Goal: Task Accomplishment & Management: Complete application form

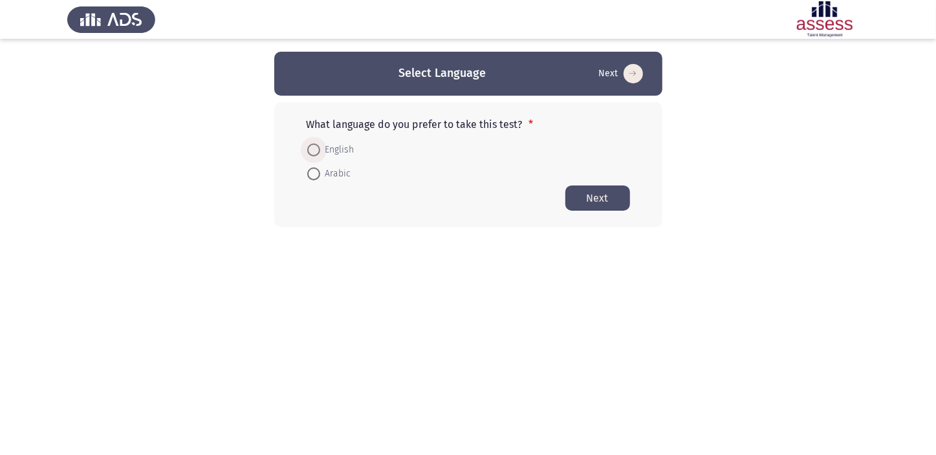
click at [311, 149] on span at bounding box center [313, 150] width 13 height 13
click at [311, 149] on input "English" at bounding box center [313, 150] width 13 height 13
radio input "true"
click at [585, 194] on button "Next" at bounding box center [597, 197] width 65 height 25
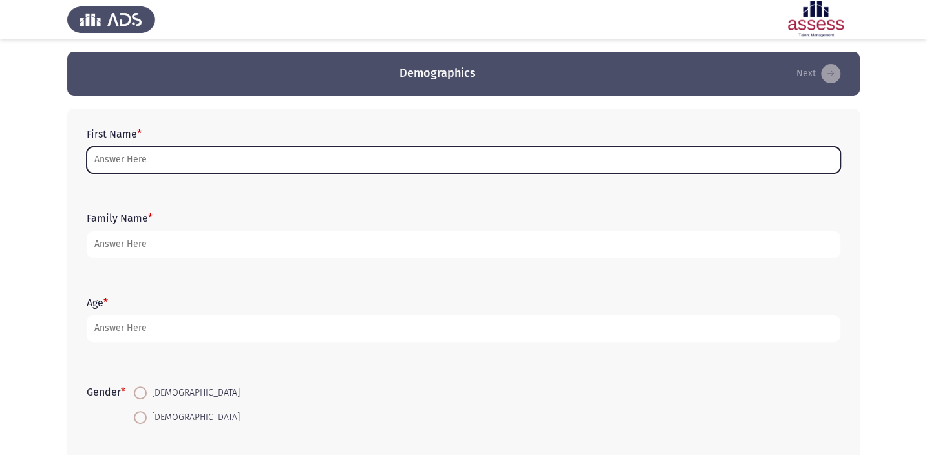
click at [222, 157] on input "First Name *" at bounding box center [464, 160] width 754 height 27
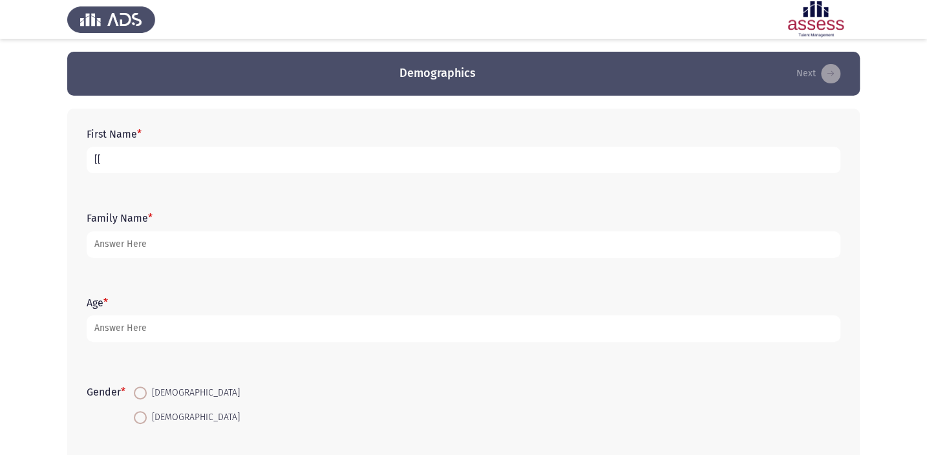
type input "["
type input "j"
type input "ل"
type input "[PERSON_NAME]"
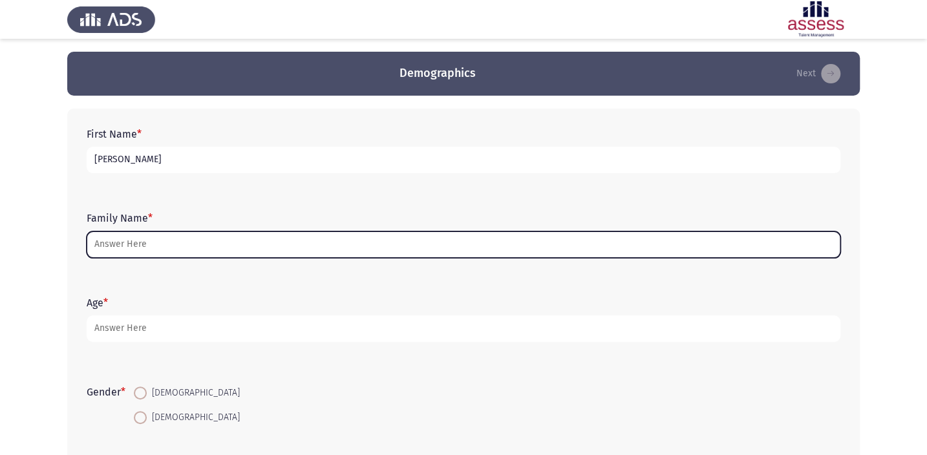
click at [172, 239] on input "Family Name *" at bounding box center [464, 245] width 754 height 27
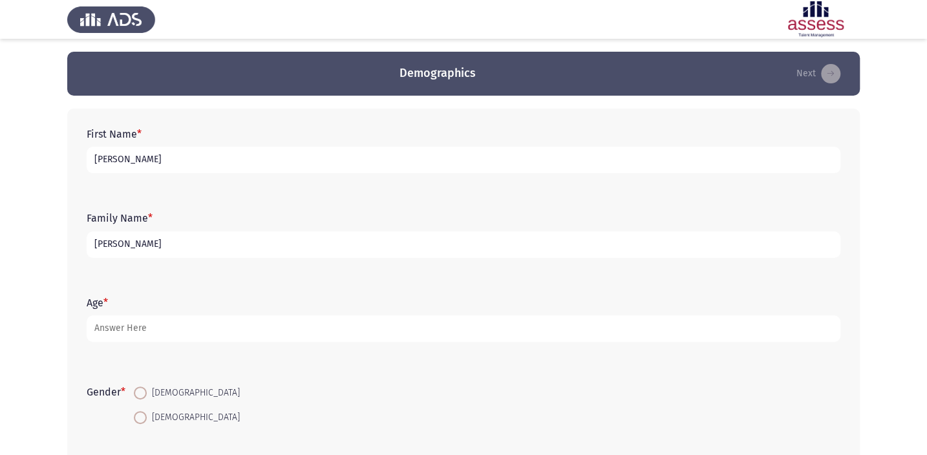
type input "[PERSON_NAME]"
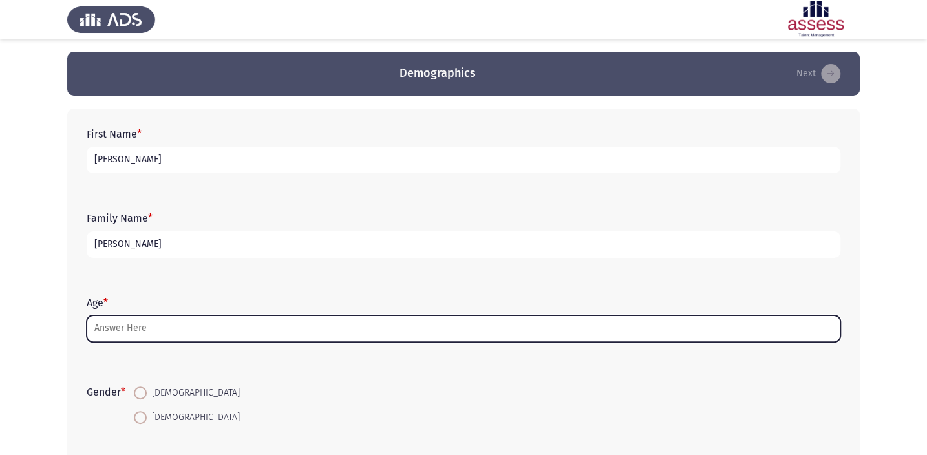
click at [112, 324] on input "Age *" at bounding box center [464, 329] width 754 height 27
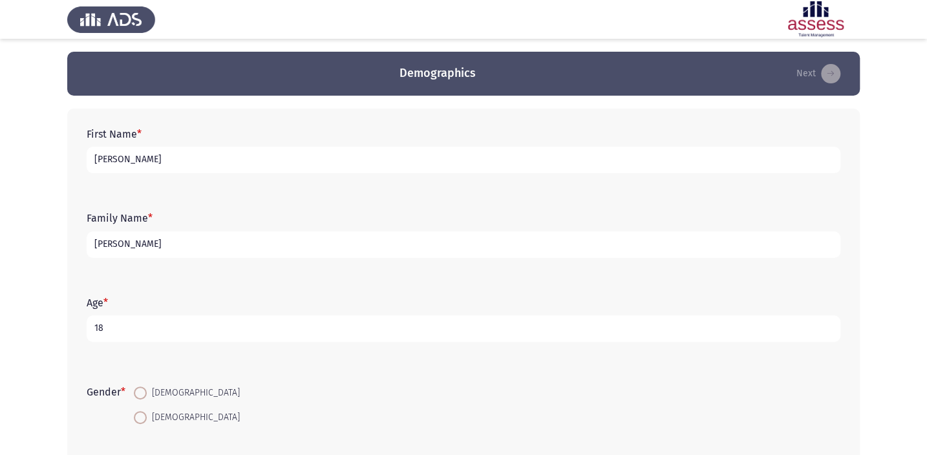
type input "18"
click at [142, 412] on span at bounding box center [140, 417] width 13 height 13
click at [142, 412] on input "[DEMOGRAPHIC_DATA]" at bounding box center [140, 417] width 13 height 13
radio input "true"
click at [142, 412] on span at bounding box center [140, 417] width 13 height 13
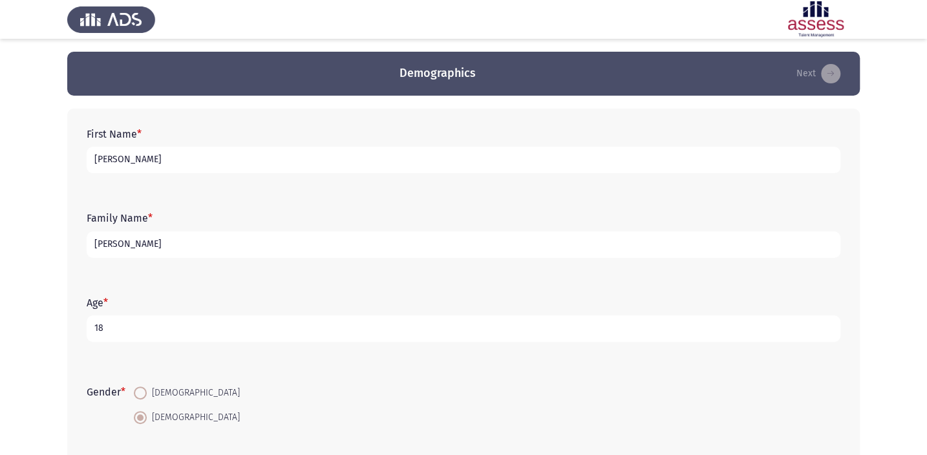
click at [142, 412] on input "[DEMOGRAPHIC_DATA]" at bounding box center [140, 417] width 13 height 13
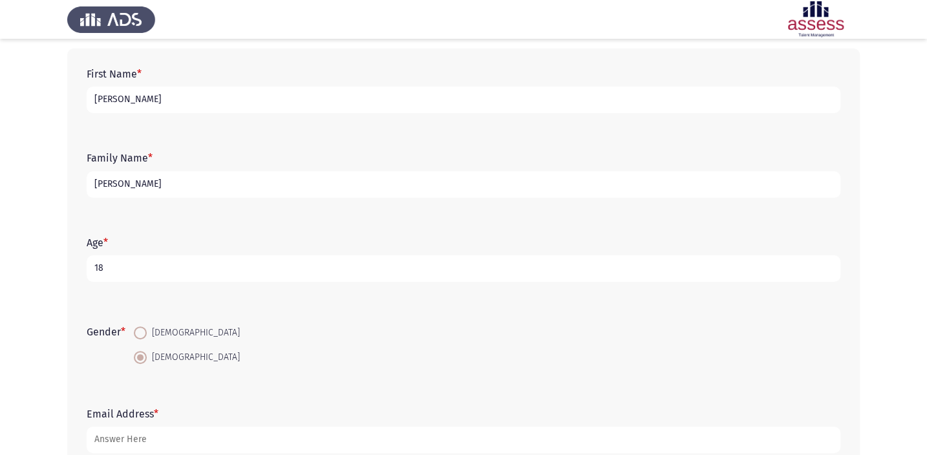
scroll to position [142, 0]
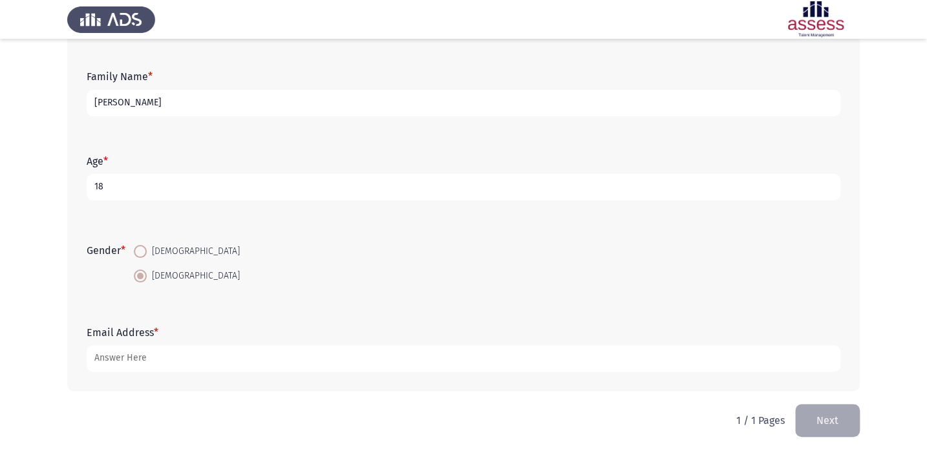
click at [843, 427] on button "Next" at bounding box center [828, 420] width 65 height 33
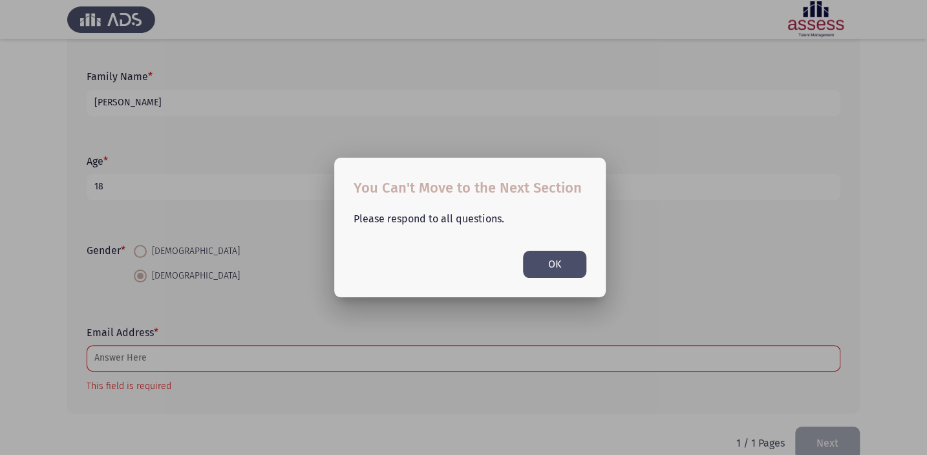
click at [548, 257] on button "OK" at bounding box center [554, 264] width 63 height 27
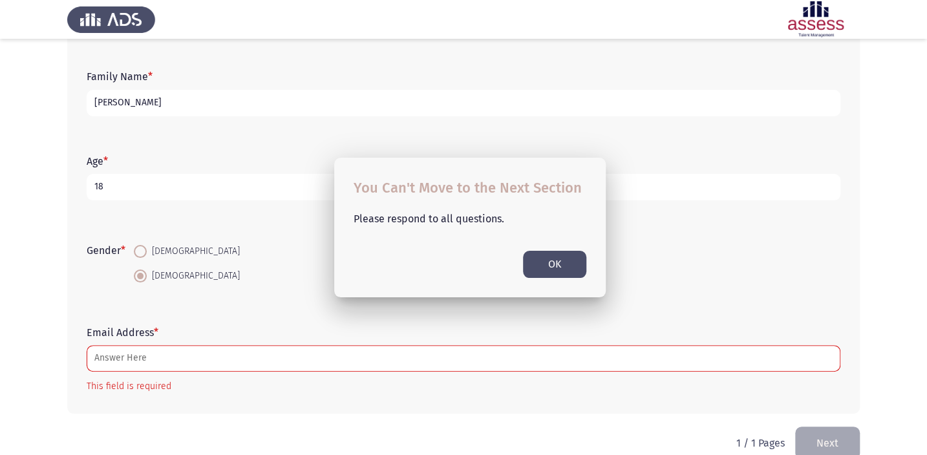
scroll to position [146, 0]
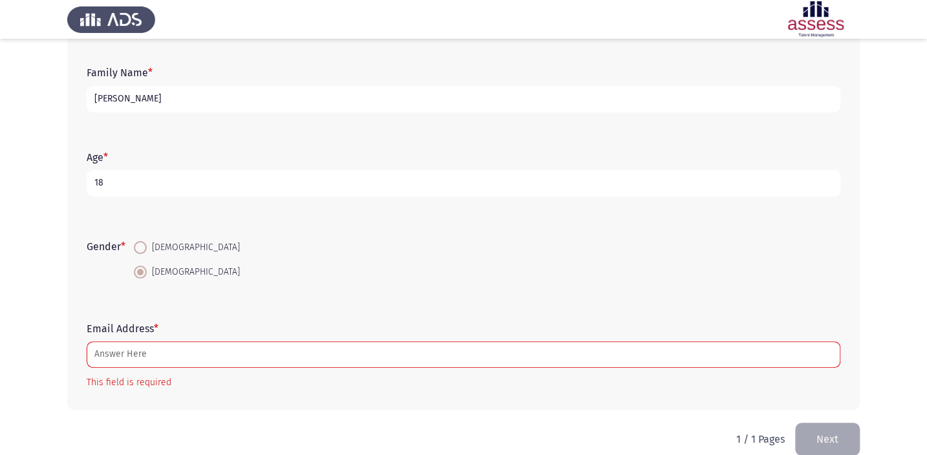
click at [843, 448] on button "Next" at bounding box center [828, 439] width 65 height 33
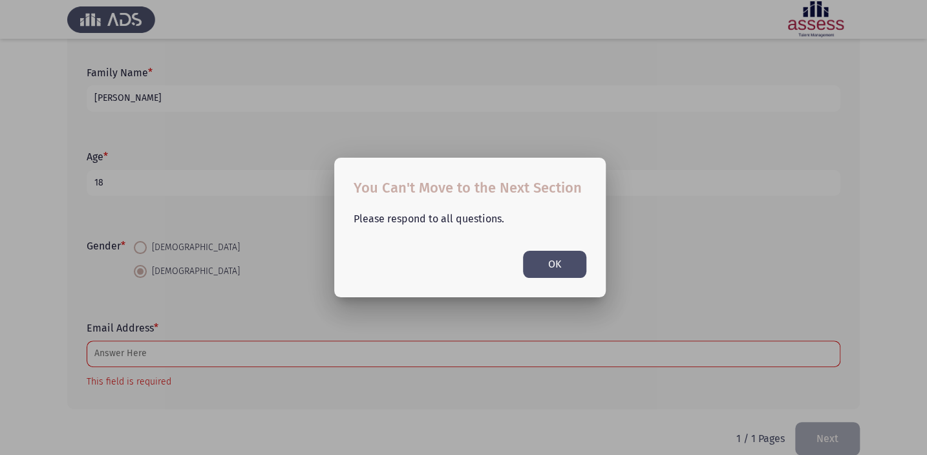
click at [843, 448] on div at bounding box center [463, 227] width 927 height 455
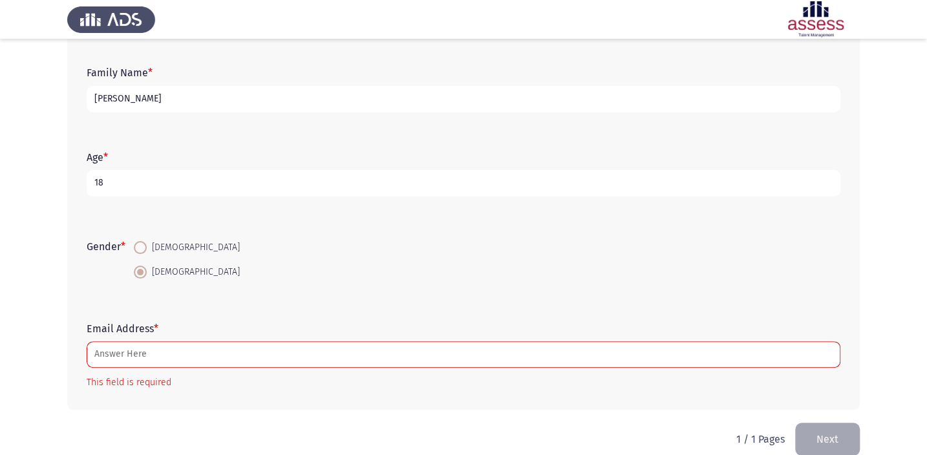
click at [794, 426] on div "1 / 1 Pages Next" at bounding box center [799, 439] width 124 height 33
click at [785, 397] on div "Email Address * This field is required" at bounding box center [463, 356] width 767 height 107
click at [809, 430] on button "Next" at bounding box center [828, 439] width 65 height 33
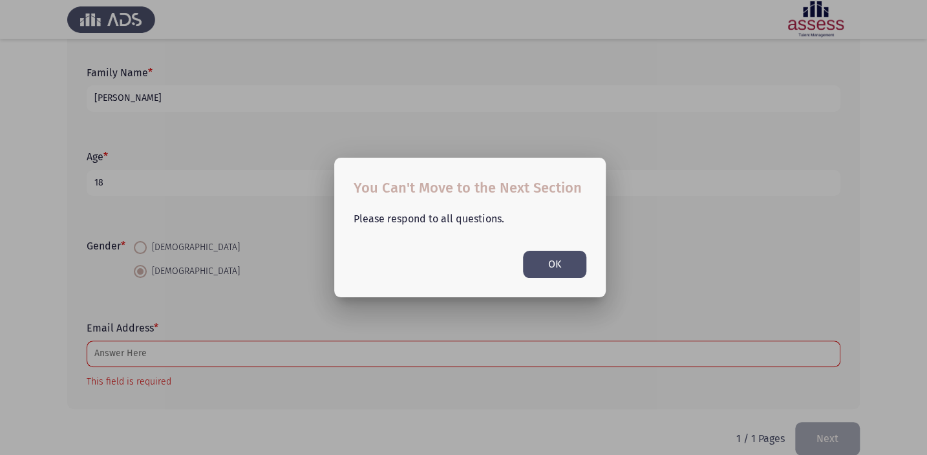
scroll to position [0, 0]
click at [568, 256] on button "OK" at bounding box center [554, 264] width 63 height 27
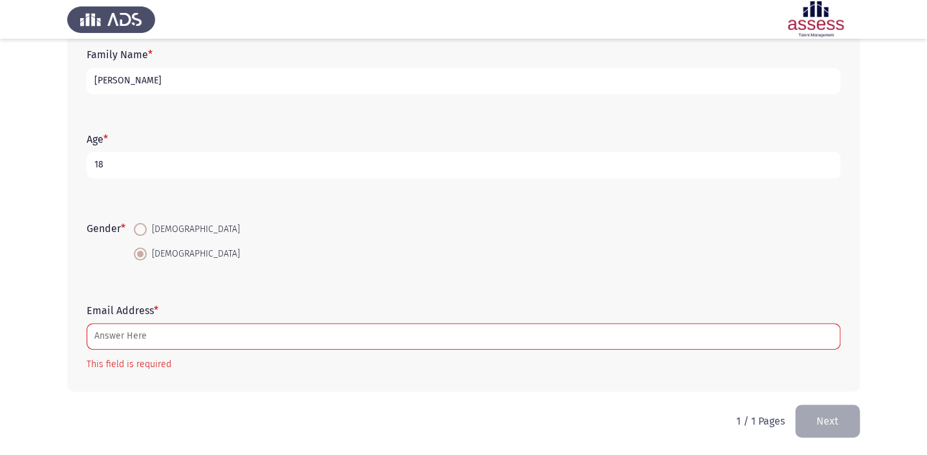
scroll to position [164, 0]
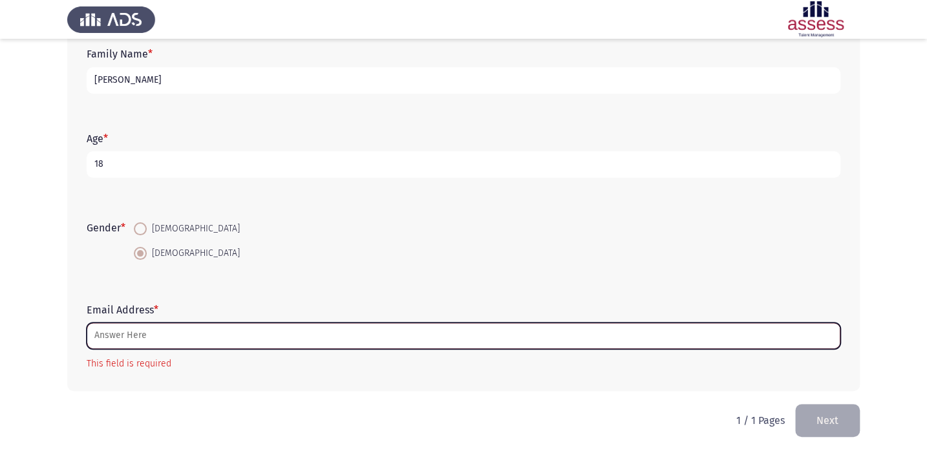
click at [306, 341] on input "Email Address *" at bounding box center [464, 336] width 754 height 27
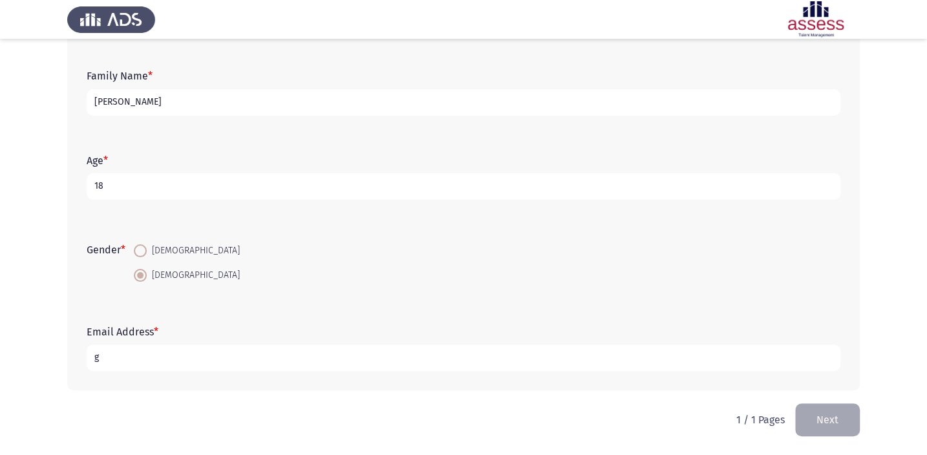
scroll to position [142, 0]
type input "[EMAIL_ADDRESS][DOMAIN_NAME]"
click at [804, 417] on button "Next" at bounding box center [828, 420] width 65 height 33
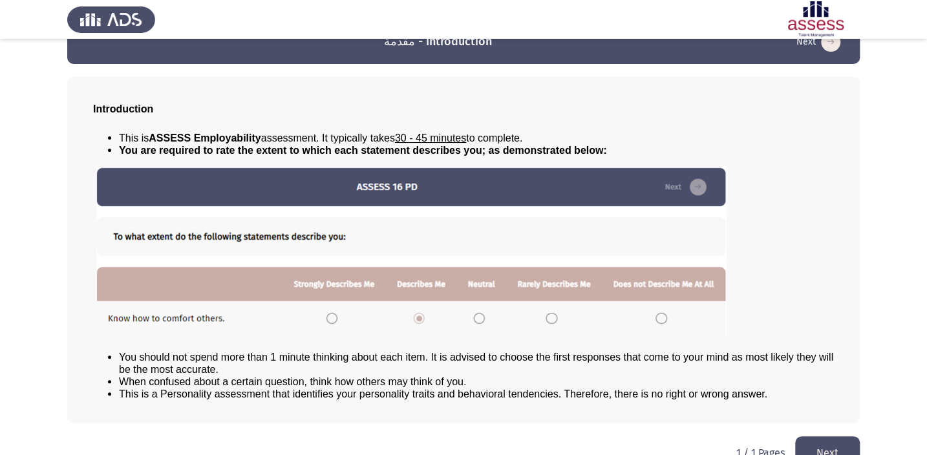
scroll to position [59, 0]
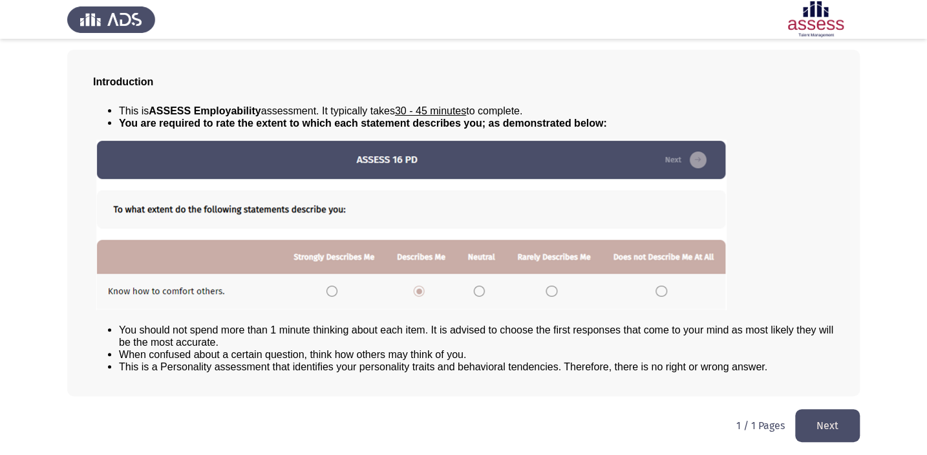
click at [822, 425] on button "Next" at bounding box center [828, 425] width 65 height 33
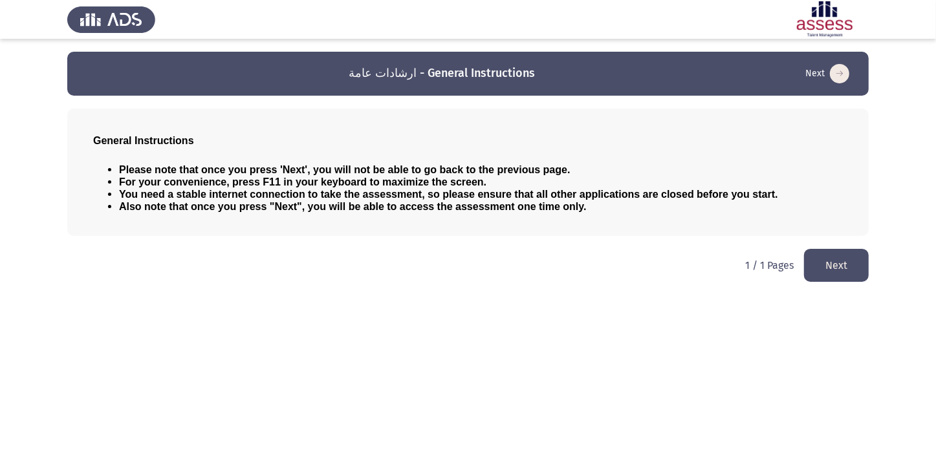
click at [841, 259] on button "Next" at bounding box center [836, 265] width 65 height 33
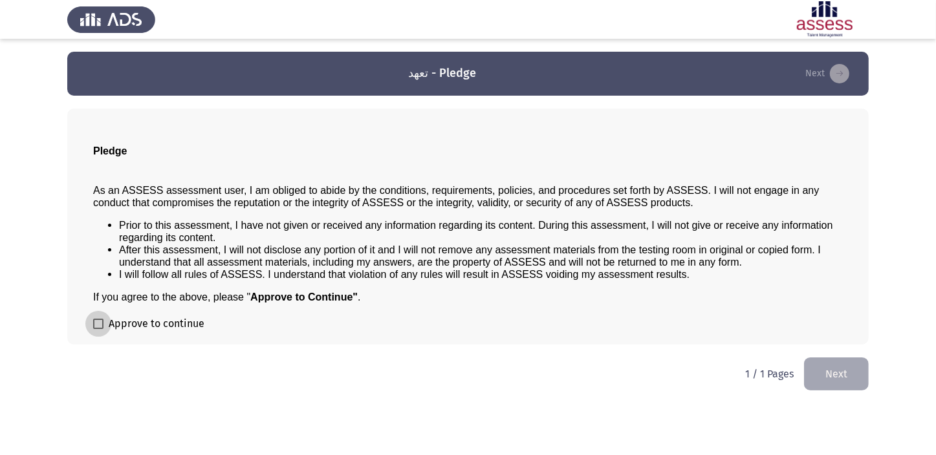
click at [93, 321] on span at bounding box center [98, 324] width 10 height 10
click at [98, 329] on input "Approve to continue" at bounding box center [98, 329] width 1 height 1
checkbox input "true"
click at [811, 360] on button "Next" at bounding box center [836, 374] width 65 height 33
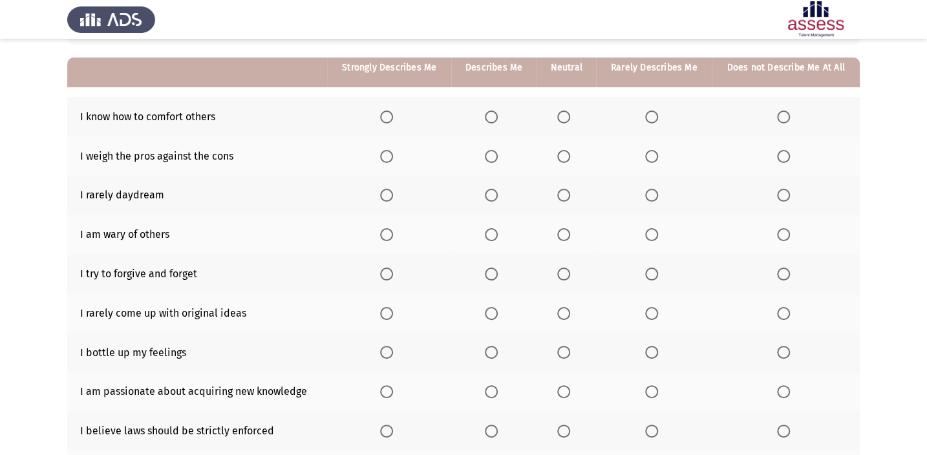
scroll to position [117, 0]
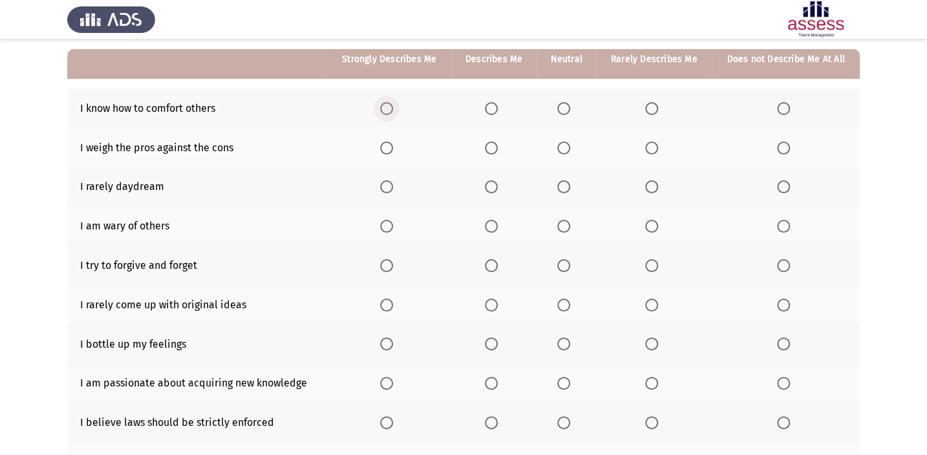
click at [385, 106] on span "Select an option" at bounding box center [386, 108] width 13 height 13
click at [385, 106] on input "Select an option" at bounding box center [386, 108] width 13 height 13
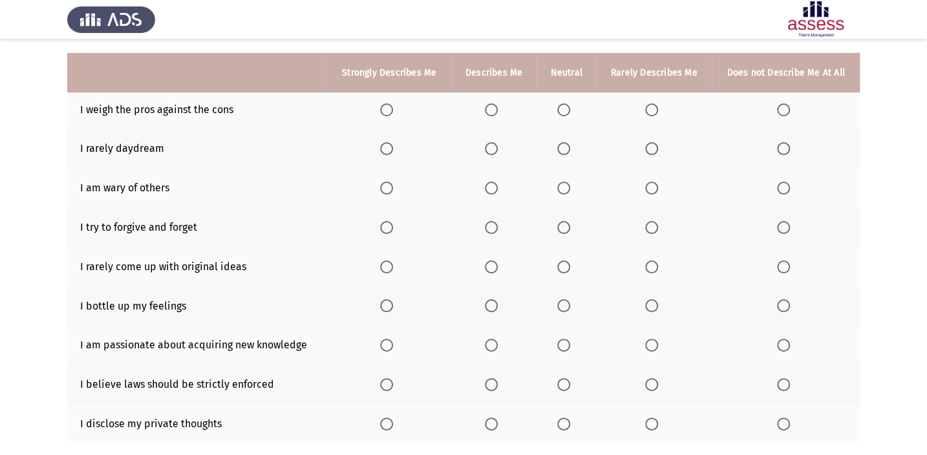
scroll to position [176, 0]
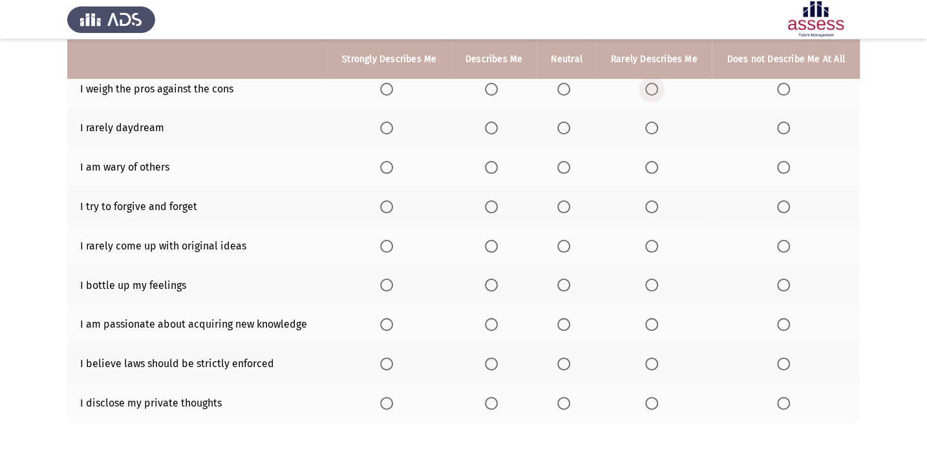
click at [646, 90] on span "Select an option" at bounding box center [651, 89] width 13 height 13
click at [646, 90] on input "Select an option" at bounding box center [651, 89] width 13 height 13
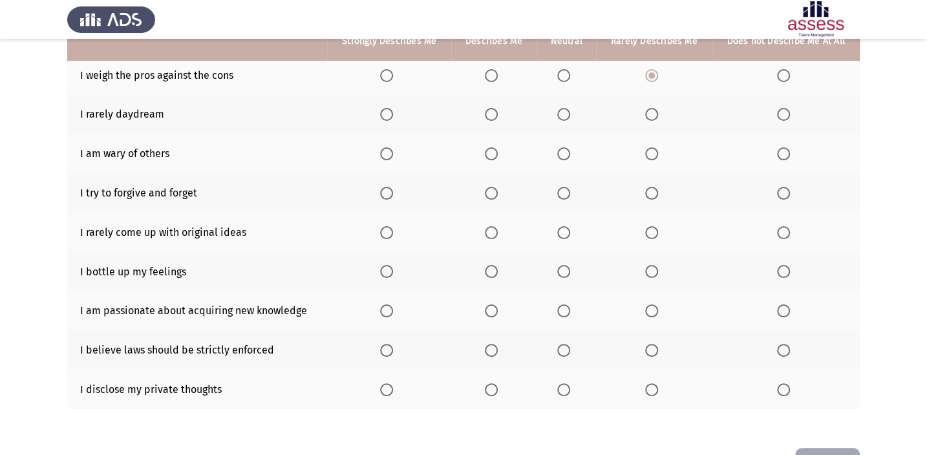
scroll to position [172, 0]
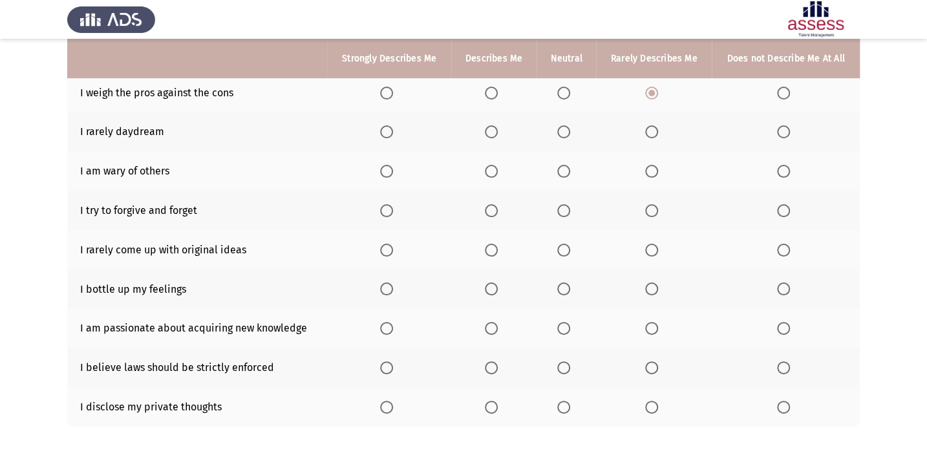
click at [389, 125] on span "Select an option" at bounding box center [386, 131] width 13 height 13
click at [389, 125] on input "Select an option" at bounding box center [386, 131] width 13 height 13
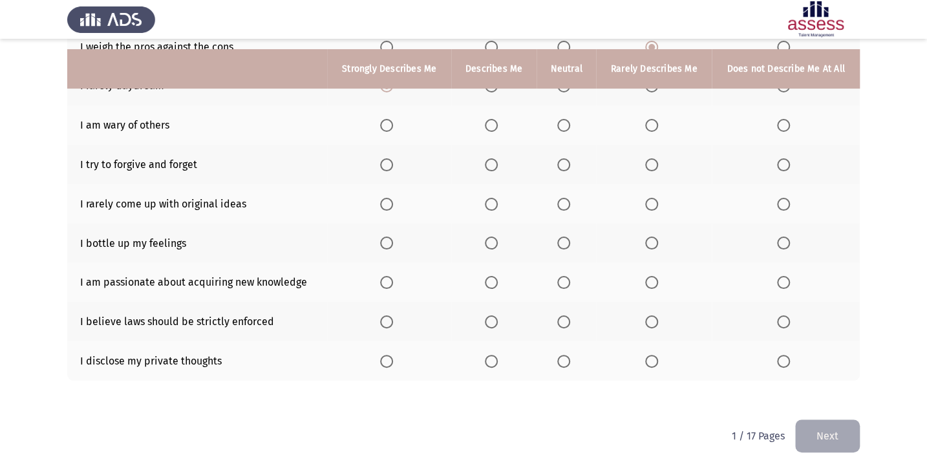
scroll to position [231, 0]
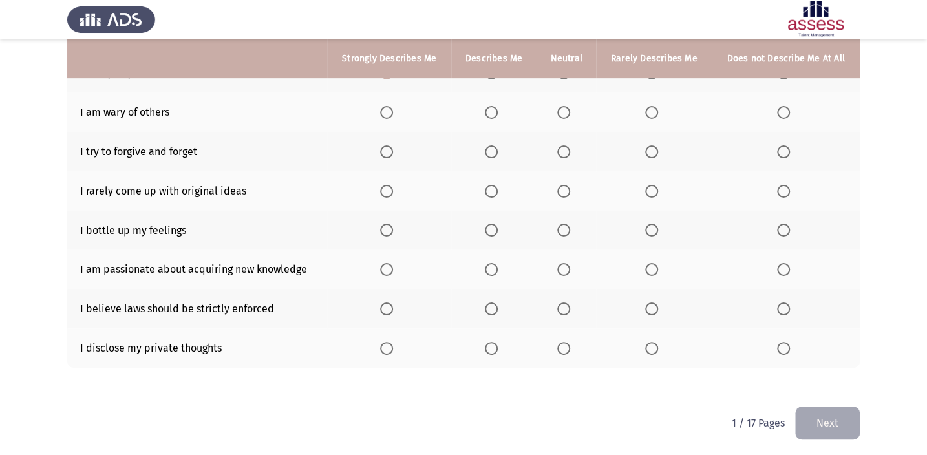
click at [649, 109] on span "Select an option" at bounding box center [651, 112] width 13 height 13
click at [649, 109] on input "Select an option" at bounding box center [651, 112] width 13 height 13
click at [384, 147] on span "Select an option" at bounding box center [386, 152] width 13 height 13
click at [384, 147] on input "Select an option" at bounding box center [386, 152] width 13 height 13
click at [393, 187] on span "Select an option" at bounding box center [386, 191] width 13 height 13
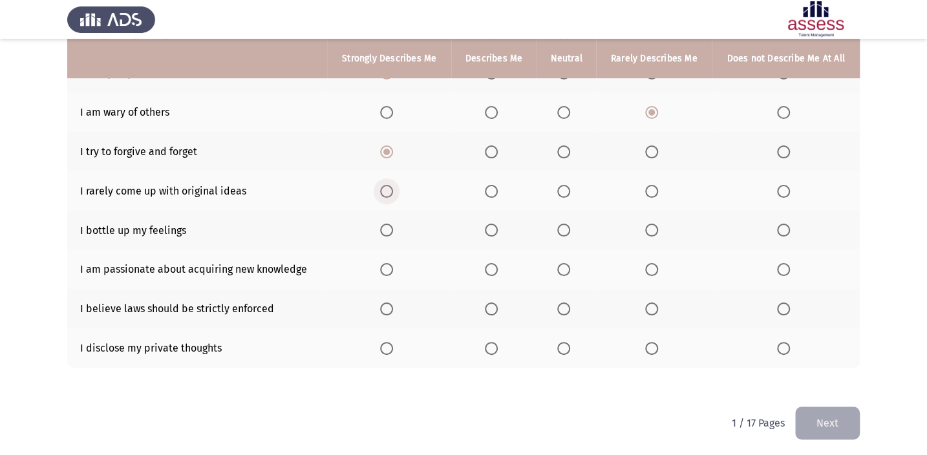
click at [393, 187] on input "Select an option" at bounding box center [386, 191] width 13 height 13
click at [662, 229] on label "Select an option" at bounding box center [654, 230] width 18 height 13
click at [658, 229] on input "Select an option" at bounding box center [651, 230] width 13 height 13
click at [392, 265] on span "Select an option" at bounding box center [386, 269] width 13 height 13
click at [392, 265] on input "Select an option" at bounding box center [386, 269] width 13 height 13
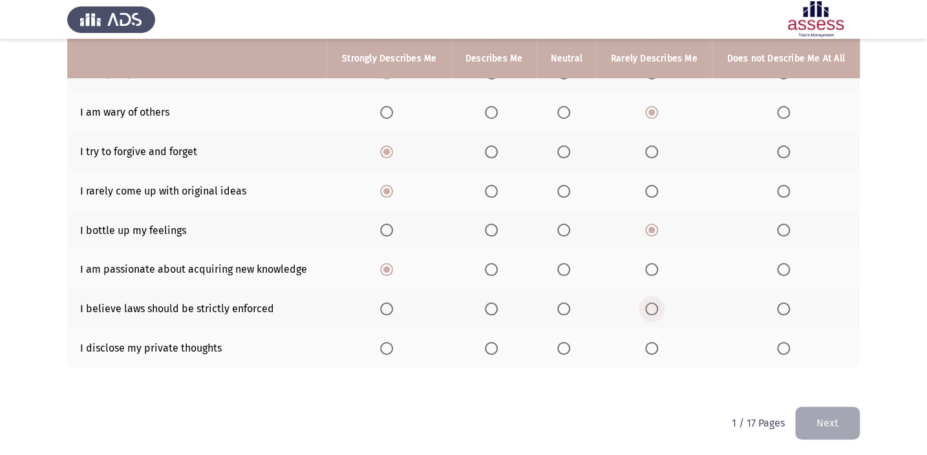
click at [647, 310] on span "Select an option" at bounding box center [651, 309] width 13 height 13
click at [647, 310] on input "Select an option" at bounding box center [651, 309] width 13 height 13
click at [785, 343] on span "Select an option" at bounding box center [783, 348] width 13 height 13
click at [785, 343] on input "Select an option" at bounding box center [783, 348] width 13 height 13
click at [840, 414] on button "Next" at bounding box center [828, 423] width 65 height 33
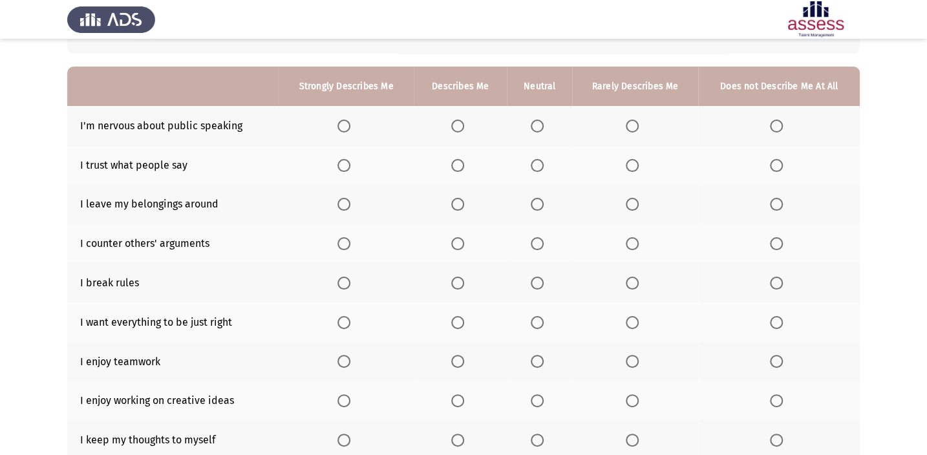
scroll to position [117, 0]
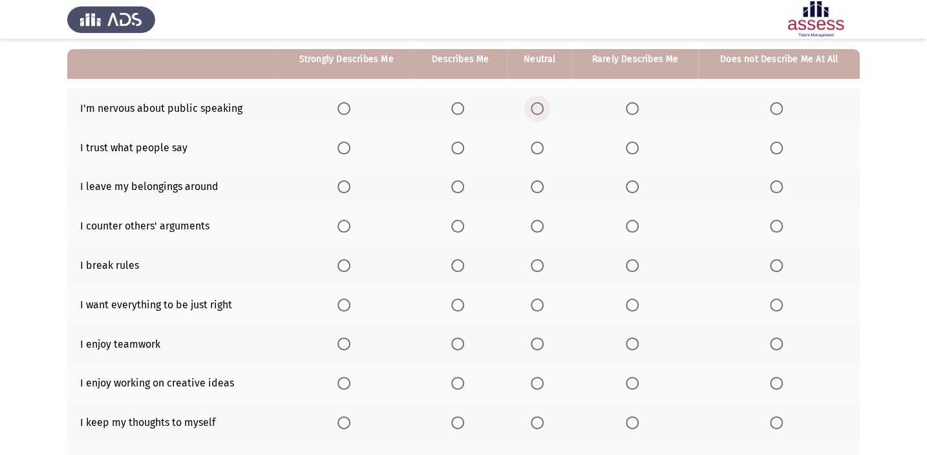
click at [533, 109] on span "Select an option" at bounding box center [537, 108] width 13 height 13
click at [533, 109] on input "Select an option" at bounding box center [537, 108] width 13 height 13
click at [349, 145] on span "Select an option" at bounding box center [344, 148] width 13 height 13
click at [349, 145] on input "Select an option" at bounding box center [344, 148] width 13 height 13
click at [772, 181] on span "Select an option" at bounding box center [776, 186] width 13 height 13
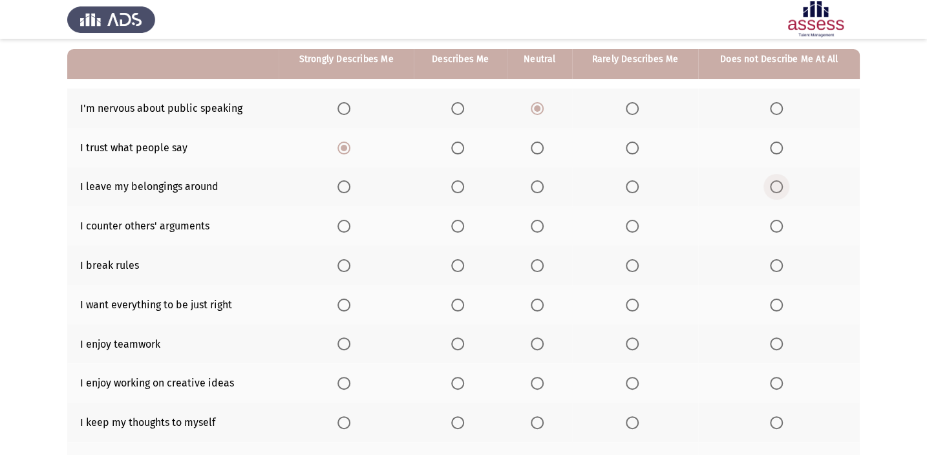
click at [772, 181] on input "Select an option" at bounding box center [776, 186] width 13 height 13
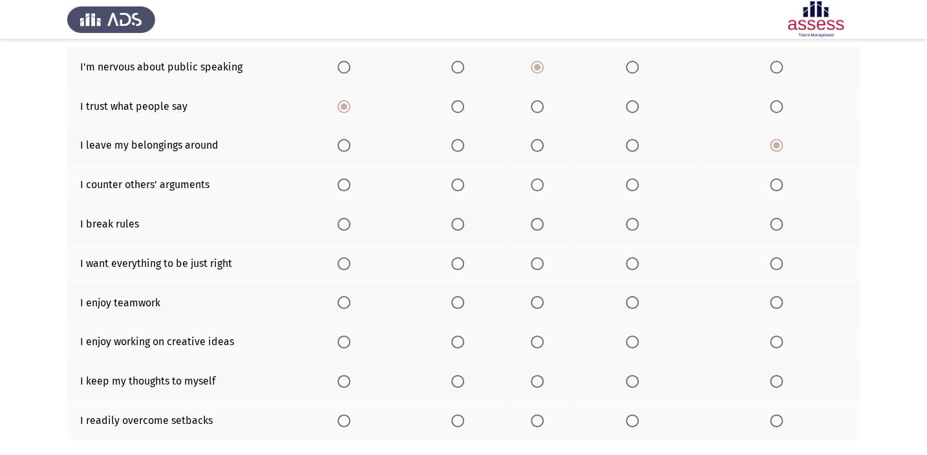
scroll to position [176, 0]
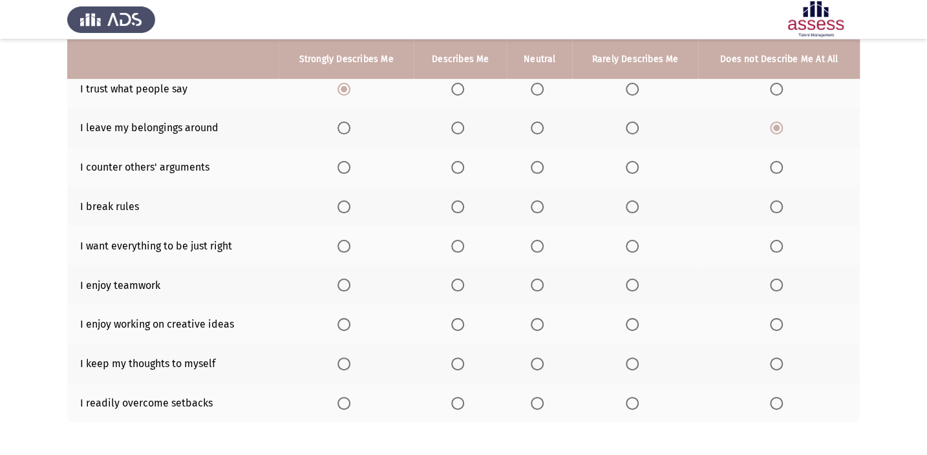
click at [345, 162] on span "Select an option" at bounding box center [344, 167] width 13 height 13
click at [345, 162] on input "Select an option" at bounding box center [344, 167] width 13 height 13
click at [337, 203] on th at bounding box center [346, 206] width 135 height 39
click at [343, 200] on span "Select an option" at bounding box center [344, 206] width 13 height 13
click at [343, 200] on input "Select an option" at bounding box center [344, 206] width 13 height 13
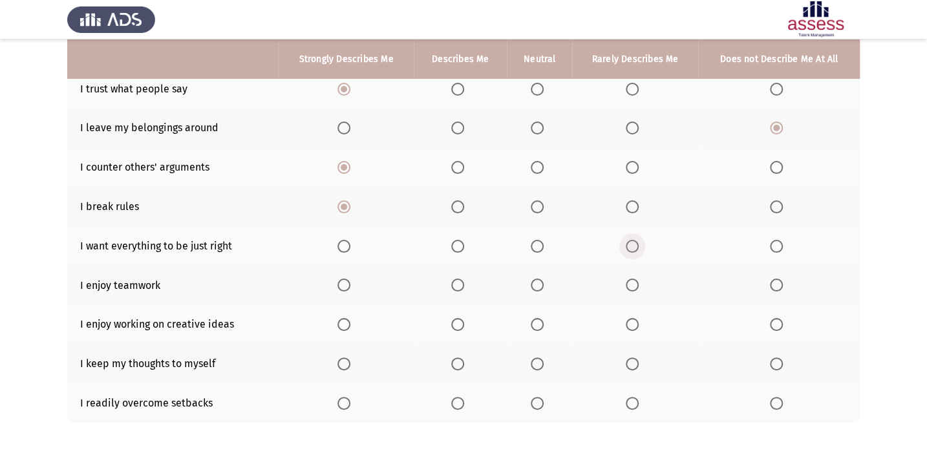
click at [632, 240] on span "Select an option" at bounding box center [632, 246] width 13 height 13
click at [632, 240] on input "Select an option" at bounding box center [632, 246] width 13 height 13
click at [345, 279] on span "Select an option" at bounding box center [344, 285] width 13 height 13
click at [345, 279] on input "Select an option" at bounding box center [344, 285] width 13 height 13
click at [344, 323] on span "Select an option" at bounding box center [344, 324] width 13 height 13
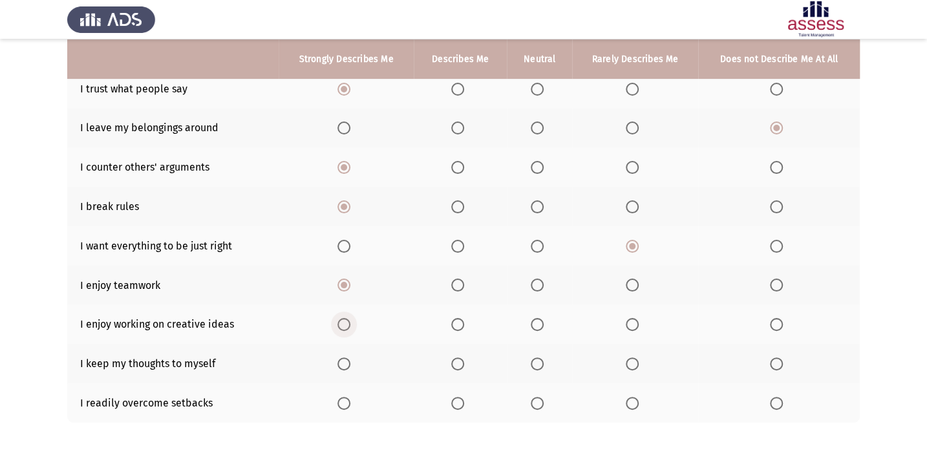
click at [344, 323] on input "Select an option" at bounding box center [344, 324] width 13 height 13
click at [537, 358] on span "Select an option" at bounding box center [537, 364] width 13 height 13
click at [537, 358] on input "Select an option" at bounding box center [537, 364] width 13 height 13
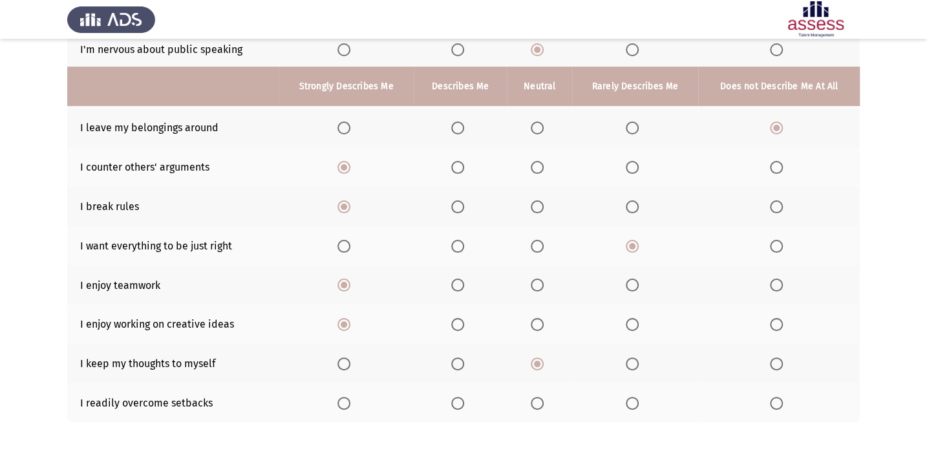
scroll to position [231, 0]
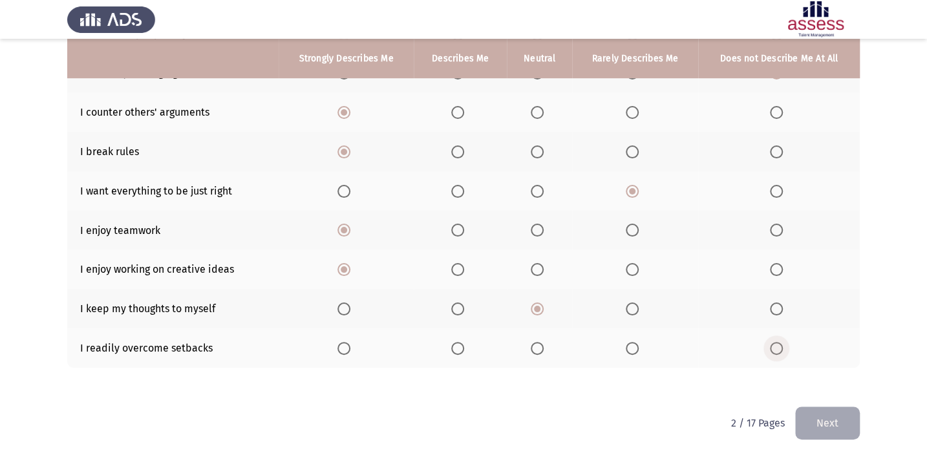
click at [776, 342] on span "Select an option" at bounding box center [776, 348] width 13 height 13
click at [776, 342] on input "Select an option" at bounding box center [776, 348] width 13 height 13
click at [828, 419] on button "Next" at bounding box center [828, 423] width 65 height 33
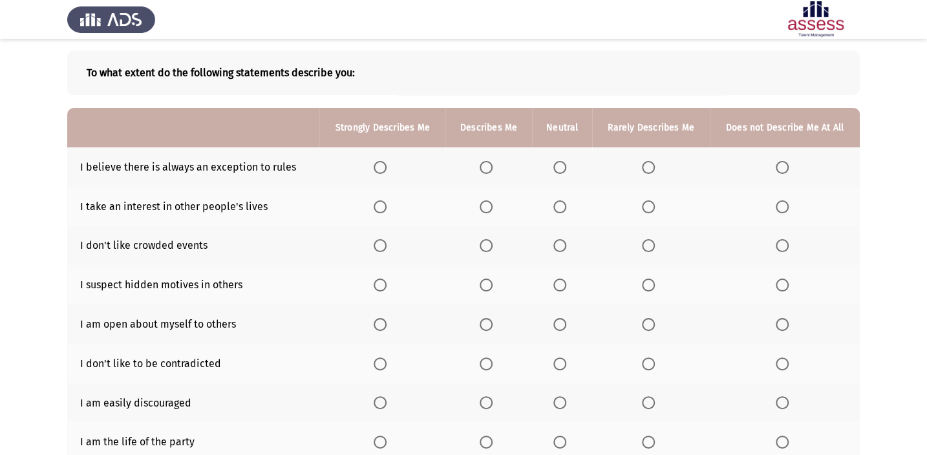
scroll to position [117, 0]
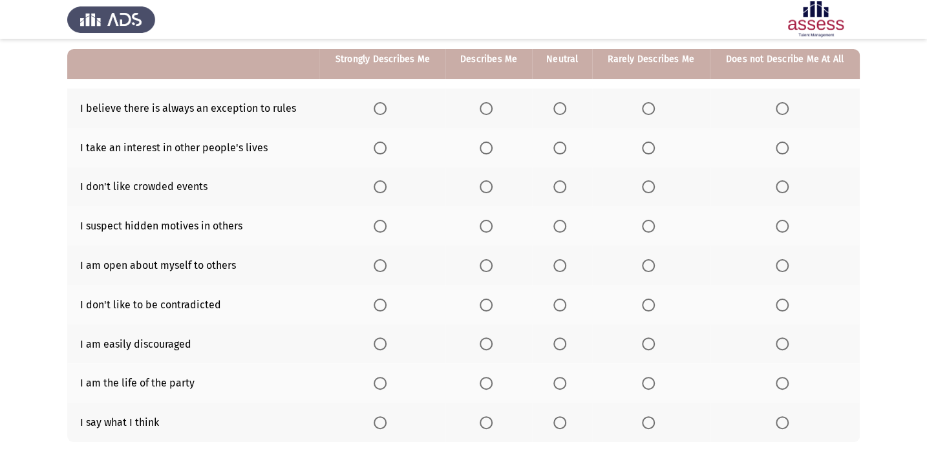
click at [379, 104] on span "Select an option" at bounding box center [380, 108] width 13 height 13
click at [379, 104] on input "Select an option" at bounding box center [380, 108] width 13 height 13
click at [376, 149] on span "Select an option" at bounding box center [380, 148] width 13 height 13
click at [376, 149] on input "Select an option" at bounding box center [380, 148] width 13 height 13
click at [559, 186] on span "Select an option" at bounding box center [560, 186] width 13 height 13
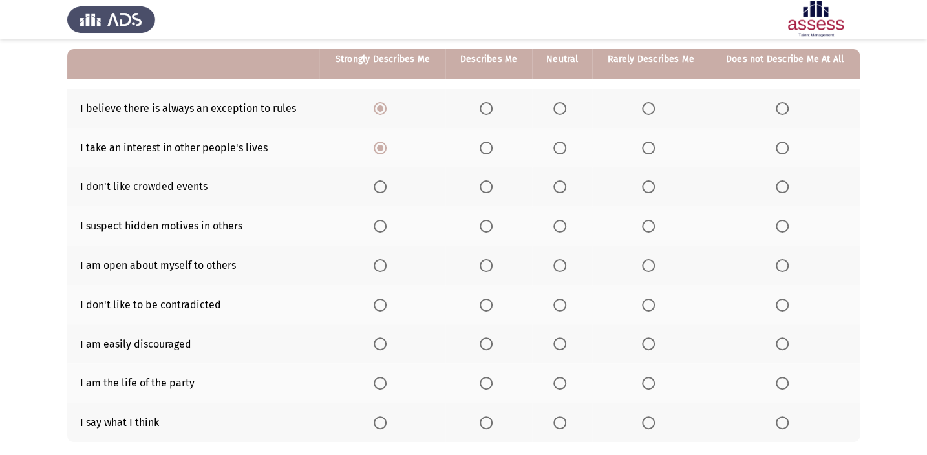
click at [559, 186] on input "Select an option" at bounding box center [560, 186] width 13 height 13
click at [783, 223] on span "Select an option" at bounding box center [782, 226] width 13 height 13
click at [783, 223] on input "Select an option" at bounding box center [782, 226] width 13 height 13
click at [375, 226] on span "Select an option" at bounding box center [380, 226] width 13 height 13
click at [375, 226] on input "Select an option" at bounding box center [380, 226] width 13 height 13
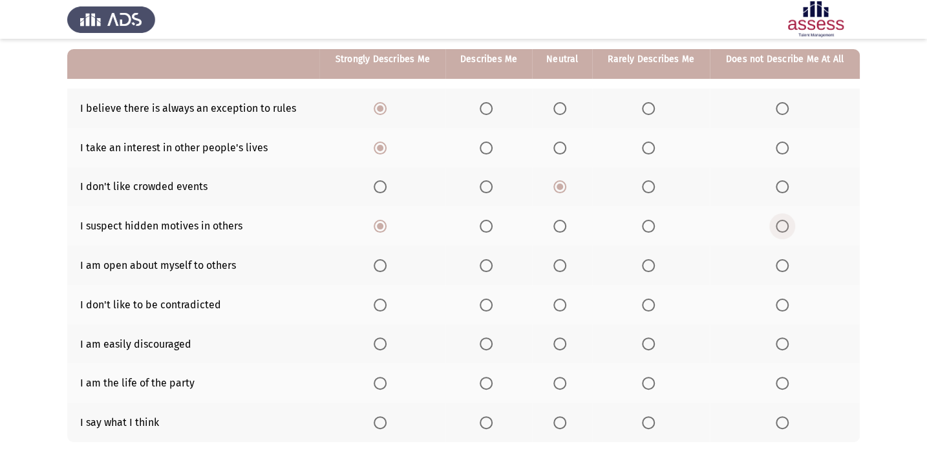
click at [781, 226] on span "Select an option" at bounding box center [782, 226] width 13 height 13
click at [781, 226] on input "Select an option" at bounding box center [782, 226] width 13 height 13
click at [378, 262] on span "Select an option" at bounding box center [380, 265] width 13 height 13
click at [378, 262] on input "Select an option" at bounding box center [380, 265] width 13 height 13
click at [490, 305] on span "Select an option" at bounding box center [486, 305] width 13 height 13
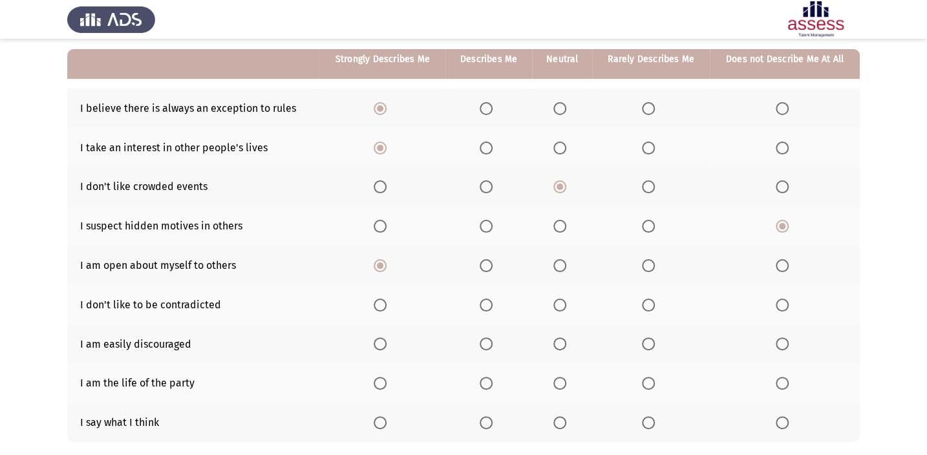
click at [490, 305] on input "Select an option" at bounding box center [486, 305] width 13 height 13
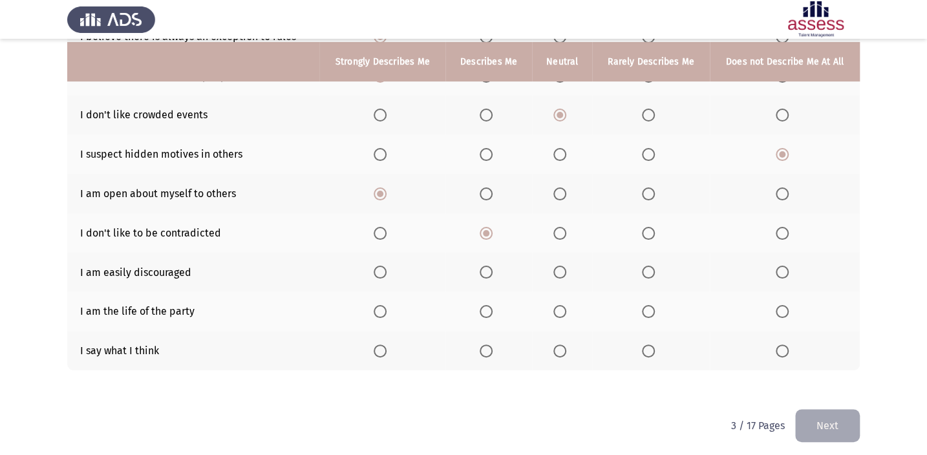
scroll to position [192, 0]
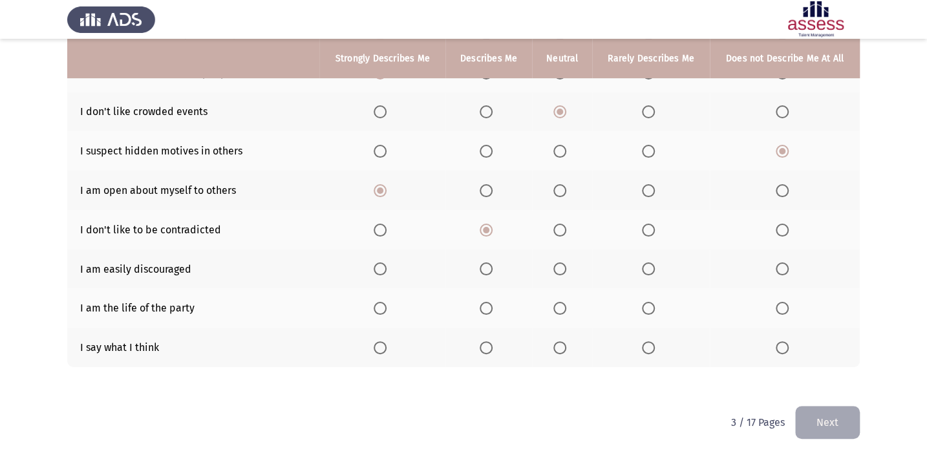
click at [378, 267] on span "Select an option" at bounding box center [380, 269] width 13 height 13
click at [378, 267] on input "Select an option" at bounding box center [380, 269] width 13 height 13
click at [797, 295] on th at bounding box center [785, 307] width 150 height 39
click at [779, 303] on span "Select an option" at bounding box center [782, 308] width 13 height 13
click at [779, 303] on input "Select an option" at bounding box center [782, 308] width 13 height 13
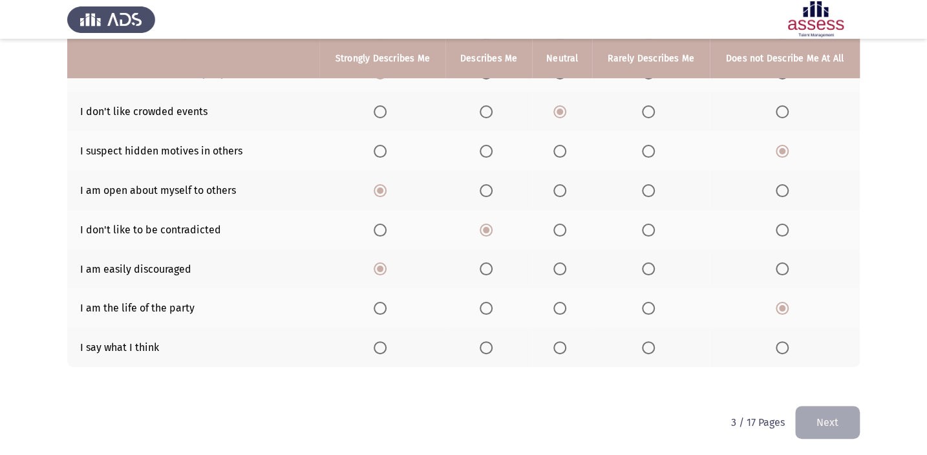
click at [493, 341] on label "Select an option" at bounding box center [489, 347] width 18 height 13
click at [493, 341] on input "Select an option" at bounding box center [486, 347] width 13 height 13
click at [845, 420] on button "Next" at bounding box center [828, 422] width 65 height 33
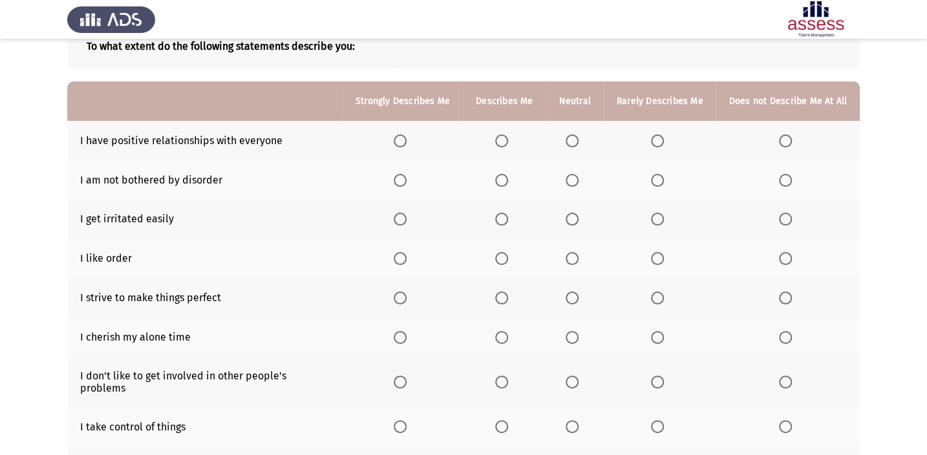
scroll to position [117, 0]
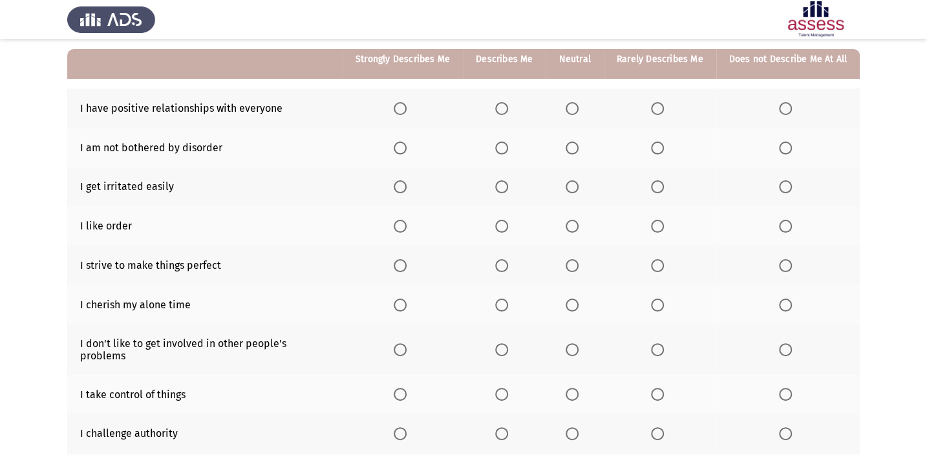
click at [403, 102] on span "Select an option" at bounding box center [400, 108] width 13 height 13
click at [403, 102] on input "Select an option" at bounding box center [400, 108] width 13 height 13
click at [658, 142] on span "Select an option" at bounding box center [657, 148] width 13 height 13
click at [658, 142] on input "Select an option" at bounding box center [657, 148] width 13 height 13
click at [404, 181] on span "Select an option" at bounding box center [400, 186] width 13 height 13
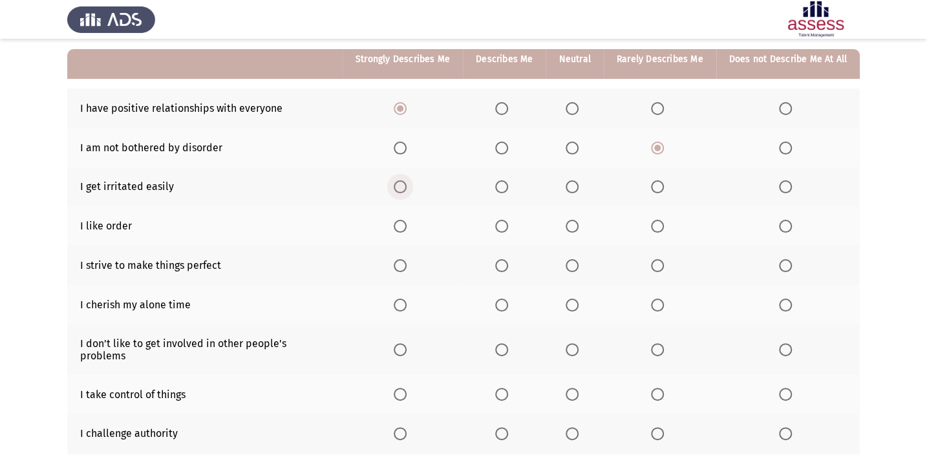
click at [404, 181] on input "Select an option" at bounding box center [400, 186] width 13 height 13
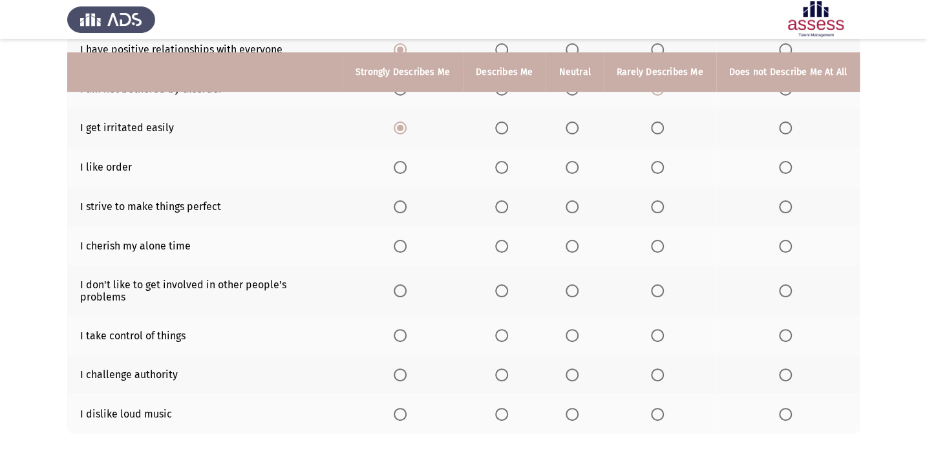
scroll to position [231, 0]
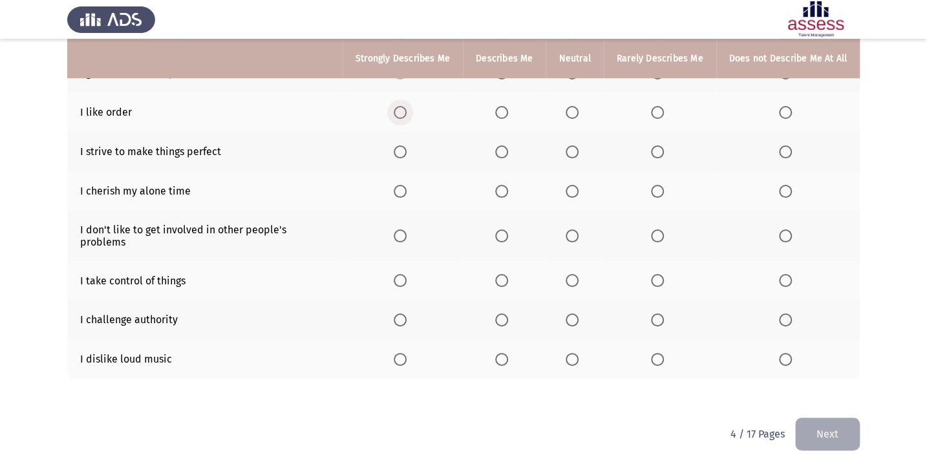
click at [407, 111] on span "Select an option" at bounding box center [400, 112] width 13 height 13
click at [407, 111] on input "Select an option" at bounding box center [400, 112] width 13 height 13
click at [503, 153] on span "Select an option" at bounding box center [501, 152] width 13 height 13
click at [503, 153] on input "Select an option" at bounding box center [501, 152] width 13 height 13
click at [784, 188] on span "Select an option" at bounding box center [785, 191] width 13 height 13
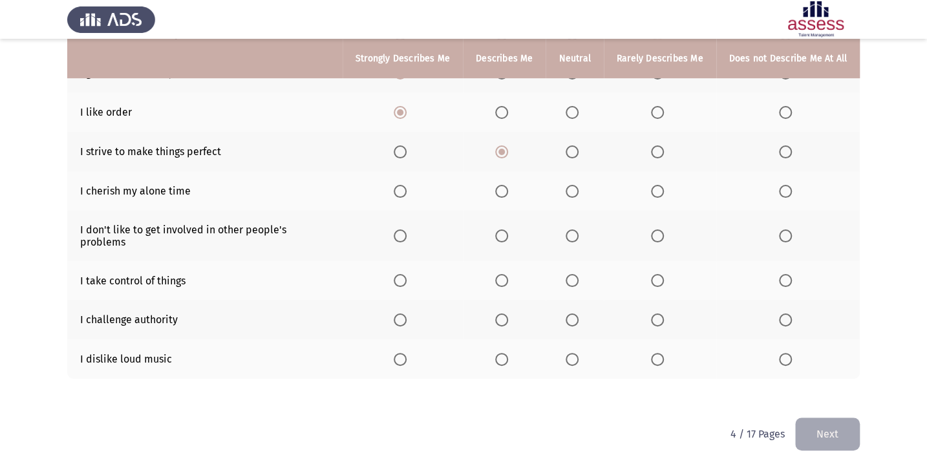
click at [784, 188] on input "Select an option" at bounding box center [785, 191] width 13 height 13
click at [402, 230] on span "Select an option" at bounding box center [400, 236] width 13 height 13
click at [402, 230] on input "Select an option" at bounding box center [400, 236] width 13 height 13
click at [501, 274] on span "Select an option" at bounding box center [501, 280] width 13 height 13
click at [501, 274] on input "Select an option" at bounding box center [501, 280] width 13 height 13
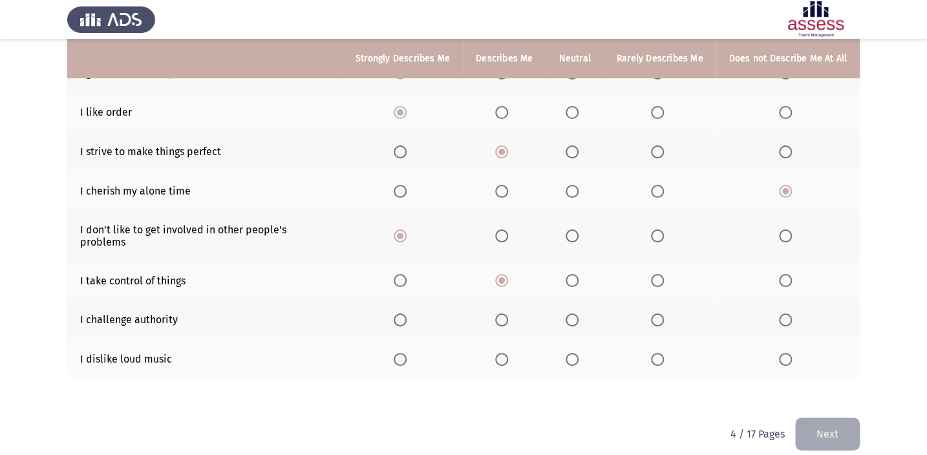
click at [572, 320] on span "Select an option" at bounding box center [572, 320] width 0 height 0
click at [574, 314] on input "Select an option" at bounding box center [572, 320] width 13 height 13
click at [790, 353] on span "Select an option" at bounding box center [785, 359] width 13 height 13
click at [790, 353] on input "Select an option" at bounding box center [785, 359] width 13 height 13
click at [403, 353] on span "Select an option" at bounding box center [400, 359] width 13 height 13
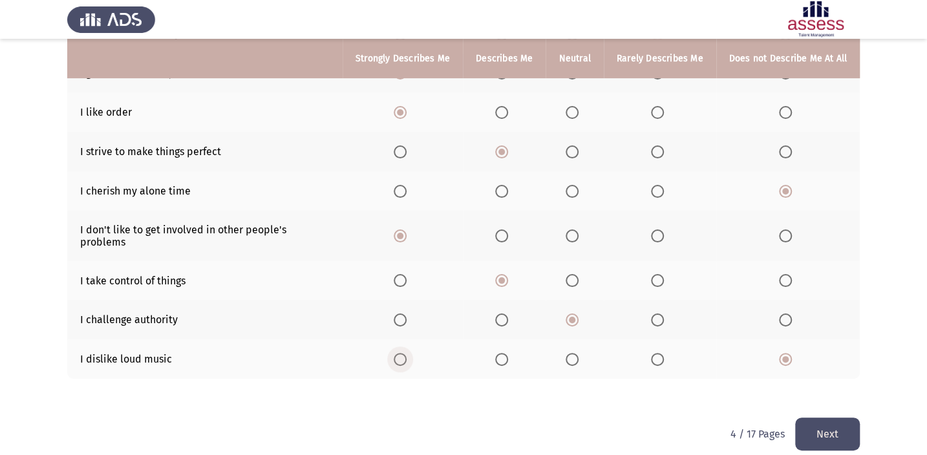
click at [403, 353] on input "Select an option" at bounding box center [400, 359] width 13 height 13
click at [816, 418] on button "Next" at bounding box center [828, 434] width 65 height 33
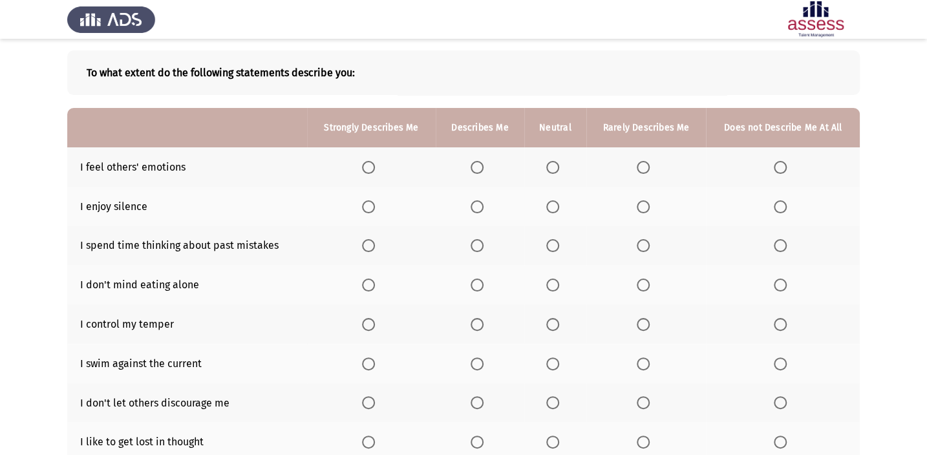
scroll to position [117, 0]
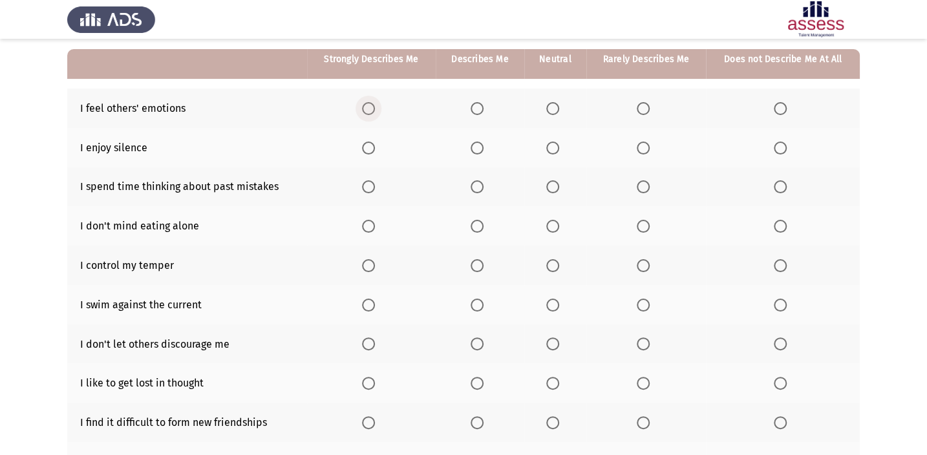
click at [366, 103] on span "Select an option" at bounding box center [368, 108] width 13 height 13
click at [366, 103] on input "Select an option" at bounding box center [368, 108] width 13 height 13
click at [479, 148] on span "Select an option" at bounding box center [477, 148] width 13 height 13
click at [479, 148] on input "Select an option" at bounding box center [477, 148] width 13 height 13
click at [784, 184] on span "Select an option" at bounding box center [780, 186] width 13 height 13
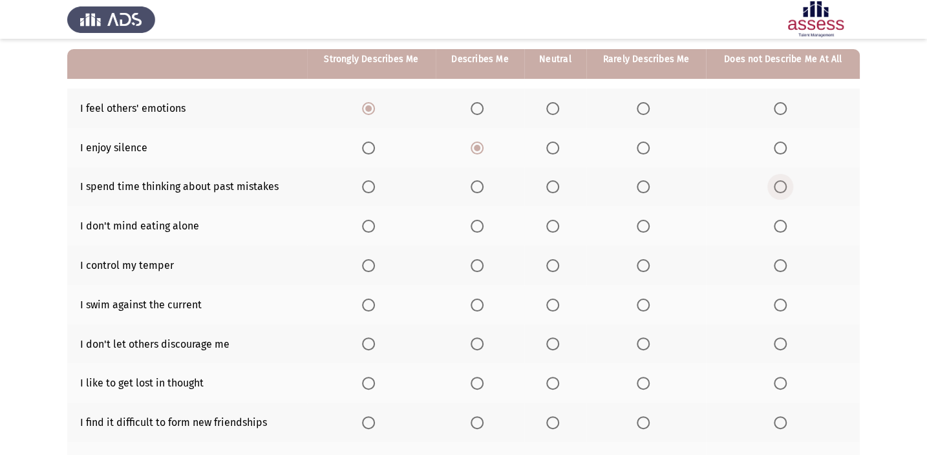
click at [784, 184] on input "Select an option" at bounding box center [780, 186] width 13 height 13
click at [779, 220] on span "Select an option" at bounding box center [780, 226] width 13 height 13
click at [779, 220] on input "Select an option" at bounding box center [780, 226] width 13 height 13
click at [368, 261] on span "Select an option" at bounding box center [368, 265] width 13 height 13
click at [368, 261] on input "Select an option" at bounding box center [368, 265] width 13 height 13
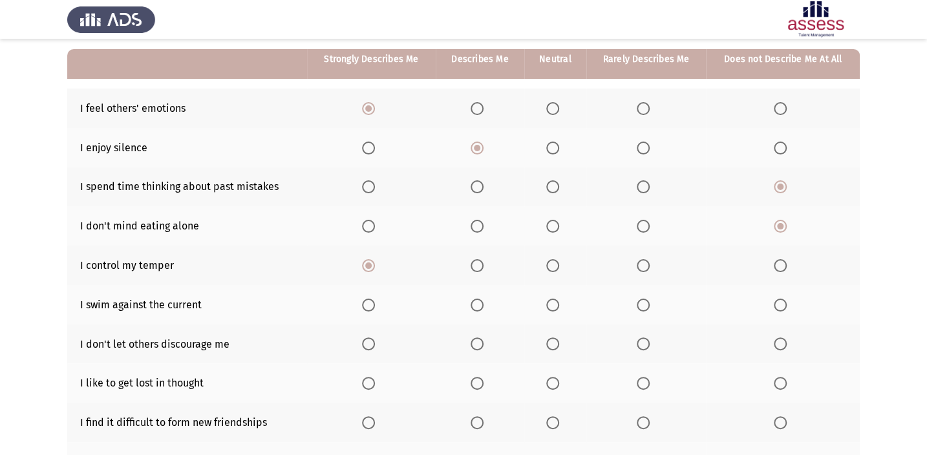
click at [781, 299] on span "Select an option" at bounding box center [780, 305] width 13 height 13
click at [781, 299] on input "Select an option" at bounding box center [780, 305] width 13 height 13
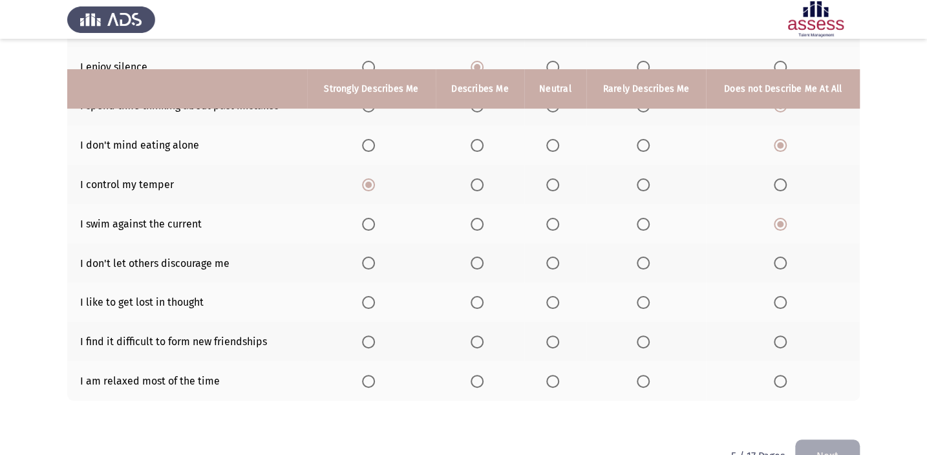
scroll to position [231, 0]
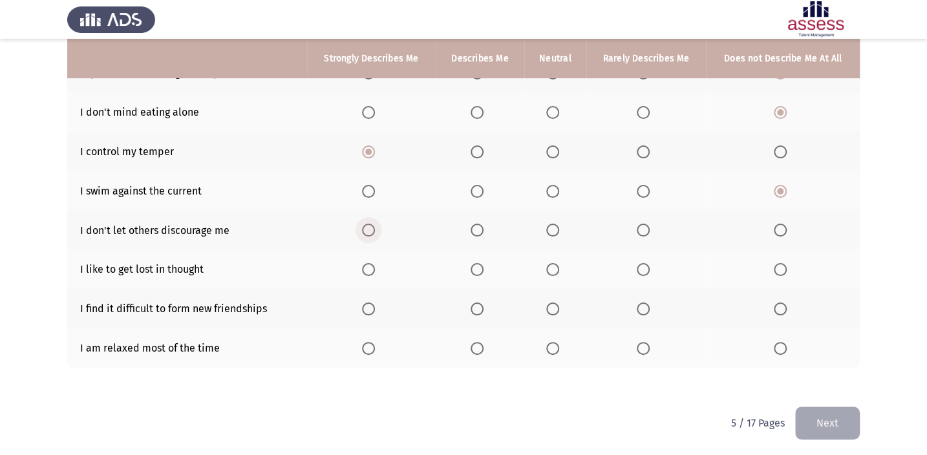
click at [372, 224] on span "Select an option" at bounding box center [368, 230] width 13 height 13
click at [372, 224] on input "Select an option" at bounding box center [368, 230] width 13 height 13
click at [775, 263] on span "Select an option" at bounding box center [780, 269] width 13 height 13
click at [775, 263] on input "Select an option" at bounding box center [780, 269] width 13 height 13
click at [370, 307] on span "Select an option" at bounding box center [368, 309] width 13 height 13
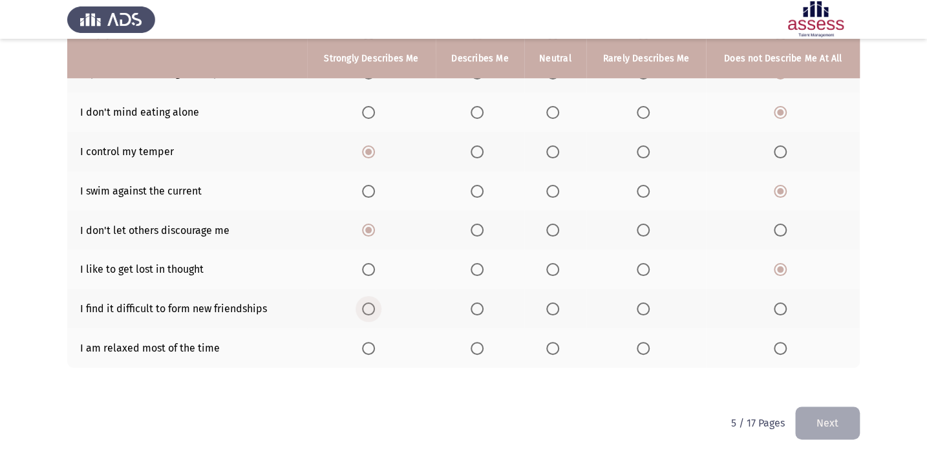
click at [370, 307] on input "Select an option" at bounding box center [368, 309] width 13 height 13
click at [779, 344] on span "Select an option" at bounding box center [780, 348] width 13 height 13
click at [779, 344] on input "Select an option" at bounding box center [780, 348] width 13 height 13
click at [836, 416] on button "Next" at bounding box center [828, 423] width 65 height 33
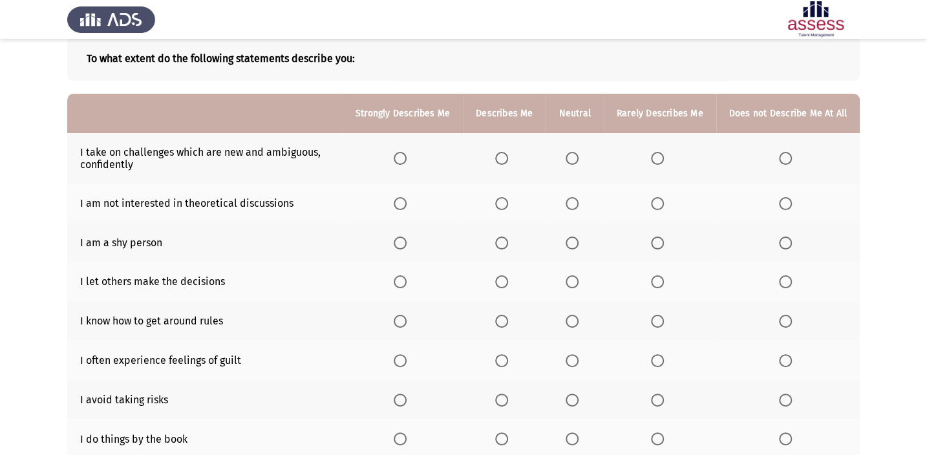
scroll to position [117, 0]
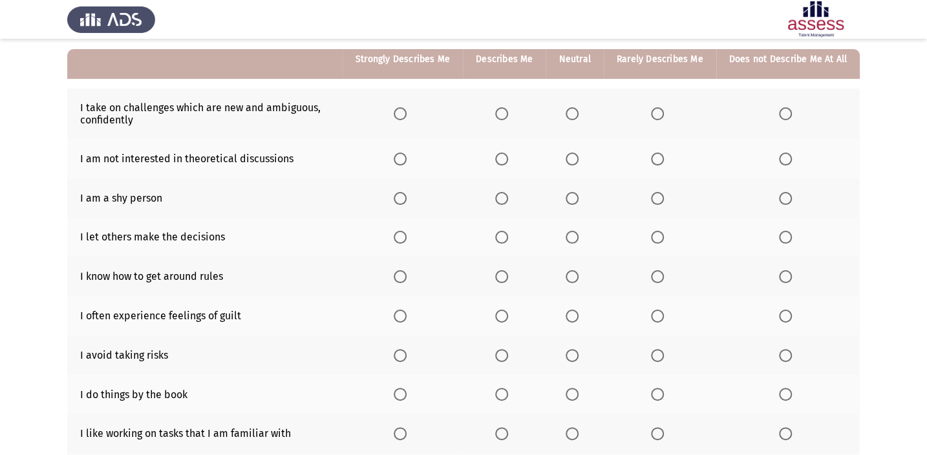
click at [407, 116] on span "Select an option" at bounding box center [400, 113] width 13 height 13
click at [407, 116] on input "Select an option" at bounding box center [400, 113] width 13 height 13
click at [507, 157] on span "Select an option" at bounding box center [501, 159] width 13 height 13
click at [507, 157] on input "Select an option" at bounding box center [501, 159] width 13 height 13
click at [792, 197] on span "Select an option" at bounding box center [785, 198] width 13 height 13
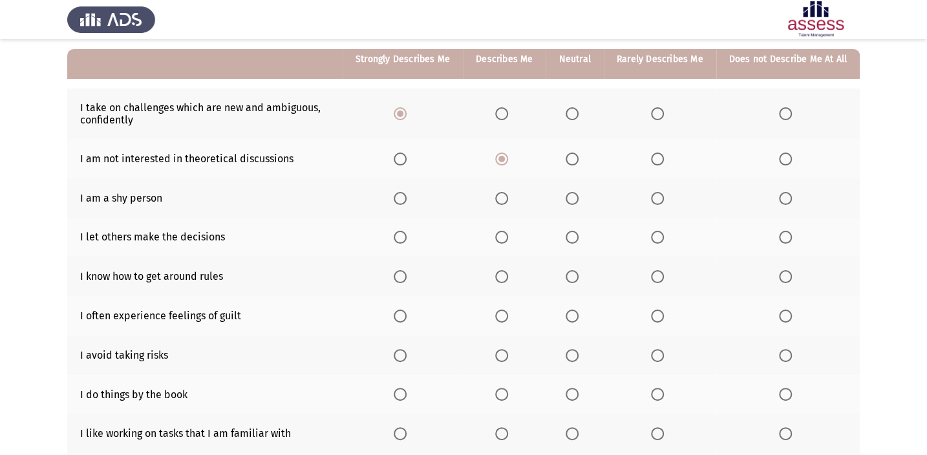
click at [792, 197] on input "Select an option" at bounding box center [785, 198] width 13 height 13
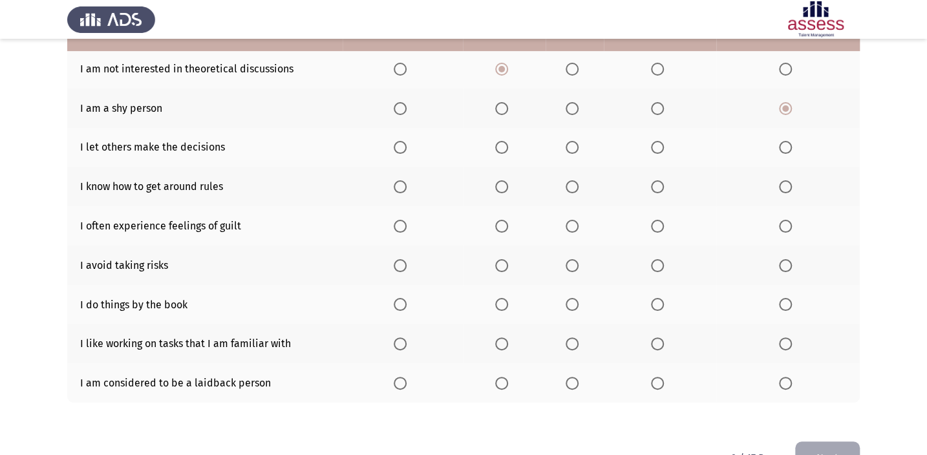
scroll to position [235, 0]
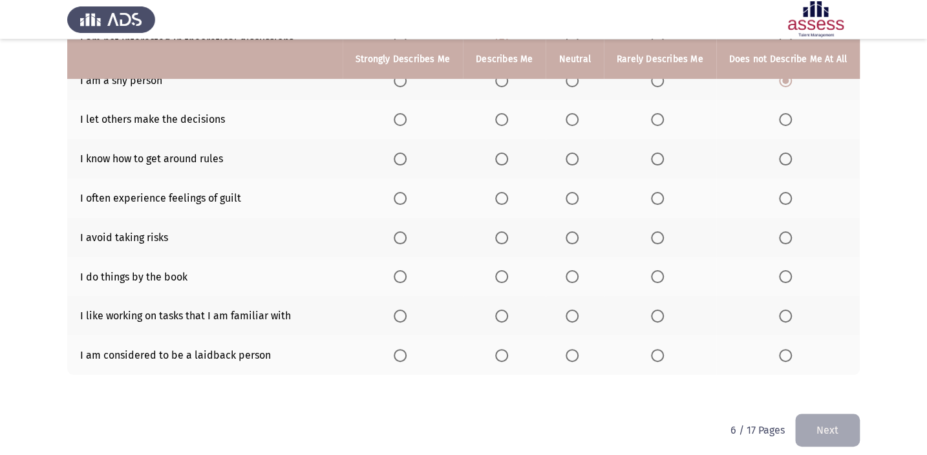
click at [407, 124] on span "Select an option" at bounding box center [400, 119] width 13 height 13
click at [407, 124] on input "Select an option" at bounding box center [400, 119] width 13 height 13
click at [407, 157] on span "Select an option" at bounding box center [400, 159] width 13 height 13
click at [407, 157] on input "Select an option" at bounding box center [400, 159] width 13 height 13
click at [504, 198] on span "Select an option" at bounding box center [501, 198] width 13 height 13
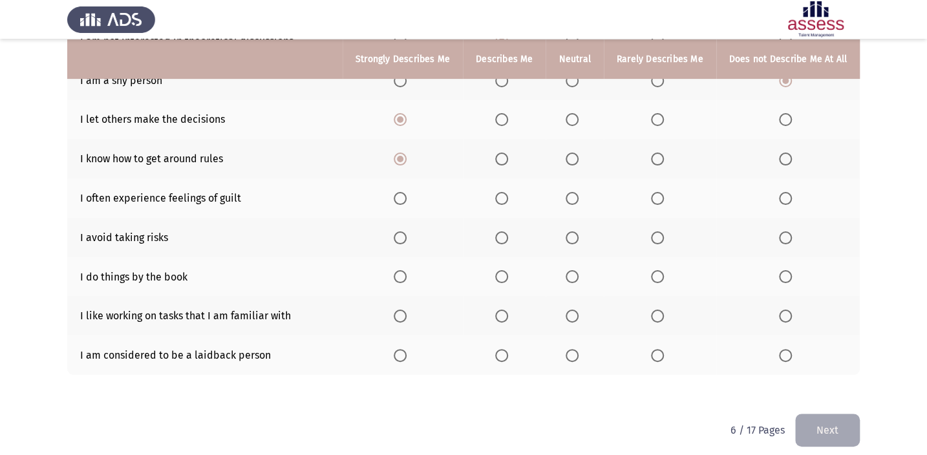
click at [504, 198] on input "Select an option" at bounding box center [501, 198] width 13 height 13
click at [407, 232] on span "Select an option" at bounding box center [400, 238] width 13 height 13
click at [407, 232] on input "Select an option" at bounding box center [400, 238] width 13 height 13
click at [505, 274] on span "Select an option" at bounding box center [501, 276] width 13 height 13
click at [505, 274] on input "Select an option" at bounding box center [501, 276] width 13 height 13
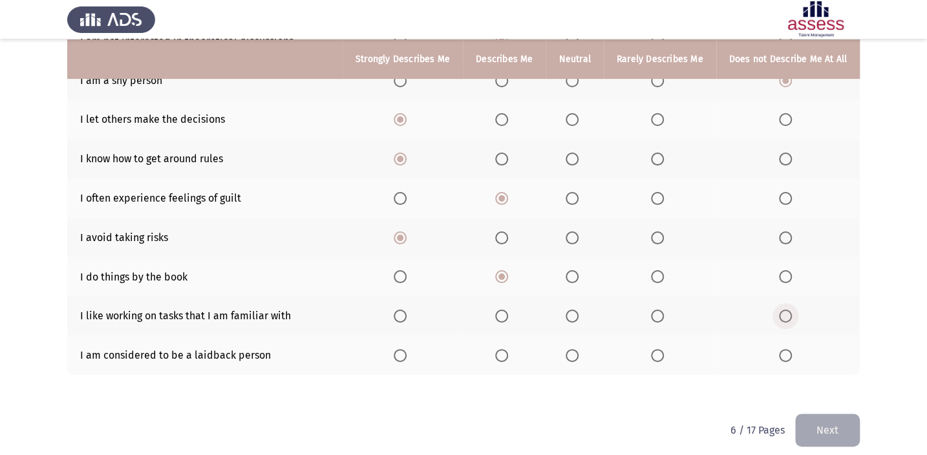
click at [786, 310] on span "Select an option" at bounding box center [785, 316] width 13 height 13
click at [786, 310] on input "Select an option" at bounding box center [785, 316] width 13 height 13
click at [786, 352] on span "Select an option" at bounding box center [785, 355] width 13 height 13
click at [786, 352] on input "Select an option" at bounding box center [785, 355] width 13 height 13
click at [407, 316] on span "Select an option" at bounding box center [400, 316] width 13 height 13
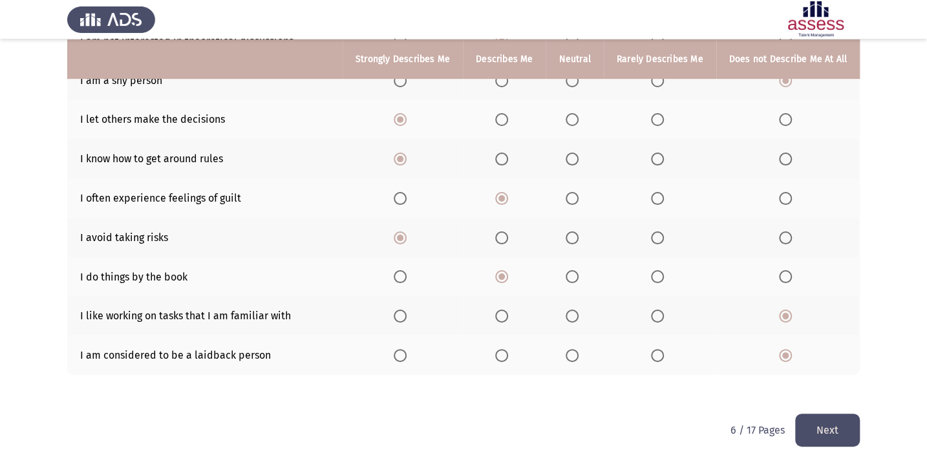
click at [407, 316] on input "Select an option" at bounding box center [400, 316] width 13 height 13
click at [852, 427] on button "Next" at bounding box center [828, 430] width 65 height 33
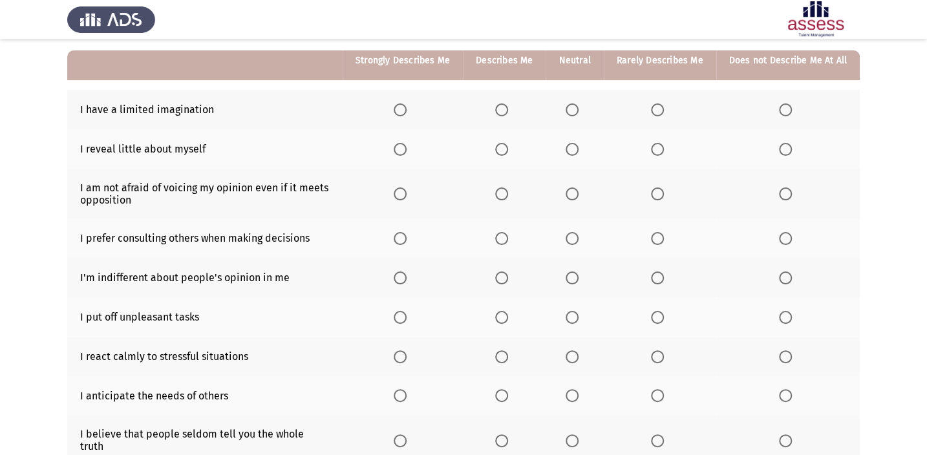
scroll to position [117, 0]
click at [787, 102] on span "Select an option" at bounding box center [785, 108] width 13 height 13
click at [787, 102] on input "Select an option" at bounding box center [785, 108] width 13 height 13
click at [401, 149] on span "Select an option" at bounding box center [400, 148] width 13 height 13
click at [401, 149] on input "Select an option" at bounding box center [400, 148] width 13 height 13
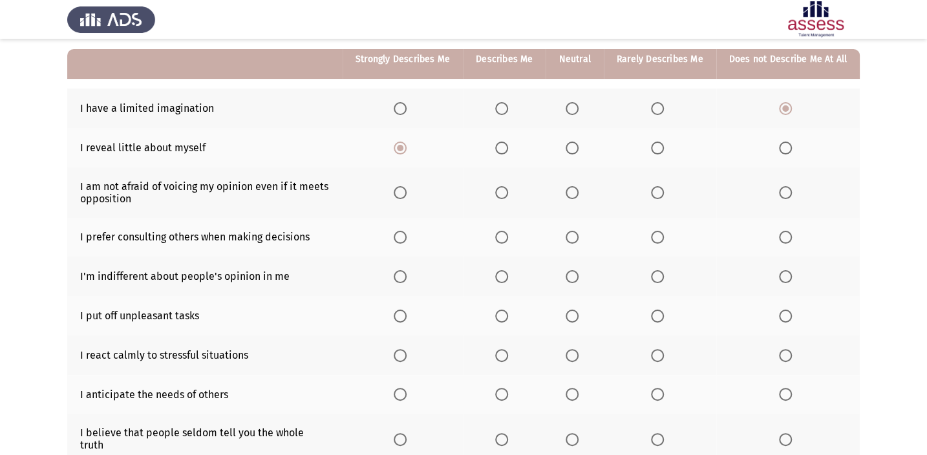
click at [577, 189] on span "Select an option" at bounding box center [572, 192] width 13 height 13
click at [577, 189] on input "Select an option" at bounding box center [572, 192] width 13 height 13
click at [406, 232] on span "Select an option" at bounding box center [400, 237] width 13 height 13
click at [406, 232] on input "Select an option" at bounding box center [400, 237] width 13 height 13
click at [508, 276] on span "Select an option" at bounding box center [501, 276] width 13 height 13
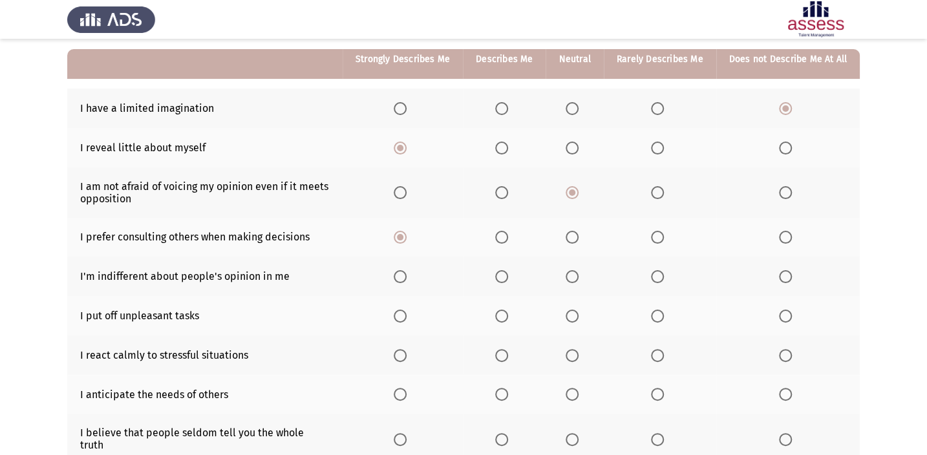
click at [508, 276] on input "Select an option" at bounding box center [501, 276] width 13 height 13
click at [788, 310] on span "Select an option" at bounding box center [785, 316] width 13 height 13
click at [788, 310] on input "Select an option" at bounding box center [785, 316] width 13 height 13
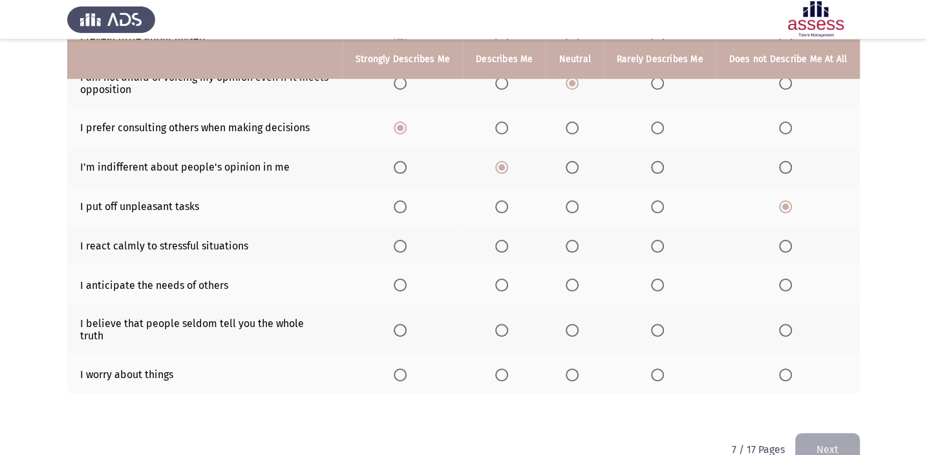
scroll to position [243, 0]
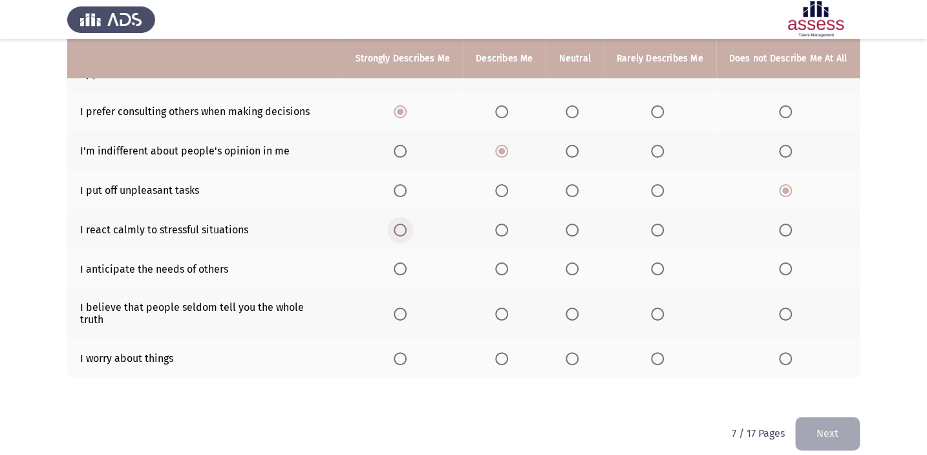
click at [402, 224] on span "Select an option" at bounding box center [400, 230] width 13 height 13
click at [402, 224] on input "Select an option" at bounding box center [400, 230] width 13 height 13
click at [499, 266] on span "Select an option" at bounding box center [501, 269] width 13 height 13
click at [499, 266] on input "Select an option" at bounding box center [501, 269] width 13 height 13
click at [785, 308] on span "Select an option" at bounding box center [785, 314] width 13 height 13
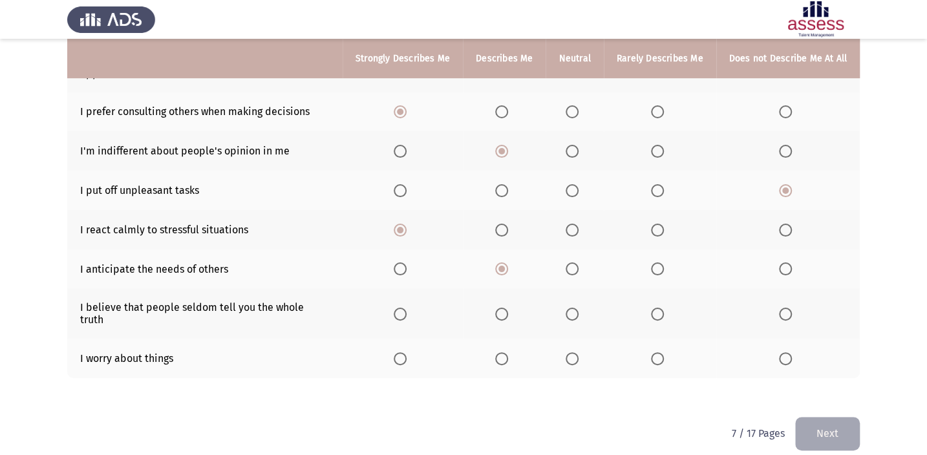
click at [785, 308] on input "Select an option" at bounding box center [785, 314] width 13 height 13
click at [669, 352] on label "Select an option" at bounding box center [660, 358] width 18 height 13
click at [664, 352] on input "Select an option" at bounding box center [657, 358] width 13 height 13
click at [825, 417] on button "Next" at bounding box center [828, 433] width 65 height 33
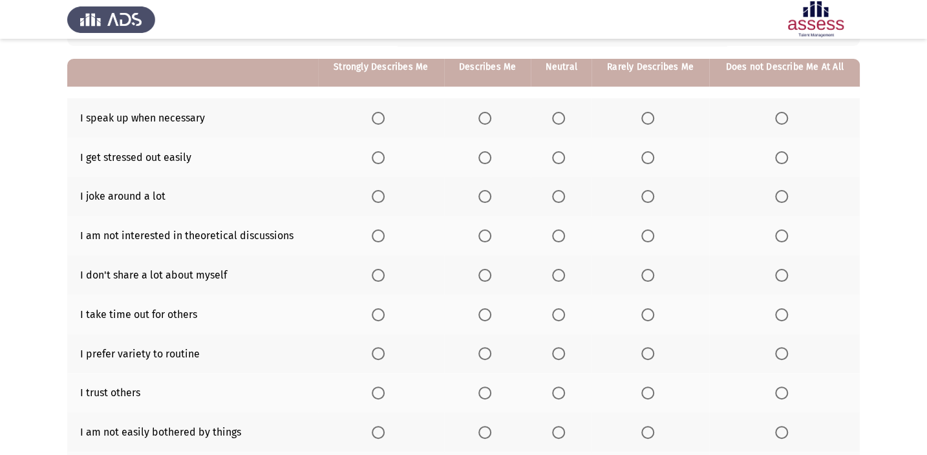
scroll to position [117, 0]
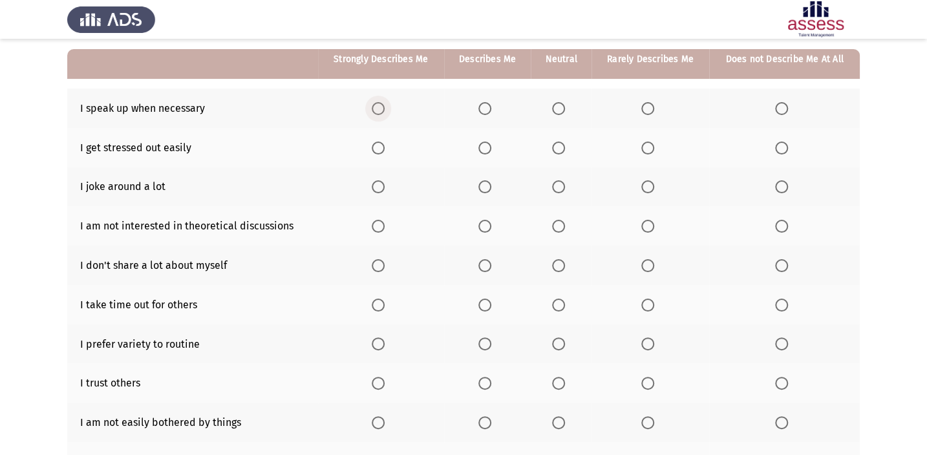
click at [378, 109] on span "Select an option" at bounding box center [378, 109] width 0 height 0
click at [378, 107] on input "Select an option" at bounding box center [378, 108] width 13 height 13
click at [485, 143] on span "Select an option" at bounding box center [485, 148] width 13 height 13
click at [485, 143] on input "Select an option" at bounding box center [485, 148] width 13 height 13
click at [373, 188] on span "Select an option" at bounding box center [378, 186] width 13 height 13
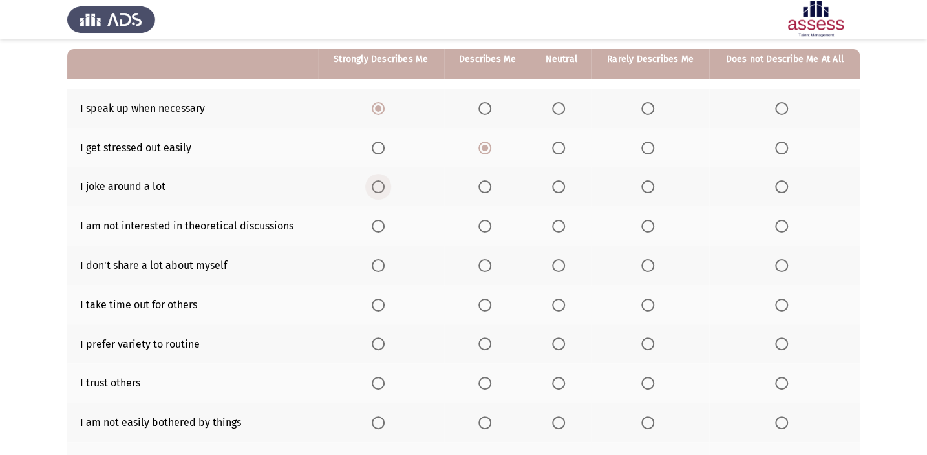
click at [373, 188] on input "Select an option" at bounding box center [378, 186] width 13 height 13
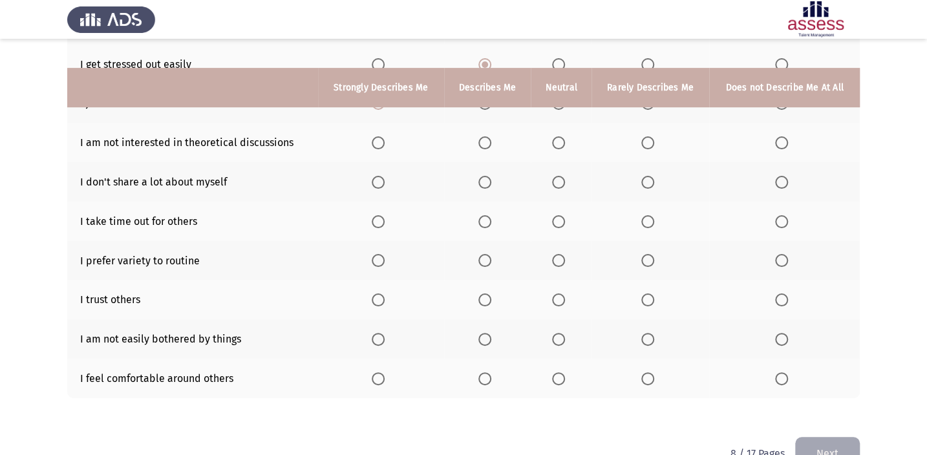
scroll to position [231, 0]
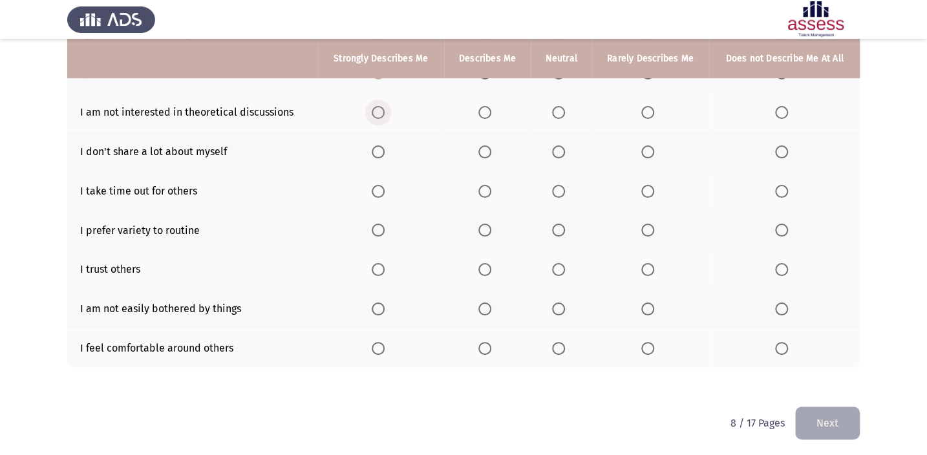
click at [375, 107] on span "Select an option" at bounding box center [378, 112] width 13 height 13
click at [375, 107] on input "Select an option" at bounding box center [378, 112] width 13 height 13
click at [378, 150] on span "Select an option" at bounding box center [378, 152] width 13 height 13
click at [378, 150] on input "Select an option" at bounding box center [378, 152] width 13 height 13
click at [476, 186] on th at bounding box center [487, 190] width 87 height 39
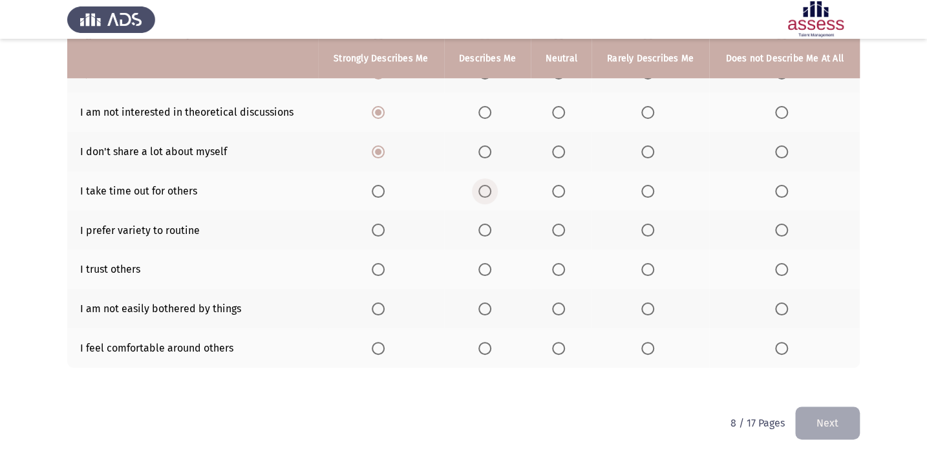
click at [485, 188] on span "Select an option" at bounding box center [485, 191] width 13 height 13
click at [485, 188] on input "Select an option" at bounding box center [485, 191] width 13 height 13
click at [378, 226] on span "Select an option" at bounding box center [378, 230] width 13 height 13
click at [378, 226] on input "Select an option" at bounding box center [378, 230] width 13 height 13
click at [387, 263] on label "Select an option" at bounding box center [381, 269] width 18 height 13
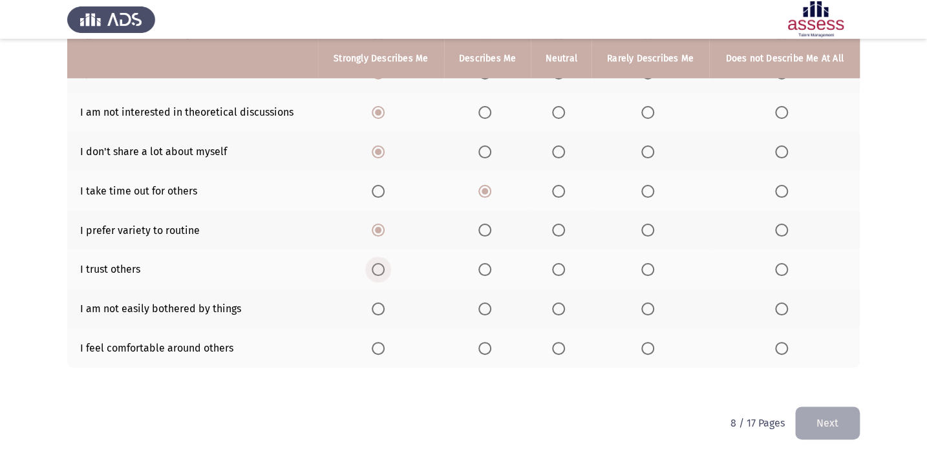
click at [385, 263] on input "Select an option" at bounding box center [378, 269] width 13 height 13
click at [489, 303] on span "Select an option" at bounding box center [485, 309] width 13 height 13
click at [489, 303] on input "Select an option" at bounding box center [485, 309] width 13 height 13
click at [378, 342] on span "Select an option" at bounding box center [378, 348] width 13 height 13
click at [378, 342] on input "Select an option" at bounding box center [378, 348] width 13 height 13
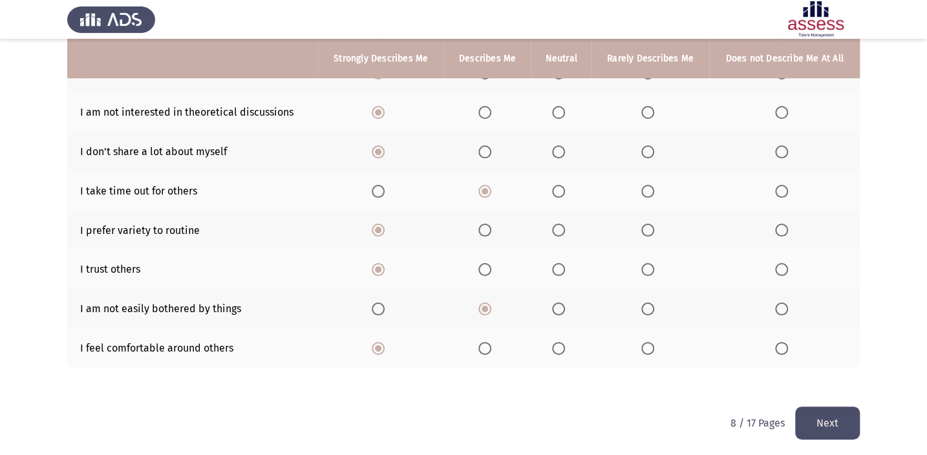
click at [847, 422] on button "Next" at bounding box center [828, 423] width 65 height 33
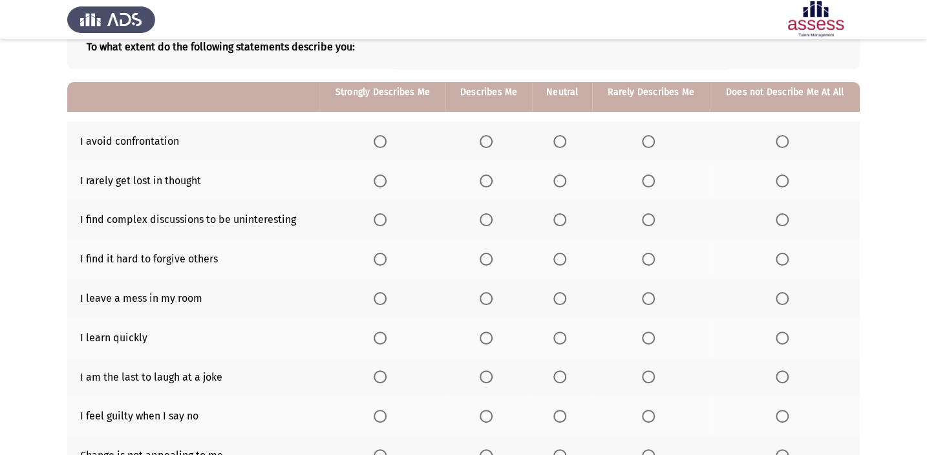
scroll to position [117, 0]
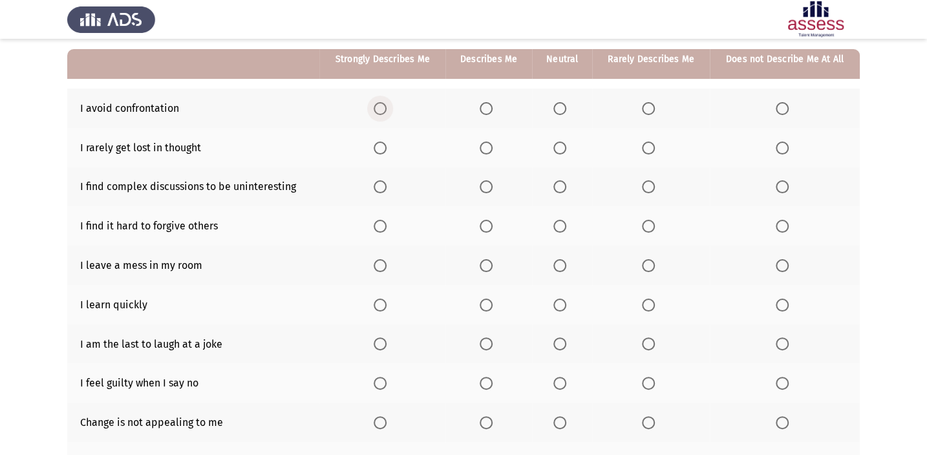
click at [376, 109] on span "Select an option" at bounding box center [380, 108] width 13 height 13
click at [376, 109] on input "Select an option" at bounding box center [380, 108] width 13 height 13
click at [490, 146] on span "Select an option" at bounding box center [486, 148] width 13 height 13
click at [490, 146] on input "Select an option" at bounding box center [486, 148] width 13 height 13
click at [375, 184] on span "Select an option" at bounding box center [380, 186] width 13 height 13
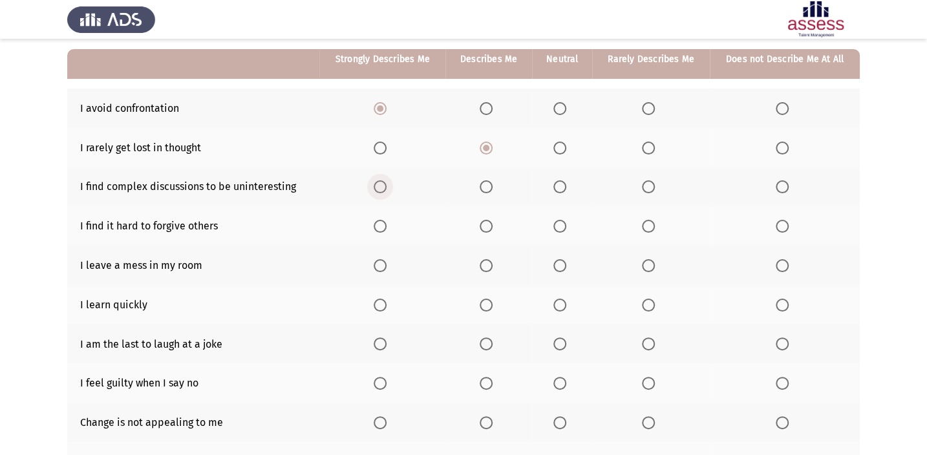
click at [375, 184] on input "Select an option" at bounding box center [380, 186] width 13 height 13
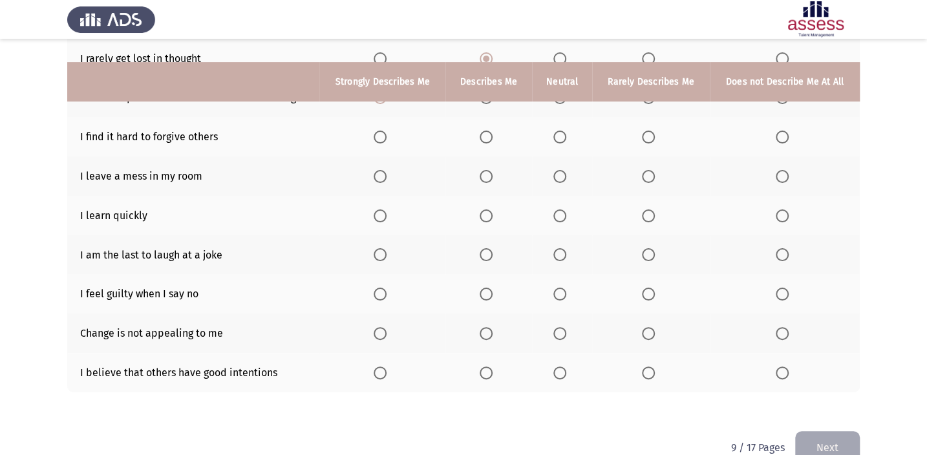
scroll to position [231, 0]
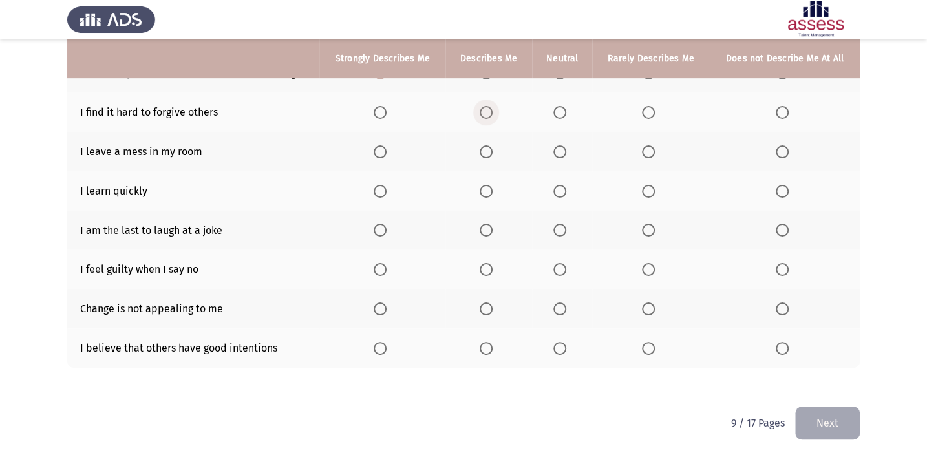
click at [486, 110] on span "Select an option" at bounding box center [486, 112] width 13 height 13
click at [486, 110] on input "Select an option" at bounding box center [486, 112] width 13 height 13
click at [384, 151] on span "Select an option" at bounding box center [380, 152] width 13 height 13
click at [384, 151] on input "Select an option" at bounding box center [380, 152] width 13 height 13
click at [492, 185] on span "Select an option" at bounding box center [486, 191] width 13 height 13
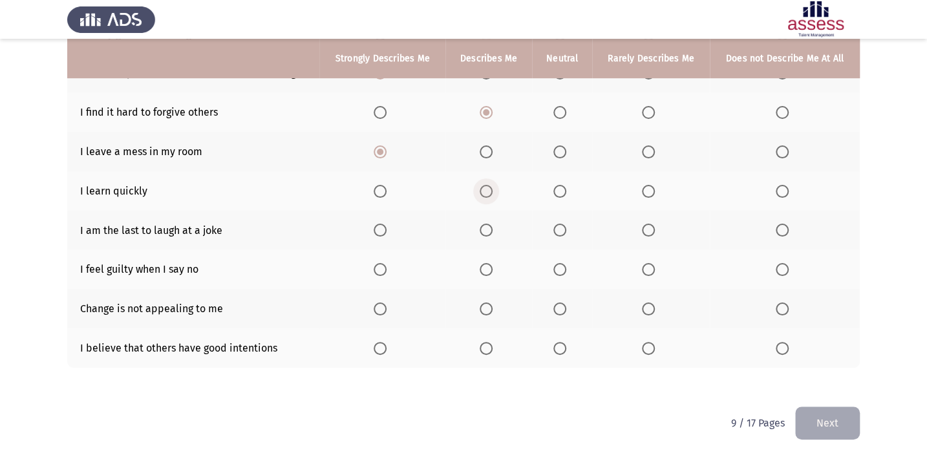
click at [492, 185] on input "Select an option" at bounding box center [486, 191] width 13 height 13
click at [647, 226] on span "Select an option" at bounding box center [648, 230] width 13 height 13
click at [647, 226] on input "Select an option" at bounding box center [648, 230] width 13 height 13
click at [486, 264] on span "Select an option" at bounding box center [486, 269] width 13 height 13
click at [486, 264] on input "Select an option" at bounding box center [486, 269] width 13 height 13
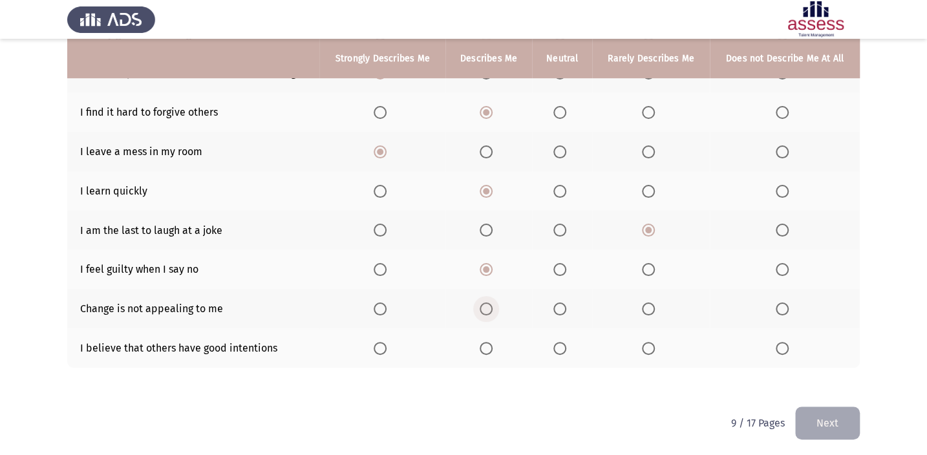
click at [489, 305] on span "Select an option" at bounding box center [486, 309] width 13 height 13
click at [489, 305] on input "Select an option" at bounding box center [486, 309] width 13 height 13
click at [488, 343] on span "Select an option" at bounding box center [486, 348] width 13 height 13
click at [488, 343] on input "Select an option" at bounding box center [486, 348] width 13 height 13
click at [807, 421] on button "Next" at bounding box center [828, 423] width 65 height 33
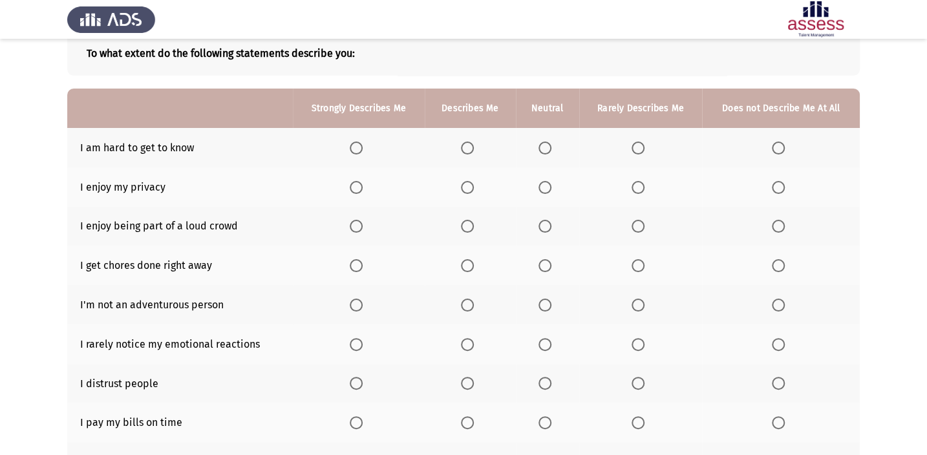
scroll to position [58, 0]
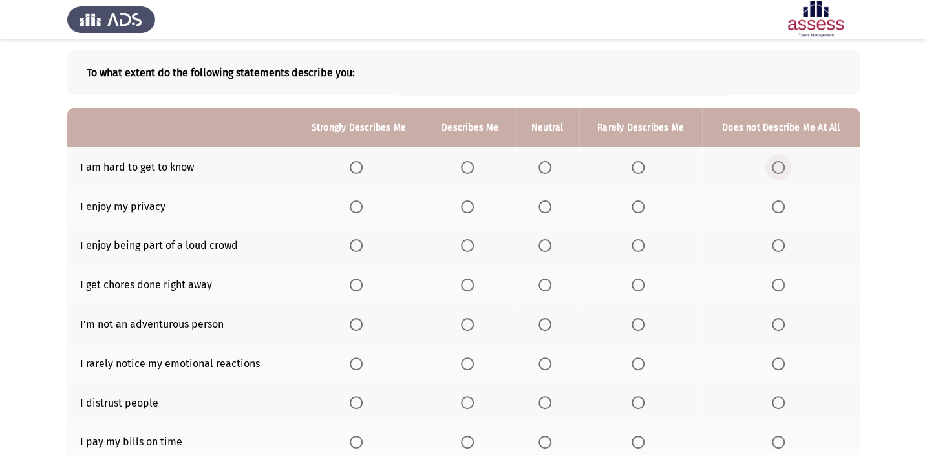
click at [780, 169] on span "Select an option" at bounding box center [778, 167] width 13 height 13
click at [780, 169] on input "Select an option" at bounding box center [778, 167] width 13 height 13
click at [773, 202] on span "Select an option" at bounding box center [778, 206] width 13 height 13
click at [773, 202] on input "Select an option" at bounding box center [778, 206] width 13 height 13
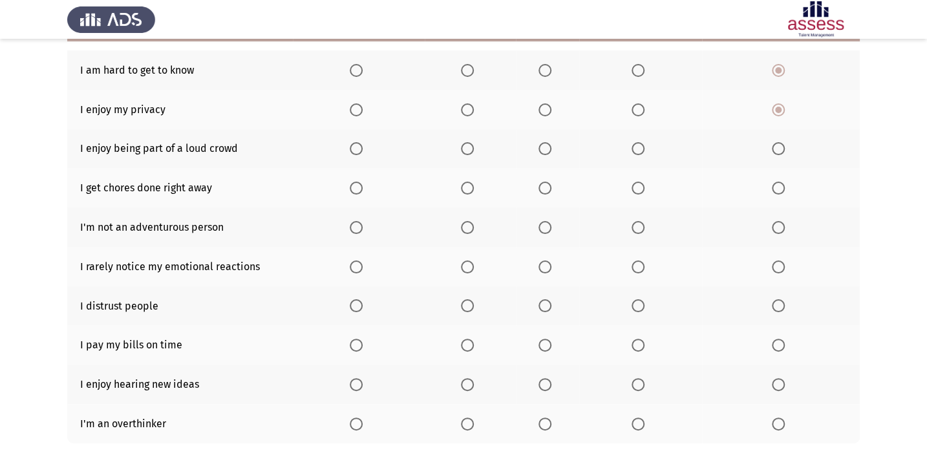
scroll to position [176, 0]
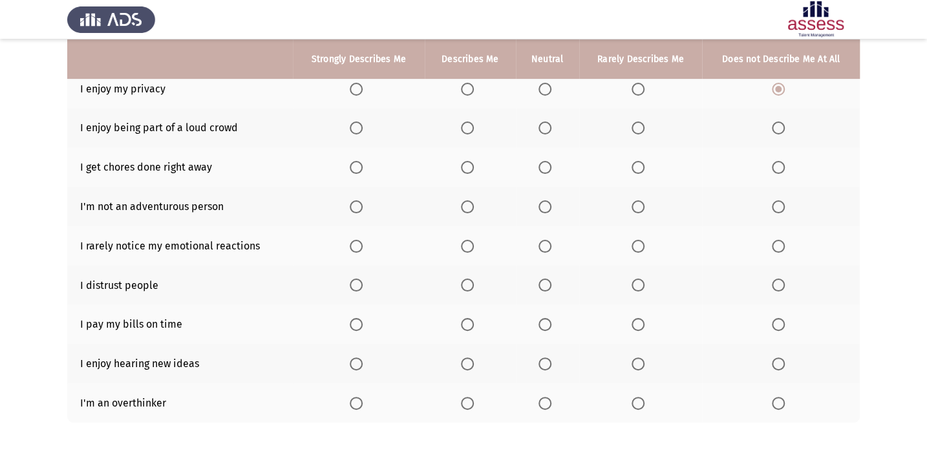
click at [778, 124] on span "Select an option" at bounding box center [778, 128] width 13 height 13
click at [778, 124] on input "Select an option" at bounding box center [778, 128] width 13 height 13
click at [360, 165] on span "Select an option" at bounding box center [356, 167] width 13 height 13
click at [360, 165] on input "Select an option" at bounding box center [356, 167] width 13 height 13
click at [468, 207] on span "Select an option" at bounding box center [468, 207] width 0 height 0
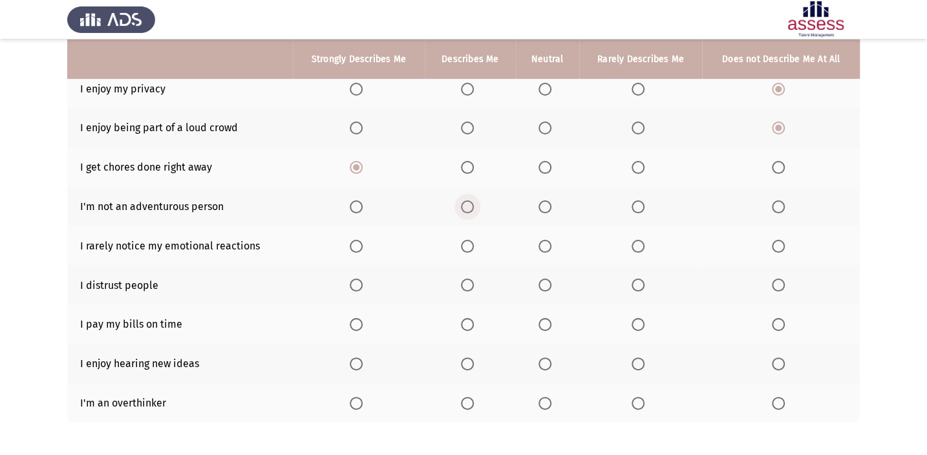
click at [467, 205] on input "Select an option" at bounding box center [467, 206] width 13 height 13
click at [358, 242] on span "Select an option" at bounding box center [356, 246] width 13 height 13
click at [358, 242] on input "Select an option" at bounding box center [356, 246] width 13 height 13
click at [776, 284] on span "Select an option" at bounding box center [778, 285] width 13 height 13
click at [776, 284] on input "Select an option" at bounding box center [778, 285] width 13 height 13
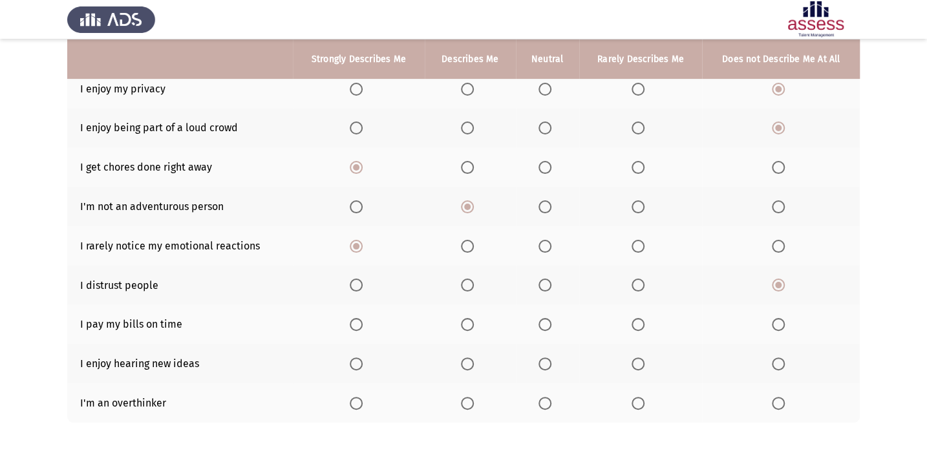
click at [779, 321] on span "Select an option" at bounding box center [778, 324] width 13 height 13
click at [779, 321] on input "Select an option" at bounding box center [778, 324] width 13 height 13
click at [357, 362] on span "Select an option" at bounding box center [356, 364] width 13 height 13
click at [357, 362] on input "Select an option" at bounding box center [356, 364] width 13 height 13
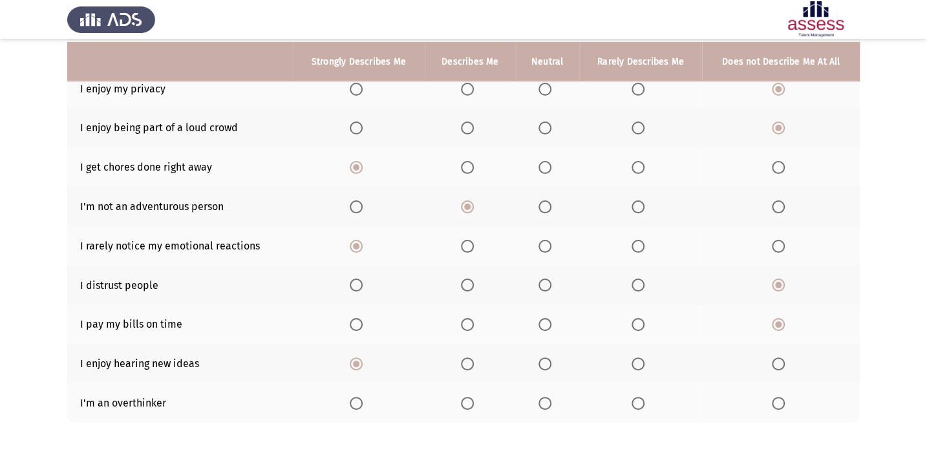
scroll to position [231, 0]
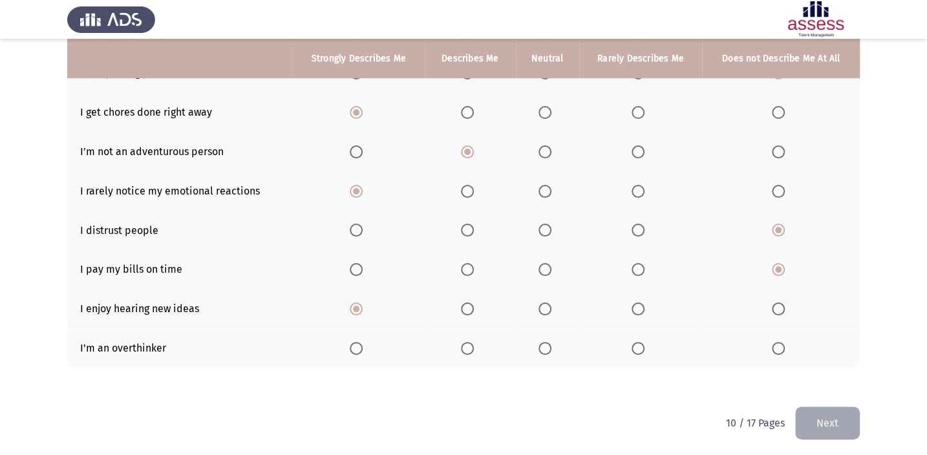
click at [468, 338] on th at bounding box center [470, 348] width 91 height 39
click at [468, 344] on span "Select an option" at bounding box center [467, 348] width 13 height 13
click at [468, 344] on input "Select an option" at bounding box center [467, 348] width 13 height 13
click at [813, 420] on button "Next" at bounding box center [828, 423] width 65 height 33
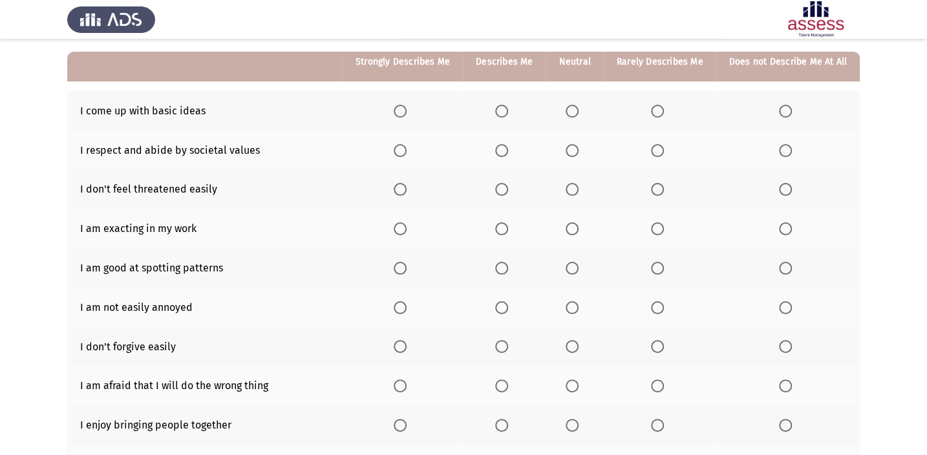
scroll to position [117, 0]
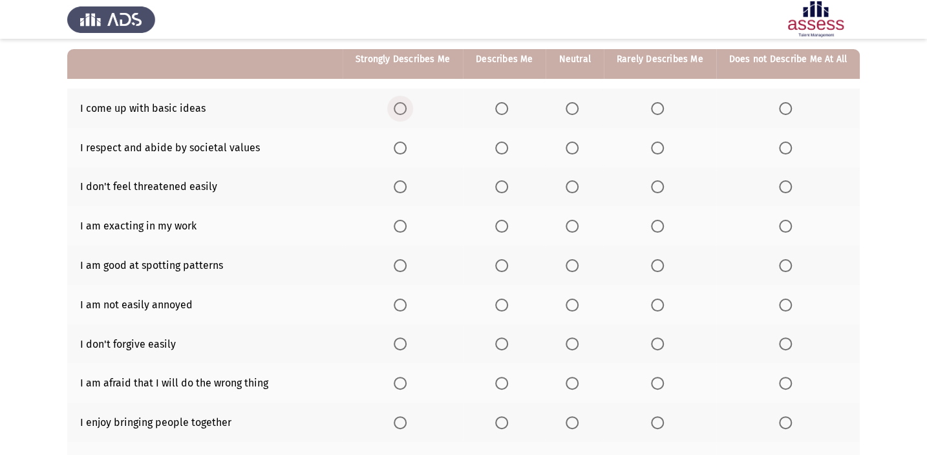
click at [406, 109] on span "Select an option" at bounding box center [400, 108] width 13 height 13
click at [406, 109] on input "Select an option" at bounding box center [400, 108] width 13 height 13
click at [407, 147] on span "Select an option" at bounding box center [400, 148] width 13 height 13
click at [407, 147] on input "Select an option" at bounding box center [400, 148] width 13 height 13
click at [407, 185] on span "Select an option" at bounding box center [400, 186] width 13 height 13
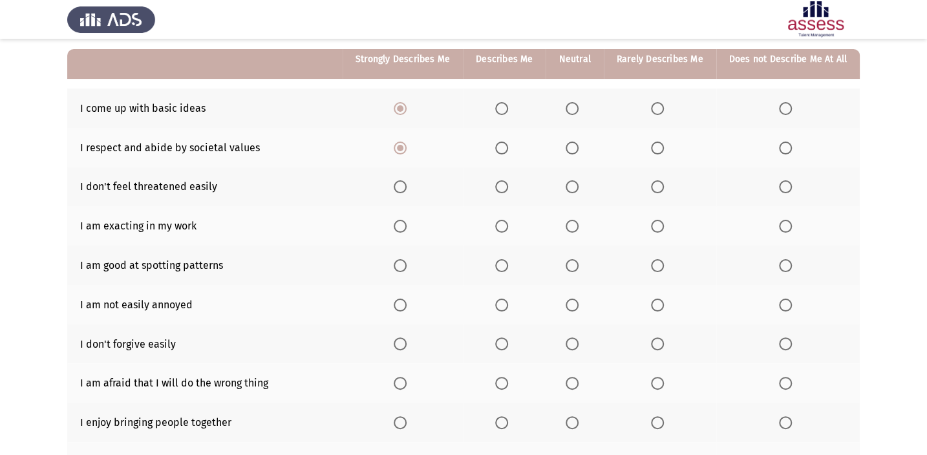
click at [407, 185] on input "Select an option" at bounding box center [400, 186] width 13 height 13
click at [407, 223] on span "Select an option" at bounding box center [400, 226] width 13 height 13
click at [407, 223] on input "Select an option" at bounding box center [400, 226] width 13 height 13
click at [508, 266] on span "Select an option" at bounding box center [501, 265] width 13 height 13
click at [508, 266] on input "Select an option" at bounding box center [501, 265] width 13 height 13
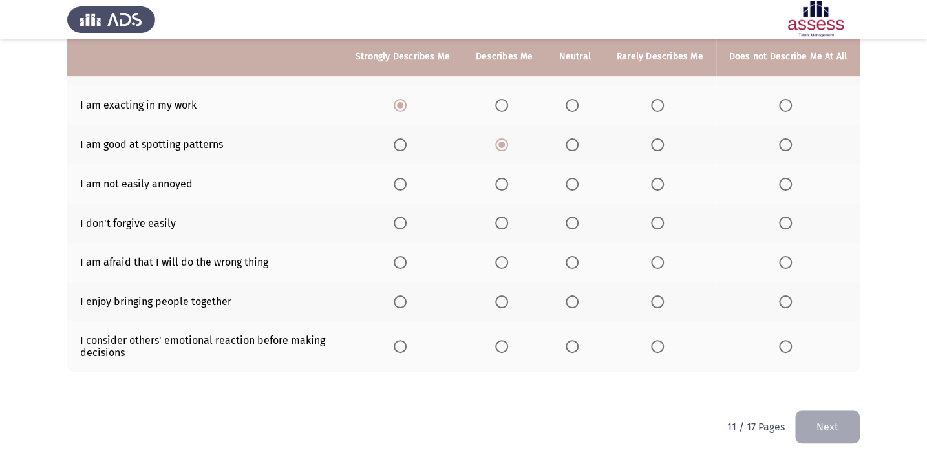
scroll to position [243, 0]
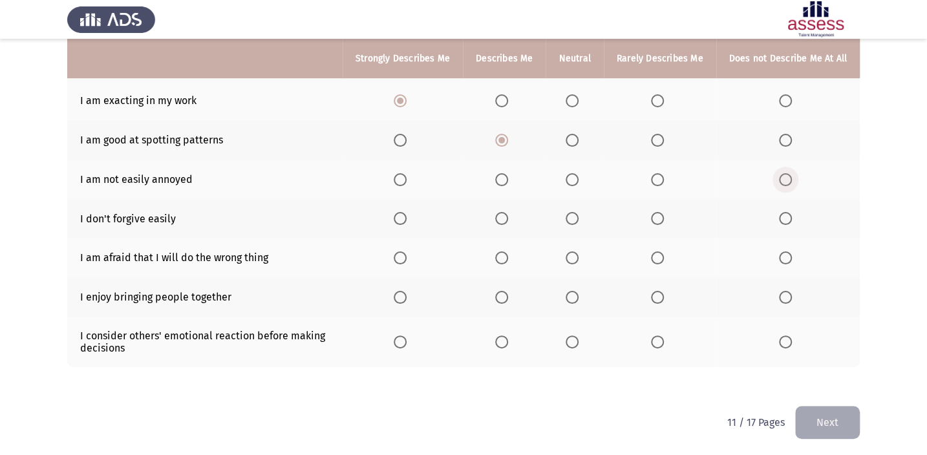
click at [788, 179] on span "Select an option" at bounding box center [785, 179] width 13 height 13
click at [788, 179] on input "Select an option" at bounding box center [785, 179] width 13 height 13
click at [574, 214] on span "Select an option" at bounding box center [572, 218] width 13 height 13
click at [574, 214] on input "Select an option" at bounding box center [572, 218] width 13 height 13
click at [407, 252] on span "Select an option" at bounding box center [400, 258] width 13 height 13
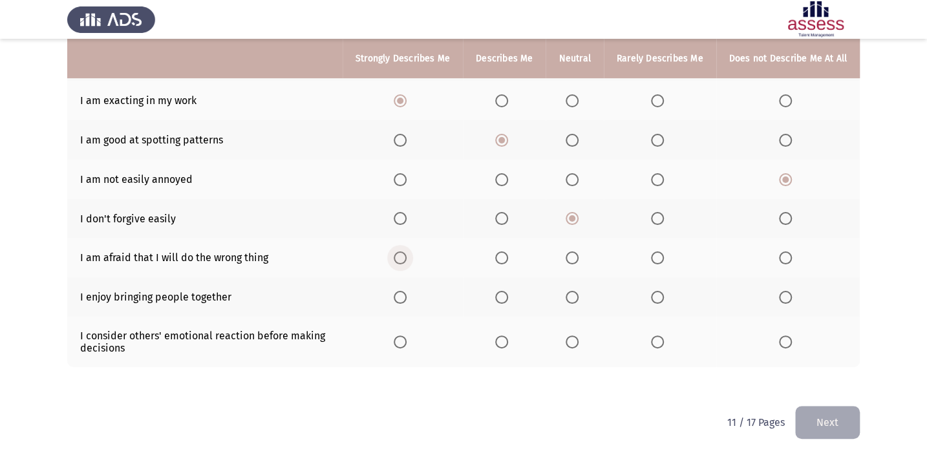
click at [407, 252] on input "Select an option" at bounding box center [400, 258] width 13 height 13
click at [401, 290] on mat-radio-button "Select an option" at bounding box center [403, 297] width 18 height 14
click at [404, 294] on span "Select an option" at bounding box center [400, 297] width 13 height 13
click at [404, 294] on input "Select an option" at bounding box center [400, 297] width 13 height 13
click at [506, 336] on span "Select an option" at bounding box center [501, 342] width 13 height 13
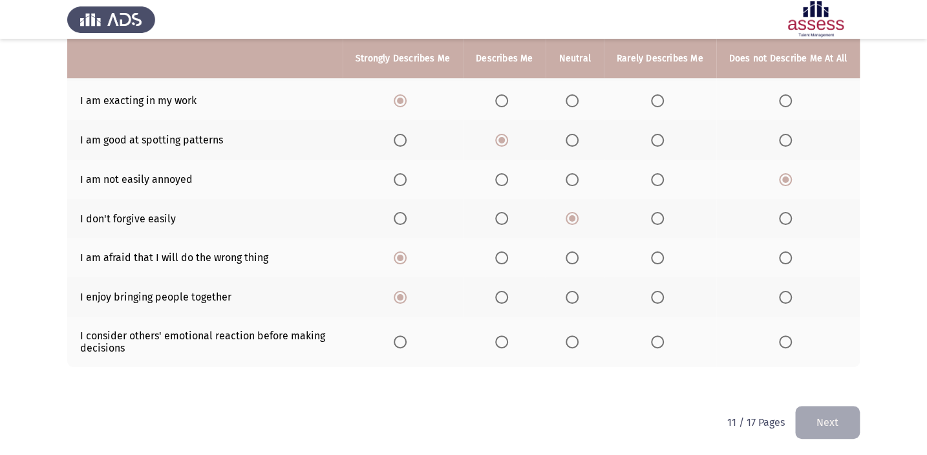
click at [506, 336] on input "Select an option" at bounding box center [501, 342] width 13 height 13
click at [843, 407] on button "Next" at bounding box center [828, 422] width 65 height 33
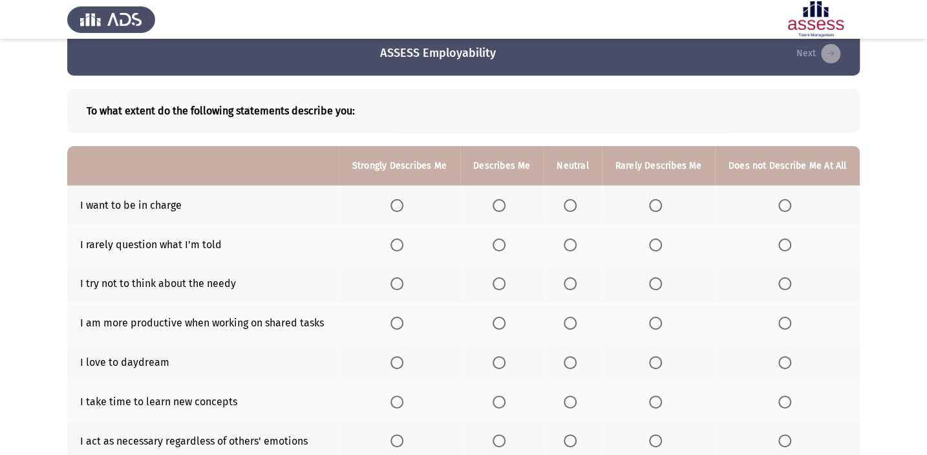
scroll to position [0, 0]
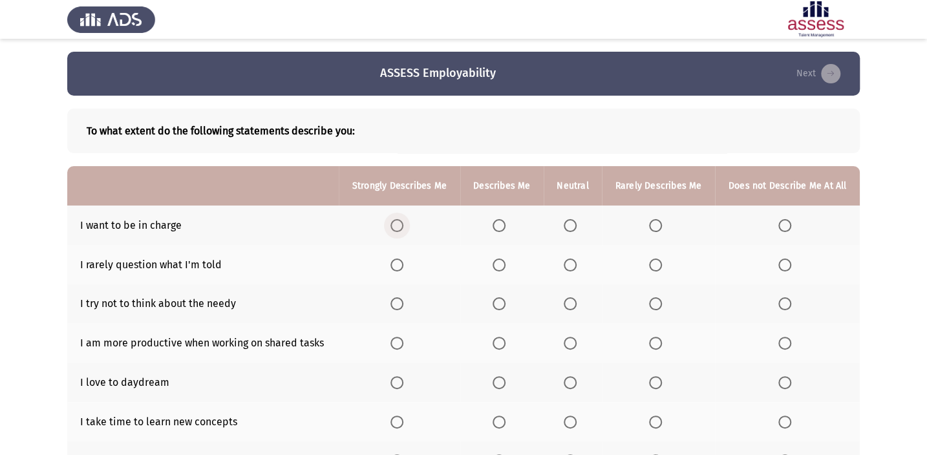
click at [399, 227] on span "Select an option" at bounding box center [397, 225] width 13 height 13
click at [399, 227] on input "Select an option" at bounding box center [397, 225] width 13 height 13
click at [501, 265] on span "Select an option" at bounding box center [499, 265] width 13 height 13
click at [501, 265] on input "Select an option" at bounding box center [499, 265] width 13 height 13
click at [404, 299] on span "Select an option" at bounding box center [397, 304] width 13 height 13
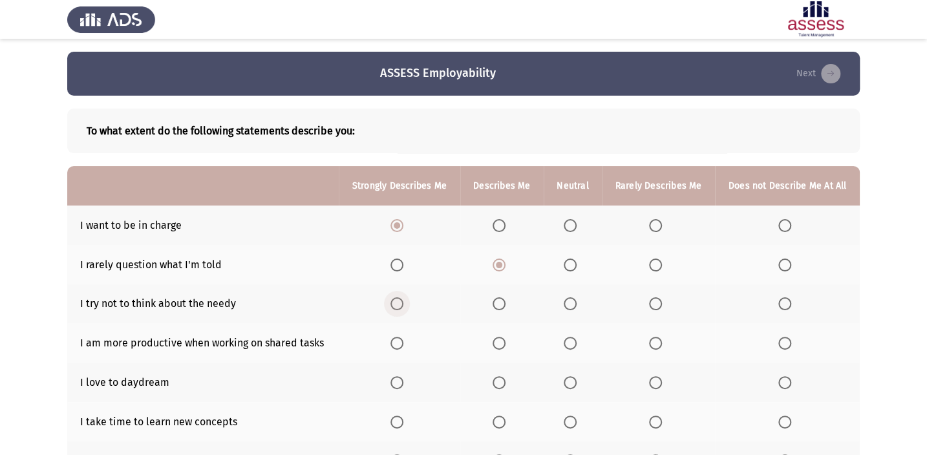
click at [404, 299] on input "Select an option" at bounding box center [397, 304] width 13 height 13
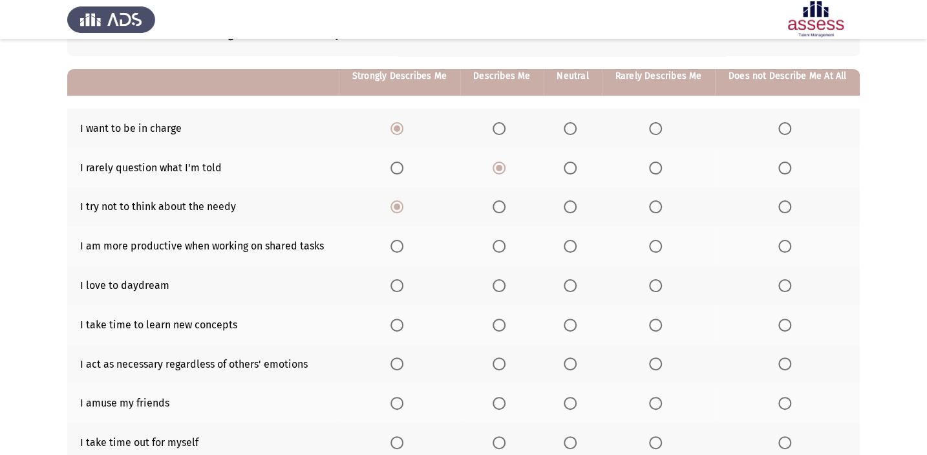
scroll to position [117, 0]
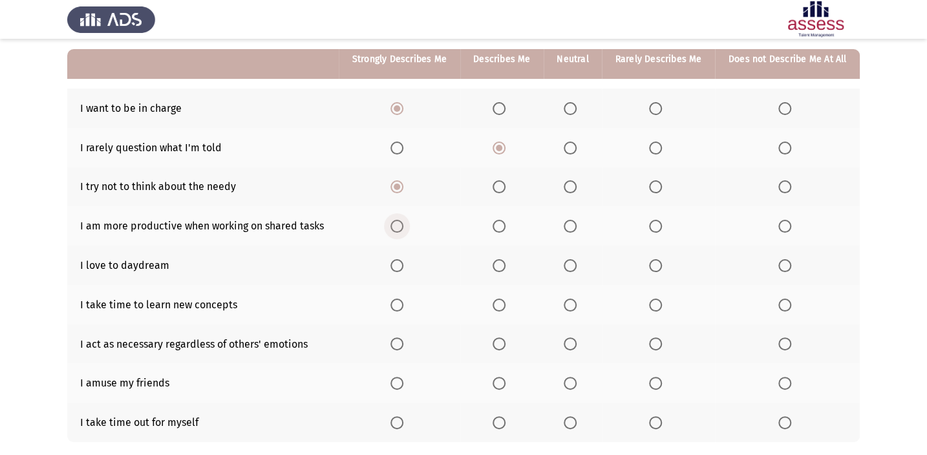
click at [397, 224] on span "Select an option" at bounding box center [397, 226] width 13 height 13
click at [397, 224] on input "Select an option" at bounding box center [397, 226] width 13 height 13
click at [497, 261] on span "Select an option" at bounding box center [499, 265] width 13 height 13
click at [497, 261] on input "Select an option" at bounding box center [499, 265] width 13 height 13
click at [398, 299] on span "Select an option" at bounding box center [397, 305] width 13 height 13
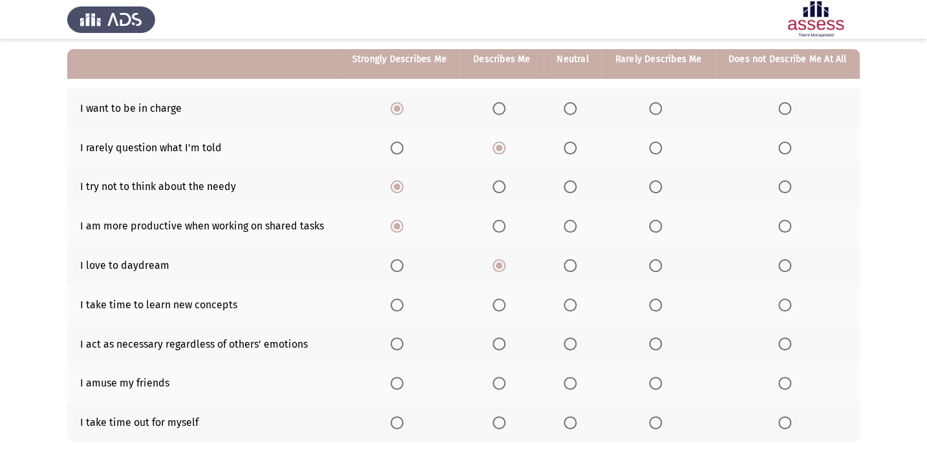
click at [398, 299] on input "Select an option" at bounding box center [397, 305] width 13 height 13
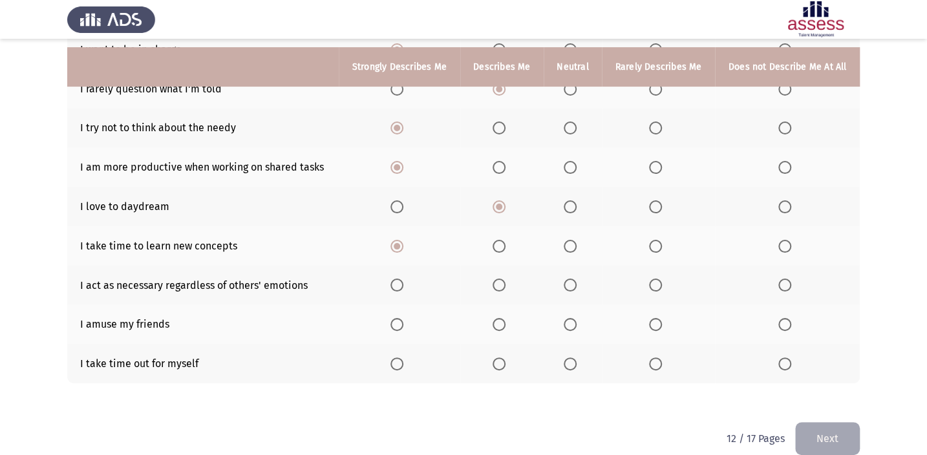
scroll to position [192, 0]
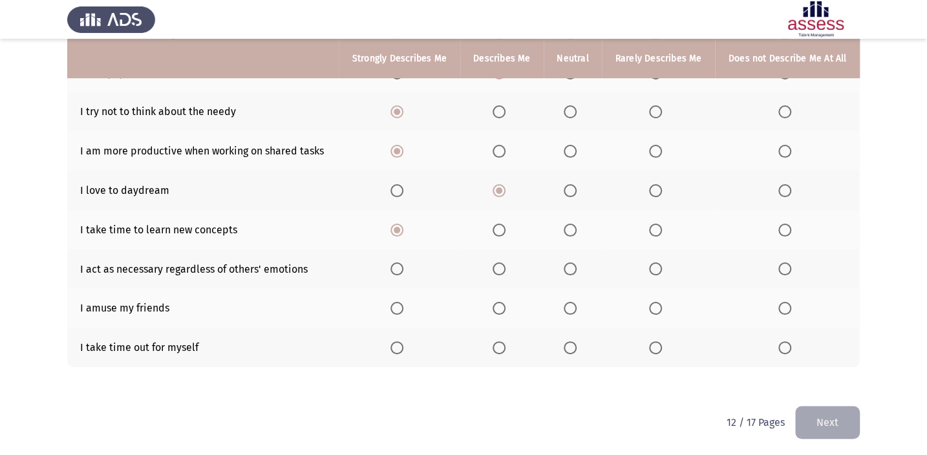
click at [503, 263] on span "Select an option" at bounding box center [499, 269] width 13 height 13
click at [503, 263] on input "Select an option" at bounding box center [499, 269] width 13 height 13
click at [785, 302] on span "Select an option" at bounding box center [785, 308] width 13 height 13
click at [785, 302] on input "Select an option" at bounding box center [785, 308] width 13 height 13
click at [396, 341] on span "Select an option" at bounding box center [397, 347] width 13 height 13
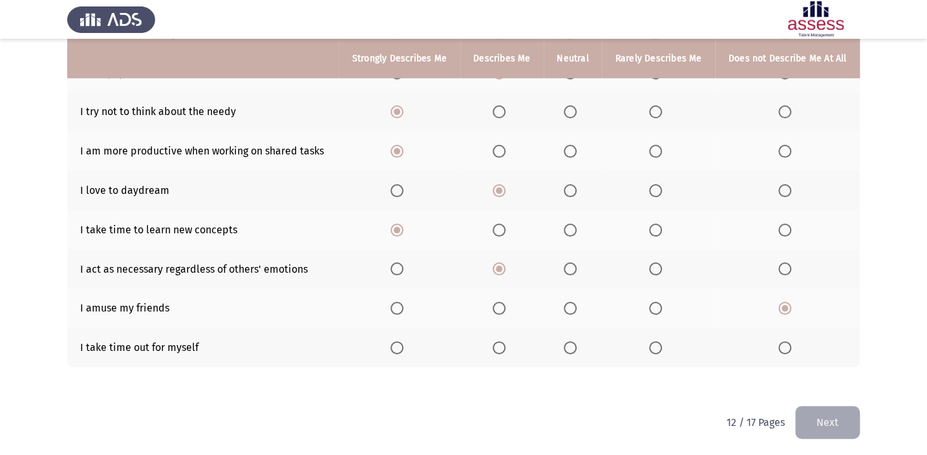
click at [396, 341] on input "Select an option" at bounding box center [397, 347] width 13 height 13
click at [824, 426] on button "Next" at bounding box center [828, 422] width 65 height 33
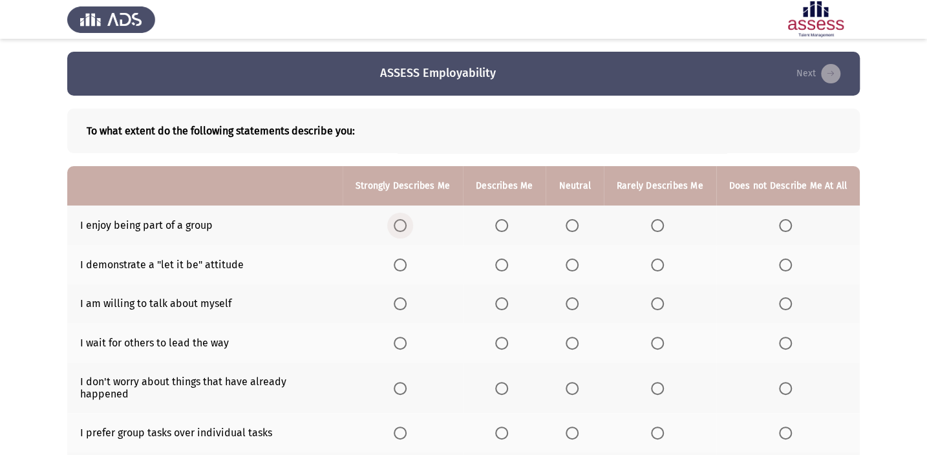
click at [407, 222] on span "Select an option" at bounding box center [400, 225] width 13 height 13
click at [407, 222] on input "Select an option" at bounding box center [400, 225] width 13 height 13
click at [503, 263] on span "Select an option" at bounding box center [501, 265] width 13 height 13
click at [503, 263] on input "Select an option" at bounding box center [501, 265] width 13 height 13
click at [407, 300] on span "Select an option" at bounding box center [400, 304] width 13 height 13
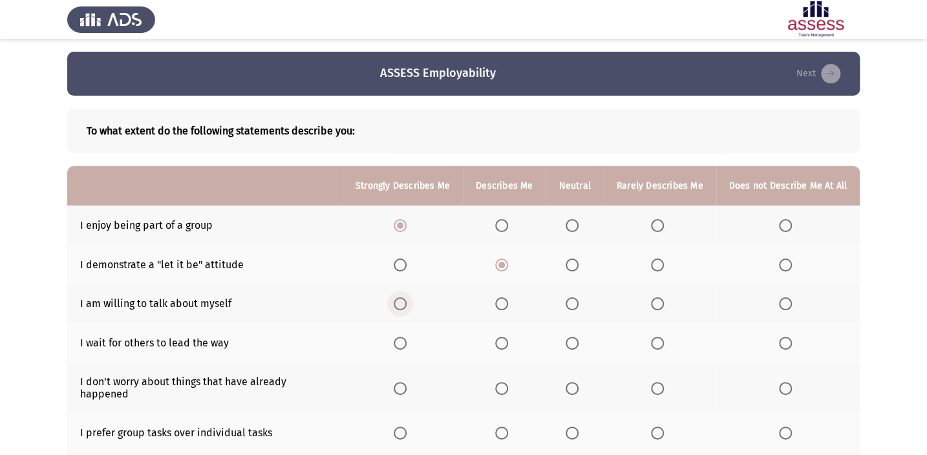
click at [407, 300] on input "Select an option" at bounding box center [400, 304] width 13 height 13
click at [786, 345] on span "Select an option" at bounding box center [785, 343] width 13 height 13
click at [786, 345] on input "Select an option" at bounding box center [785, 343] width 13 height 13
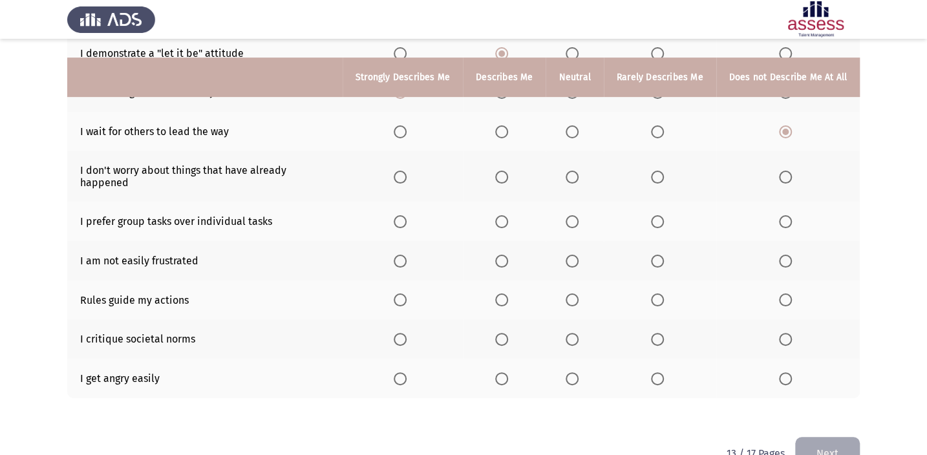
scroll to position [231, 0]
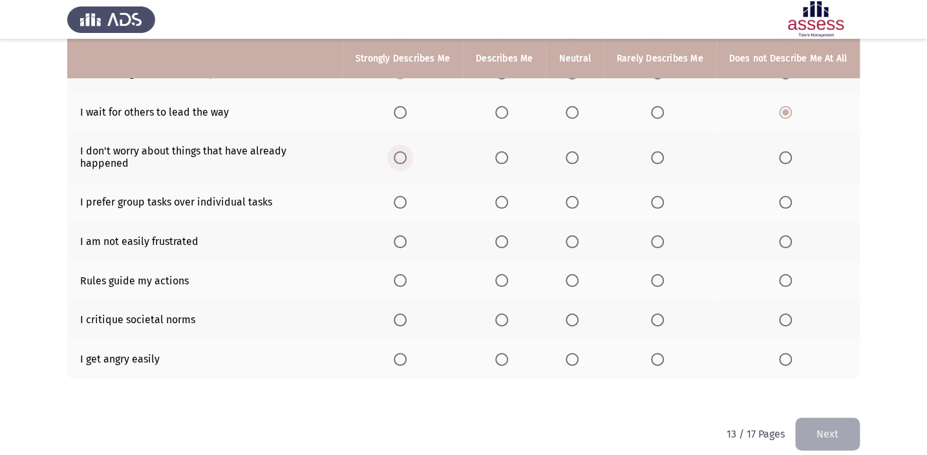
click at [407, 151] on span "Select an option" at bounding box center [400, 157] width 13 height 13
click at [407, 151] on input "Select an option" at bounding box center [400, 157] width 13 height 13
click at [513, 196] on label "Select an option" at bounding box center [504, 202] width 18 height 13
click at [508, 196] on input "Select an option" at bounding box center [501, 202] width 13 height 13
click at [784, 235] on span "Select an option" at bounding box center [785, 241] width 13 height 13
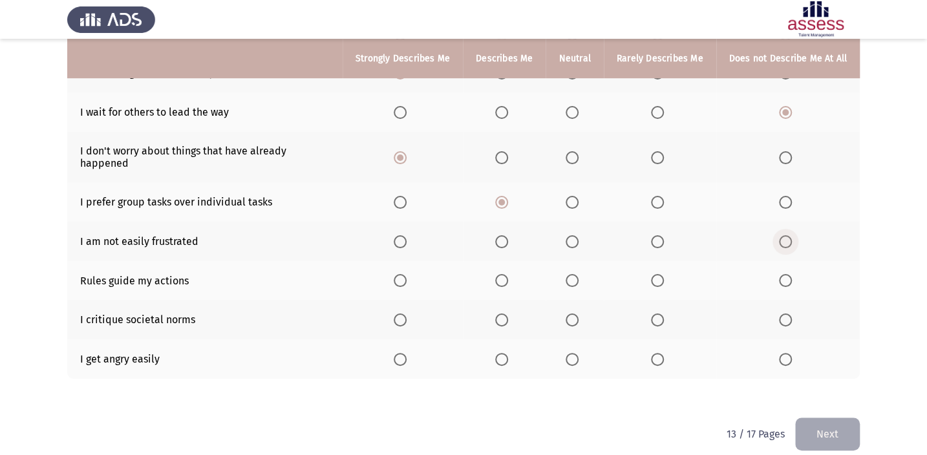
click at [784, 235] on input "Select an option" at bounding box center [785, 241] width 13 height 13
click at [407, 274] on span "Select an option" at bounding box center [400, 280] width 13 height 13
click at [407, 274] on input "Select an option" at bounding box center [400, 280] width 13 height 13
click at [504, 314] on span "Select an option" at bounding box center [501, 320] width 13 height 13
click at [504, 314] on input "Select an option" at bounding box center [501, 320] width 13 height 13
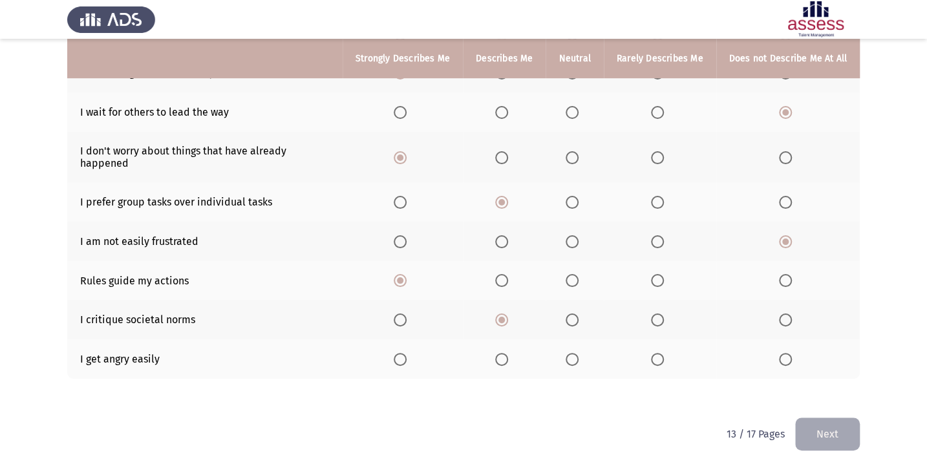
click at [788, 353] on span "Select an option" at bounding box center [785, 359] width 13 height 13
click at [788, 353] on input "Select an option" at bounding box center [785, 359] width 13 height 13
click at [843, 418] on button "Next" at bounding box center [828, 434] width 65 height 33
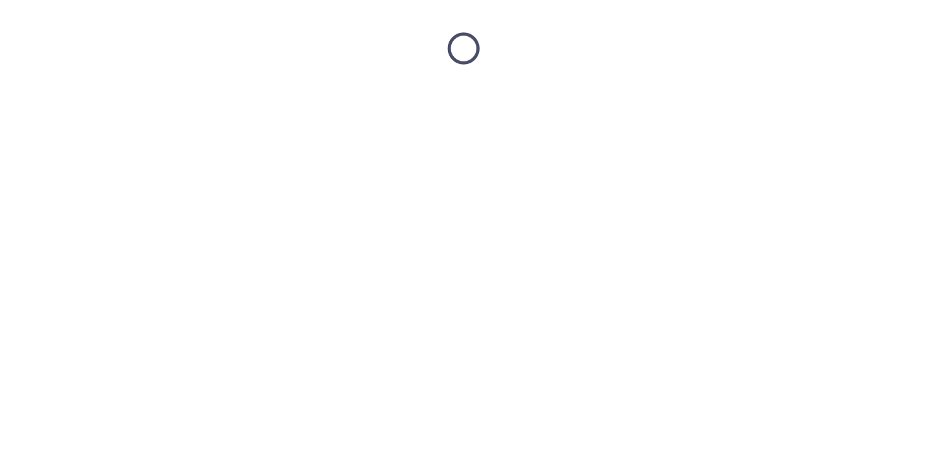
scroll to position [0, 0]
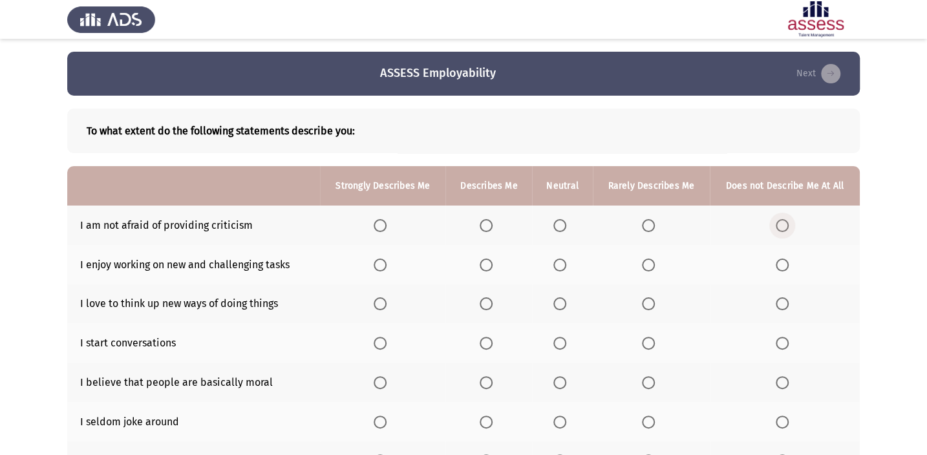
click at [783, 221] on span "Select an option" at bounding box center [782, 225] width 13 height 13
click at [783, 221] on input "Select an option" at bounding box center [782, 225] width 13 height 13
click at [384, 259] on span "Select an option" at bounding box center [380, 265] width 13 height 13
click at [384, 259] on input "Select an option" at bounding box center [380, 265] width 13 height 13
click at [386, 296] on th at bounding box center [382, 304] width 125 height 39
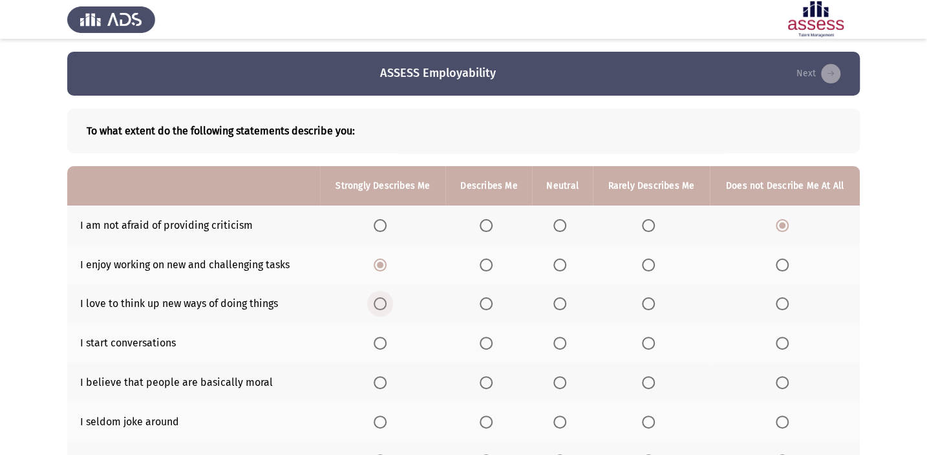
click at [380, 303] on span "Select an option" at bounding box center [380, 304] width 13 height 13
click at [380, 303] on input "Select an option" at bounding box center [380, 304] width 13 height 13
click at [488, 343] on span "Select an option" at bounding box center [486, 343] width 13 height 13
click at [488, 343] on input "Select an option" at bounding box center [486, 343] width 13 height 13
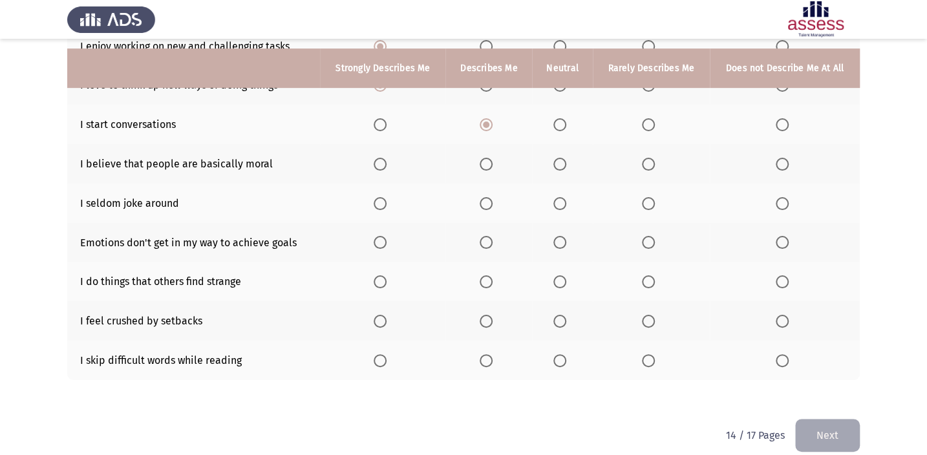
scroll to position [231, 0]
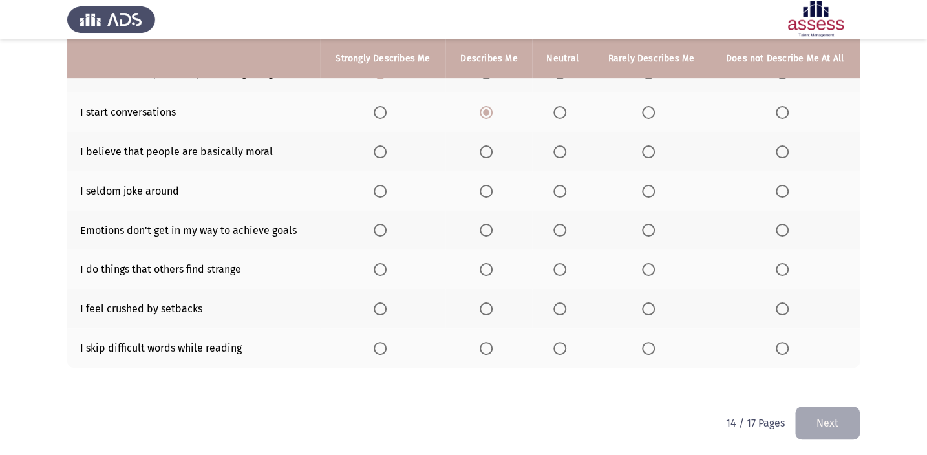
click at [390, 140] on th at bounding box center [382, 151] width 125 height 39
click at [379, 151] on span "Select an option" at bounding box center [380, 152] width 13 height 13
click at [379, 151] on input "Select an option" at bounding box center [380, 152] width 13 height 13
click at [786, 186] on span "Select an option" at bounding box center [782, 191] width 13 height 13
click at [786, 186] on input "Select an option" at bounding box center [782, 191] width 13 height 13
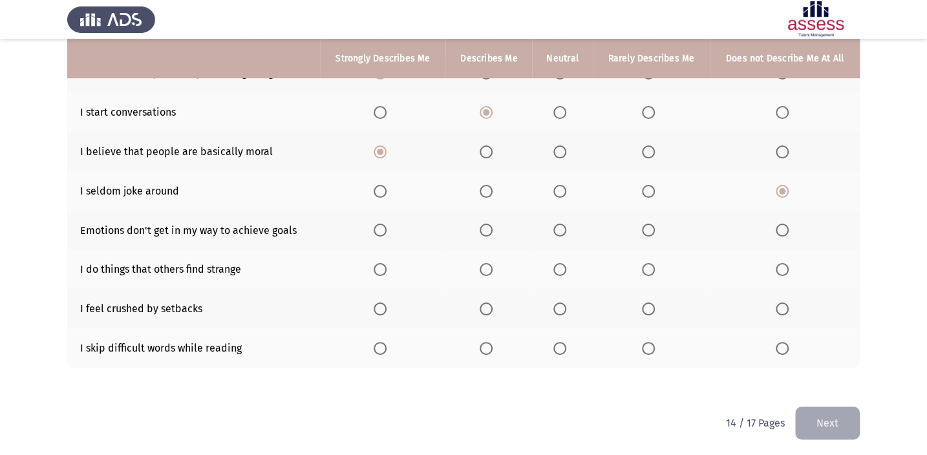
click at [486, 230] on span "Select an option" at bounding box center [486, 230] width 0 height 0
click at [487, 227] on input "Select an option" at bounding box center [486, 230] width 13 height 13
click at [486, 268] on span "Select an option" at bounding box center [486, 269] width 13 height 13
click at [486, 268] on input "Select an option" at bounding box center [486, 269] width 13 height 13
click at [785, 305] on span "Select an option" at bounding box center [782, 309] width 13 height 13
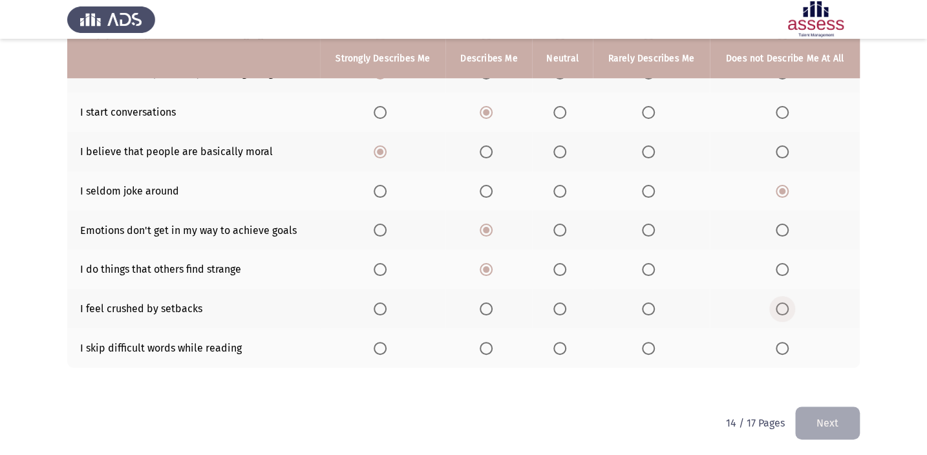
click at [785, 305] on input "Select an option" at bounding box center [782, 309] width 13 height 13
click at [382, 348] on span "Select an option" at bounding box center [380, 348] width 13 height 13
click at [382, 348] on input "Select an option" at bounding box center [380, 348] width 13 height 13
click at [814, 420] on button "Next" at bounding box center [828, 423] width 65 height 33
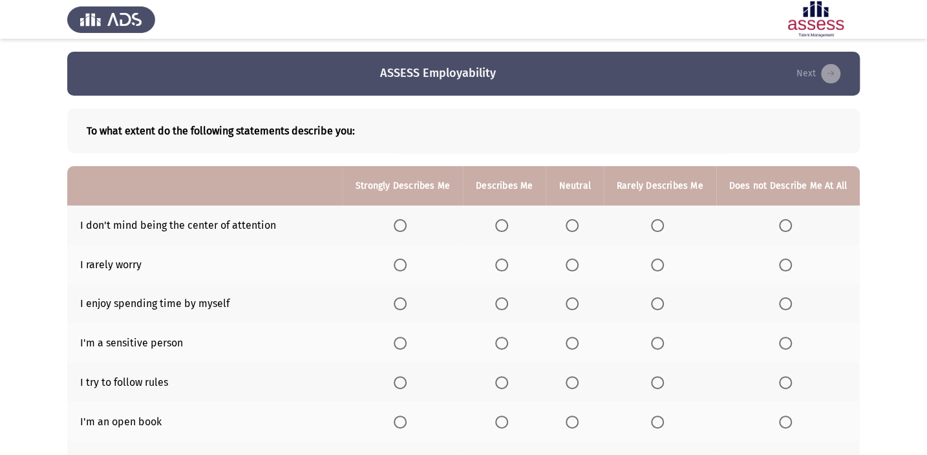
click at [407, 226] on span "Select an option" at bounding box center [400, 225] width 13 height 13
click at [407, 226] on input "Select an option" at bounding box center [400, 225] width 13 height 13
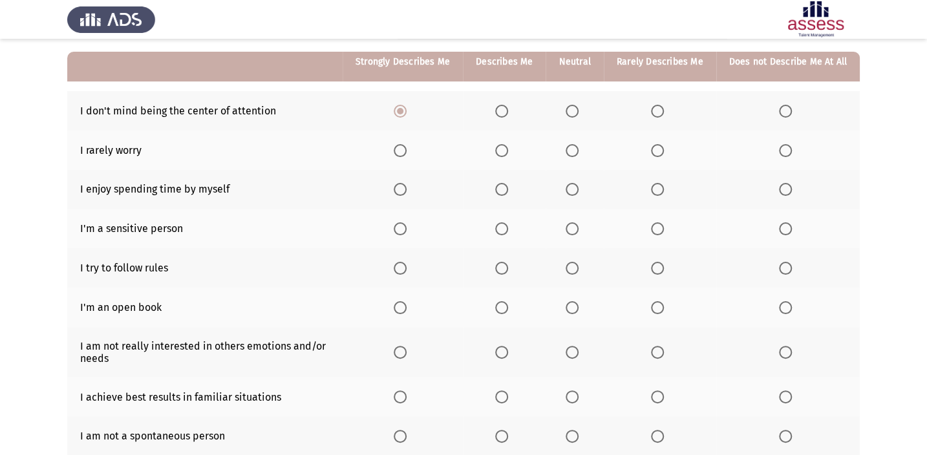
scroll to position [117, 0]
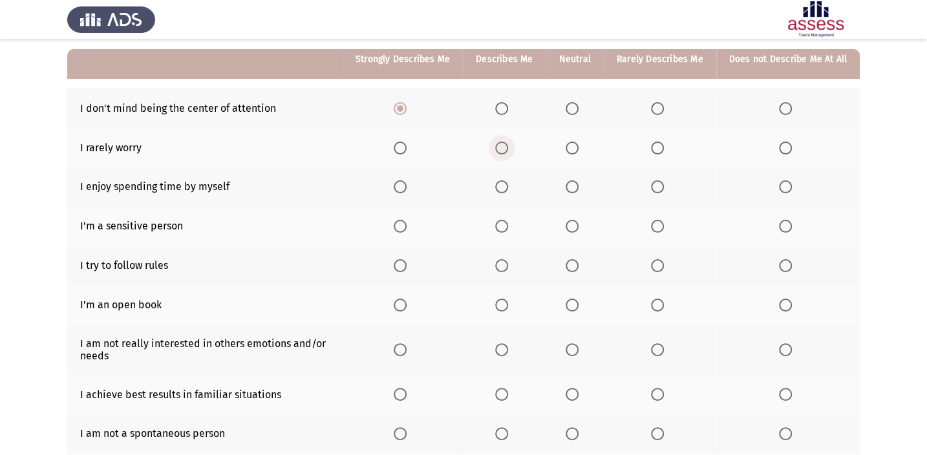
click at [502, 144] on span "Select an option" at bounding box center [501, 148] width 13 height 13
click at [502, 144] on input "Select an option" at bounding box center [501, 148] width 13 height 13
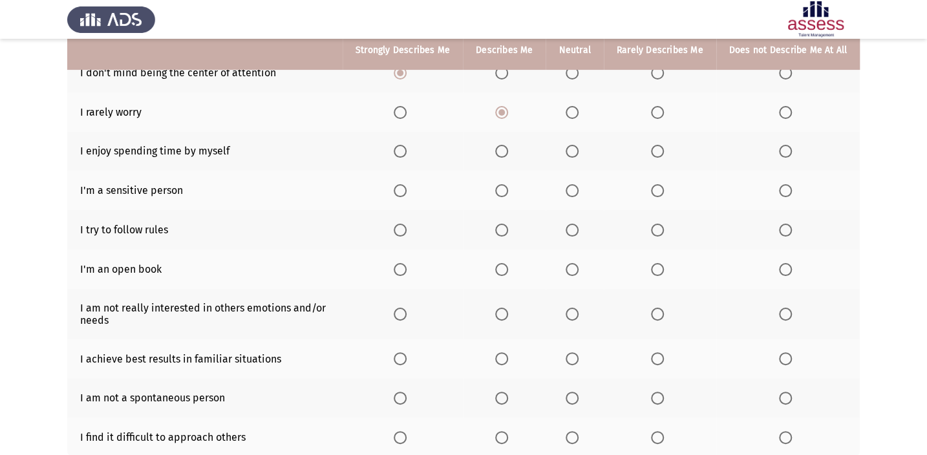
scroll to position [125, 0]
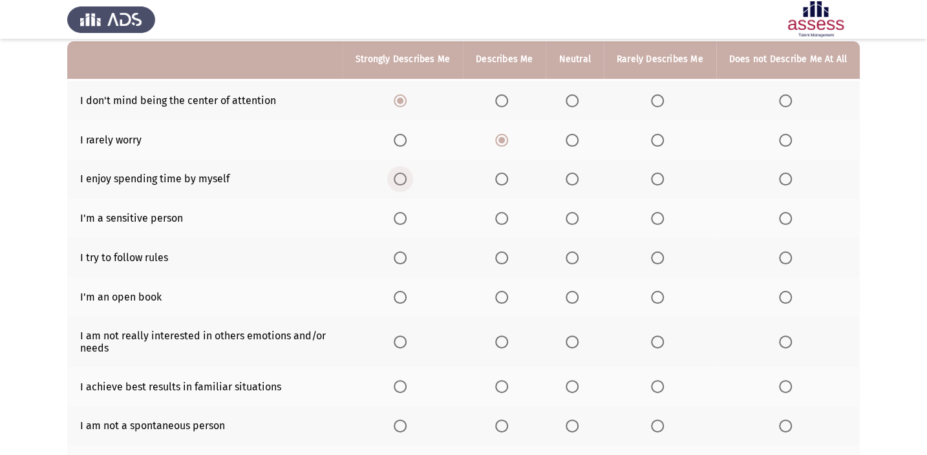
click at [400, 182] on span "Select an option" at bounding box center [400, 179] width 13 height 13
click at [400, 182] on input "Select an option" at bounding box center [400, 179] width 13 height 13
click at [506, 218] on span "Select an option" at bounding box center [501, 218] width 13 height 13
click at [506, 218] on input "Select an option" at bounding box center [501, 218] width 13 height 13
click at [402, 252] on span "Select an option" at bounding box center [400, 258] width 13 height 13
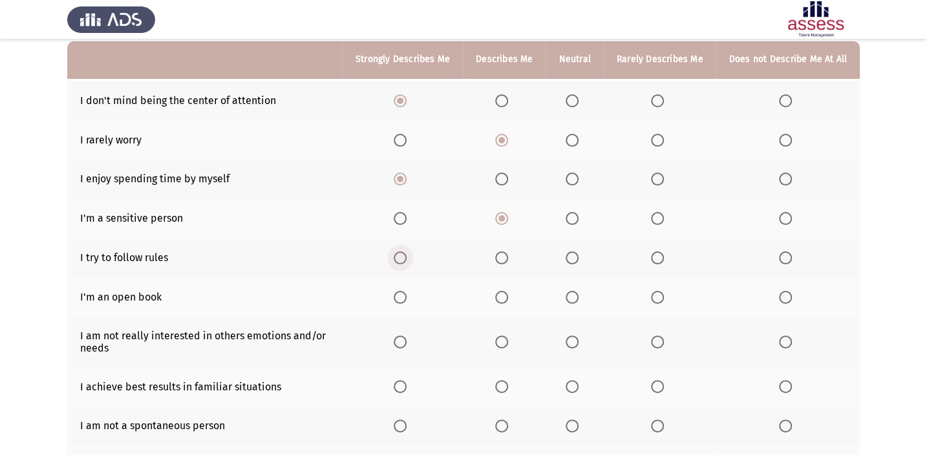
click at [402, 252] on input "Select an option" at bounding box center [400, 258] width 13 height 13
click at [400, 295] on span "Select an option" at bounding box center [400, 297] width 13 height 13
click at [400, 295] on input "Select an option" at bounding box center [400, 297] width 13 height 13
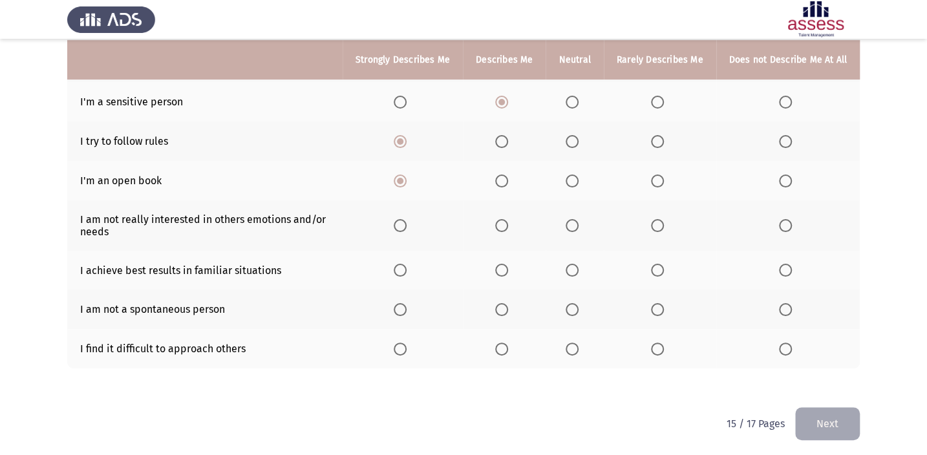
scroll to position [243, 0]
click at [508, 228] on span "Select an option" at bounding box center [501, 224] width 13 height 13
click at [508, 228] on input "Select an option" at bounding box center [501, 224] width 13 height 13
click at [406, 265] on span "Select an option" at bounding box center [400, 269] width 13 height 13
click at [406, 265] on input "Select an option" at bounding box center [400, 269] width 13 height 13
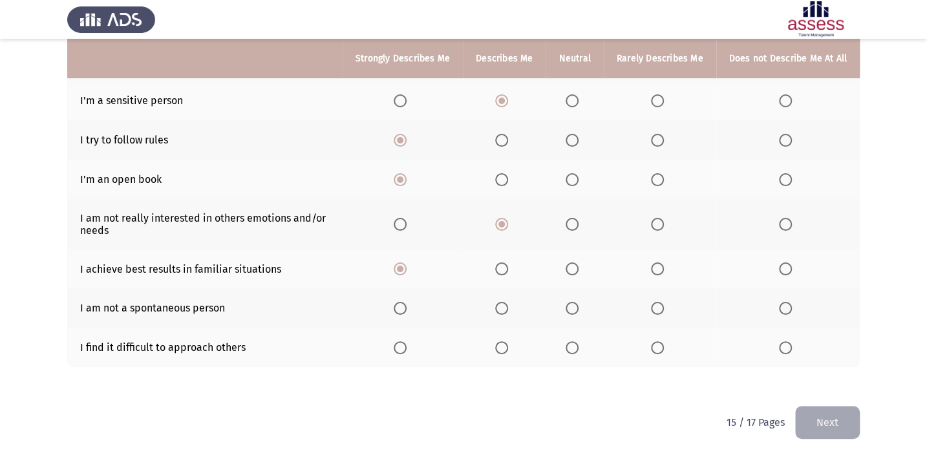
click at [790, 304] on span "Select an option" at bounding box center [785, 308] width 13 height 13
click at [790, 304] on input "Select an option" at bounding box center [785, 308] width 13 height 13
click at [403, 343] on span "Select an option" at bounding box center [400, 347] width 13 height 13
click at [403, 343] on input "Select an option" at bounding box center [400, 347] width 13 height 13
click at [810, 413] on button "Next" at bounding box center [828, 422] width 65 height 33
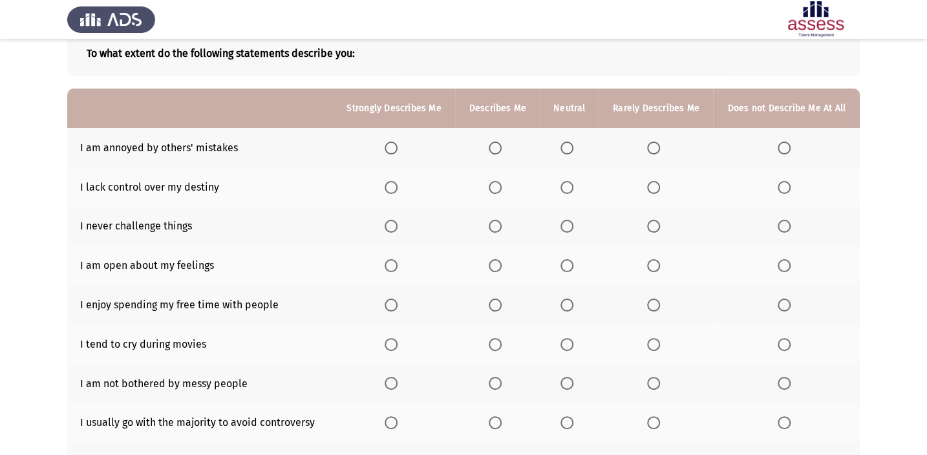
scroll to position [58, 0]
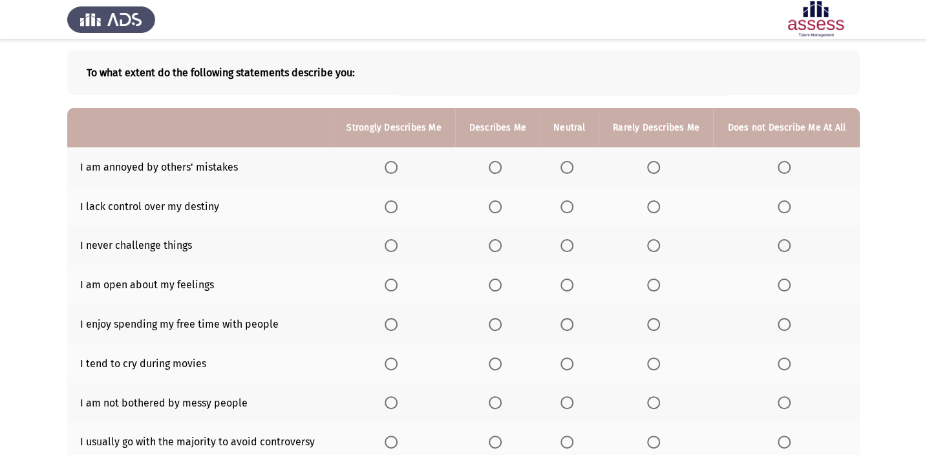
click at [395, 162] on span "Select an option" at bounding box center [391, 167] width 13 height 13
click at [395, 162] on input "Select an option" at bounding box center [391, 167] width 13 height 13
click at [493, 206] on span "Select an option" at bounding box center [495, 206] width 13 height 13
click at [493, 206] on input "Select an option" at bounding box center [495, 206] width 13 height 13
click at [391, 241] on span "Select an option" at bounding box center [391, 245] width 13 height 13
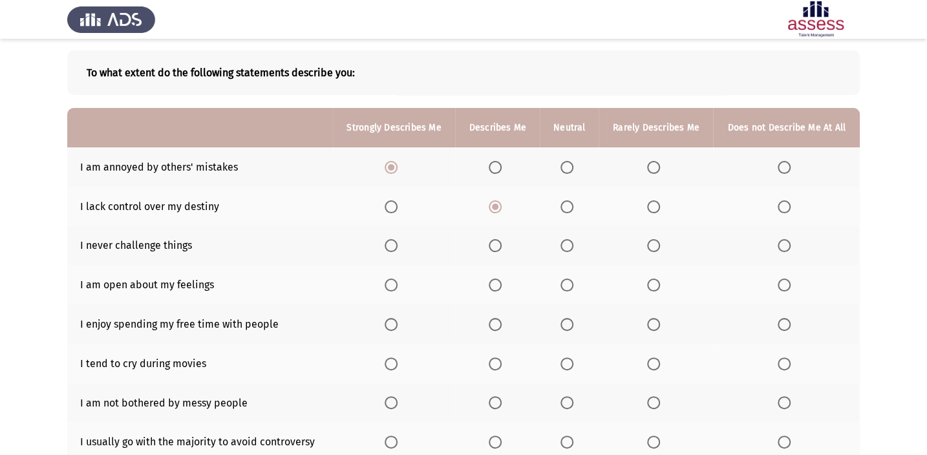
click at [391, 241] on input "Select an option" at bounding box center [391, 245] width 13 height 13
click at [389, 279] on span "Select an option" at bounding box center [391, 285] width 13 height 13
click at [389, 279] on input "Select an option" at bounding box center [391, 285] width 13 height 13
click at [783, 323] on span "Select an option" at bounding box center [784, 324] width 13 height 13
click at [783, 323] on input "Select an option" at bounding box center [784, 324] width 13 height 13
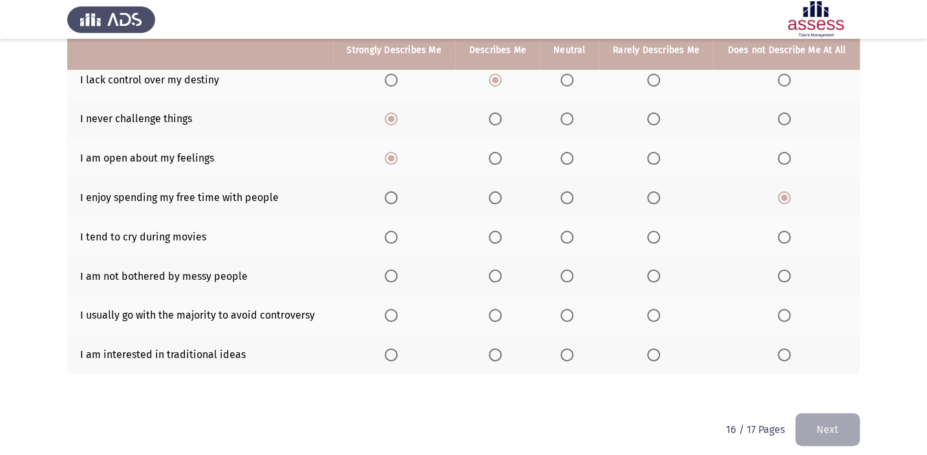
scroll to position [192, 0]
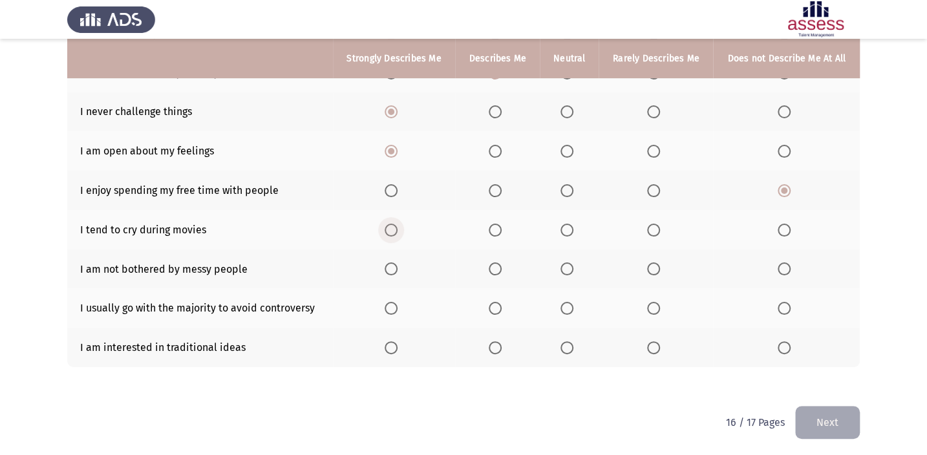
click at [390, 226] on span "Select an option" at bounding box center [391, 230] width 13 height 13
click at [390, 226] on input "Select an option" at bounding box center [391, 230] width 13 height 13
click at [784, 264] on span "Select an option" at bounding box center [784, 269] width 13 height 13
click at [784, 264] on input "Select an option" at bounding box center [784, 269] width 13 height 13
click at [497, 303] on span "Select an option" at bounding box center [495, 308] width 13 height 13
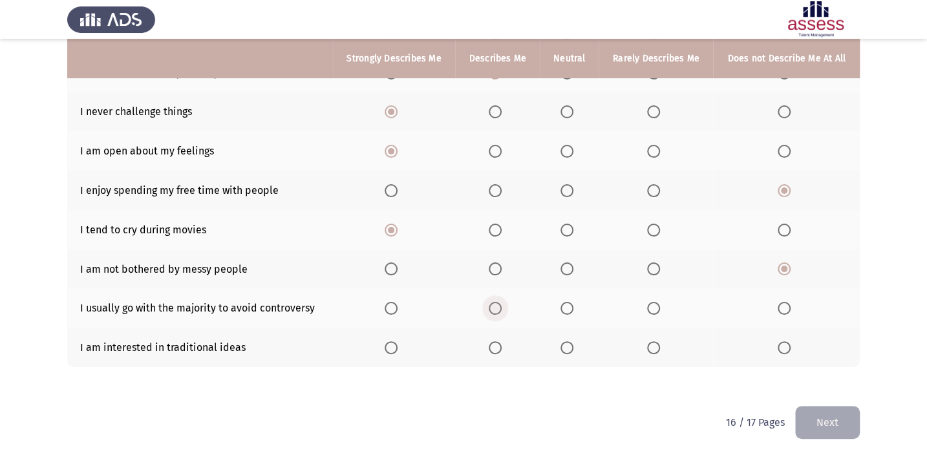
click at [497, 303] on input "Select an option" at bounding box center [495, 308] width 13 height 13
click at [496, 343] on span "Select an option" at bounding box center [495, 347] width 13 height 13
click at [496, 343] on input "Select an option" at bounding box center [495, 347] width 13 height 13
click at [832, 412] on button "Next" at bounding box center [828, 422] width 65 height 33
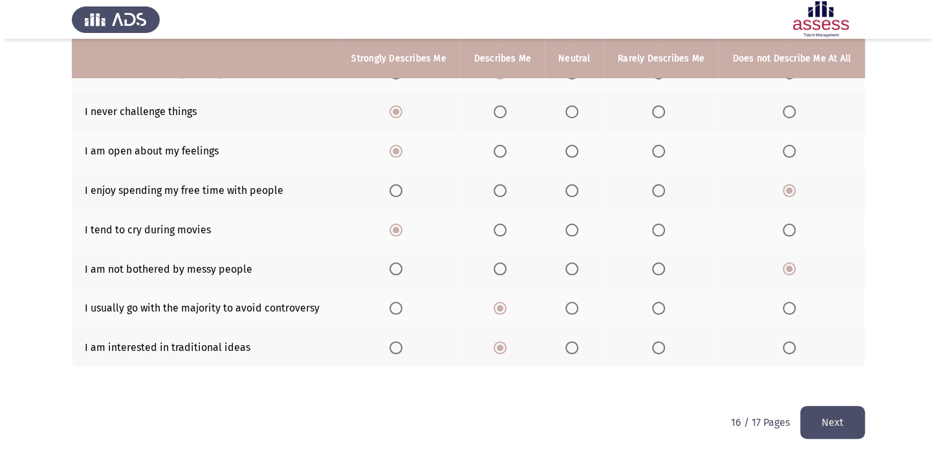
scroll to position [0, 0]
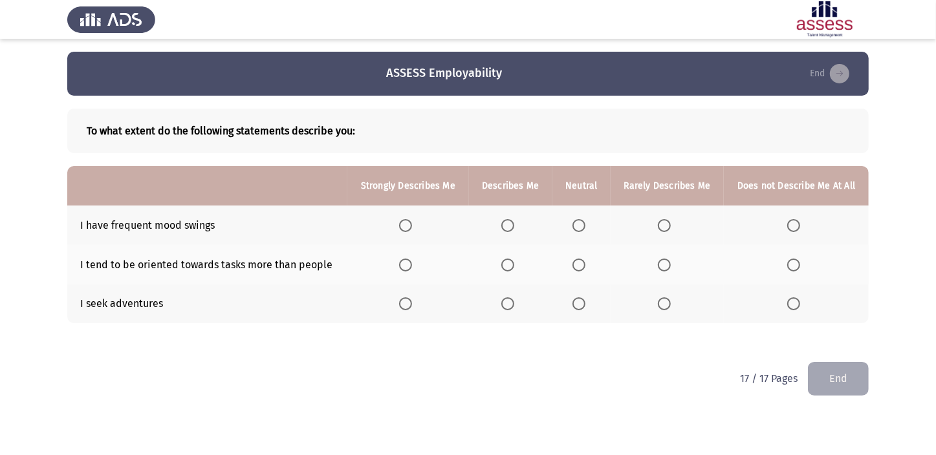
click at [405, 219] on span "Select an option" at bounding box center [405, 225] width 13 height 13
click at [405, 219] on input "Select an option" at bounding box center [405, 225] width 13 height 13
click at [508, 267] on span "Select an option" at bounding box center [507, 265] width 13 height 13
click at [508, 267] on input "Select an option" at bounding box center [507, 265] width 13 height 13
click at [576, 300] on span "Select an option" at bounding box center [578, 304] width 13 height 13
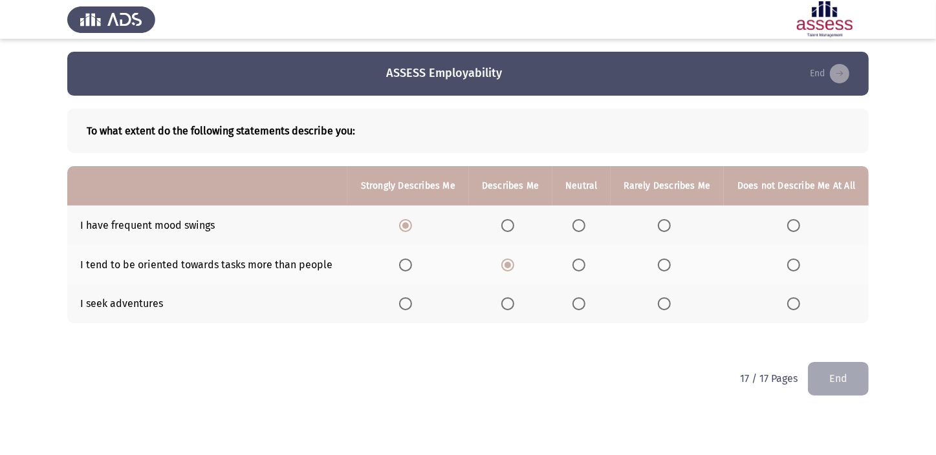
click at [576, 300] on input "Select an option" at bounding box center [578, 304] width 13 height 13
click at [854, 372] on button "End" at bounding box center [838, 378] width 61 height 33
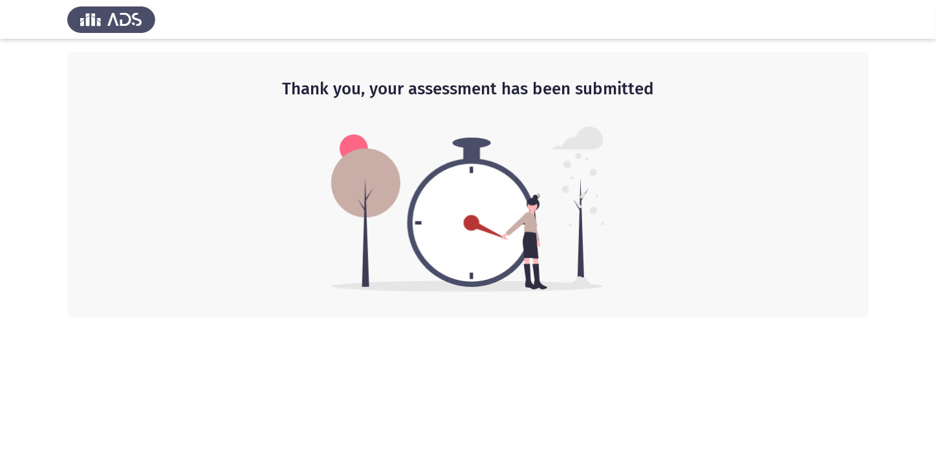
drag, startPoint x: 750, startPoint y: 80, endPoint x: 737, endPoint y: 116, distance: 38.7
click at [741, 113] on div "Thank you, your assessment has been submitted" at bounding box center [467, 185] width 801 height 266
click at [667, 196] on div "Thank you, your assessment has been submitted" at bounding box center [467, 185] width 801 height 266
